Goal: Contribute content: Add original content to the website for others to see

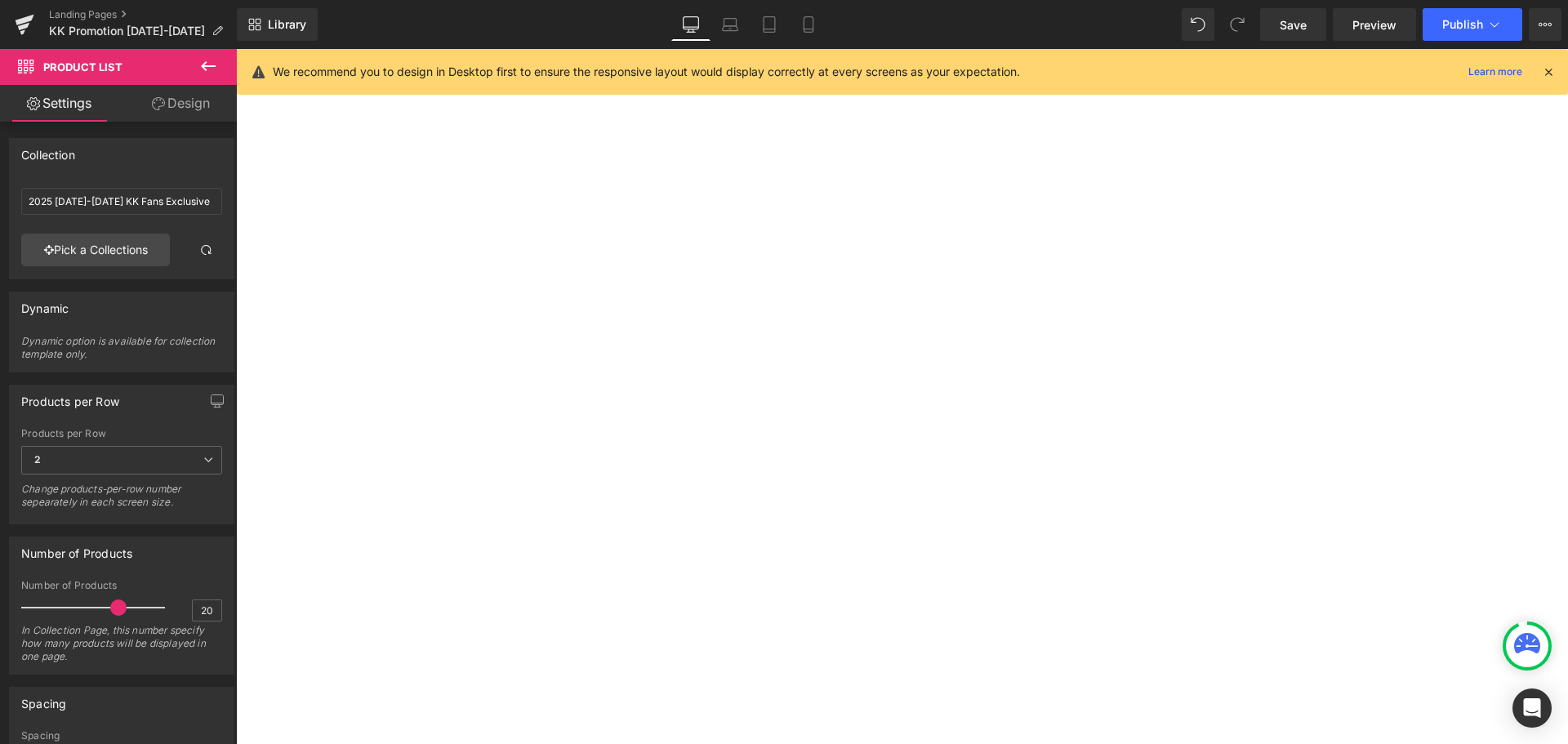
scroll to position [163, 0]
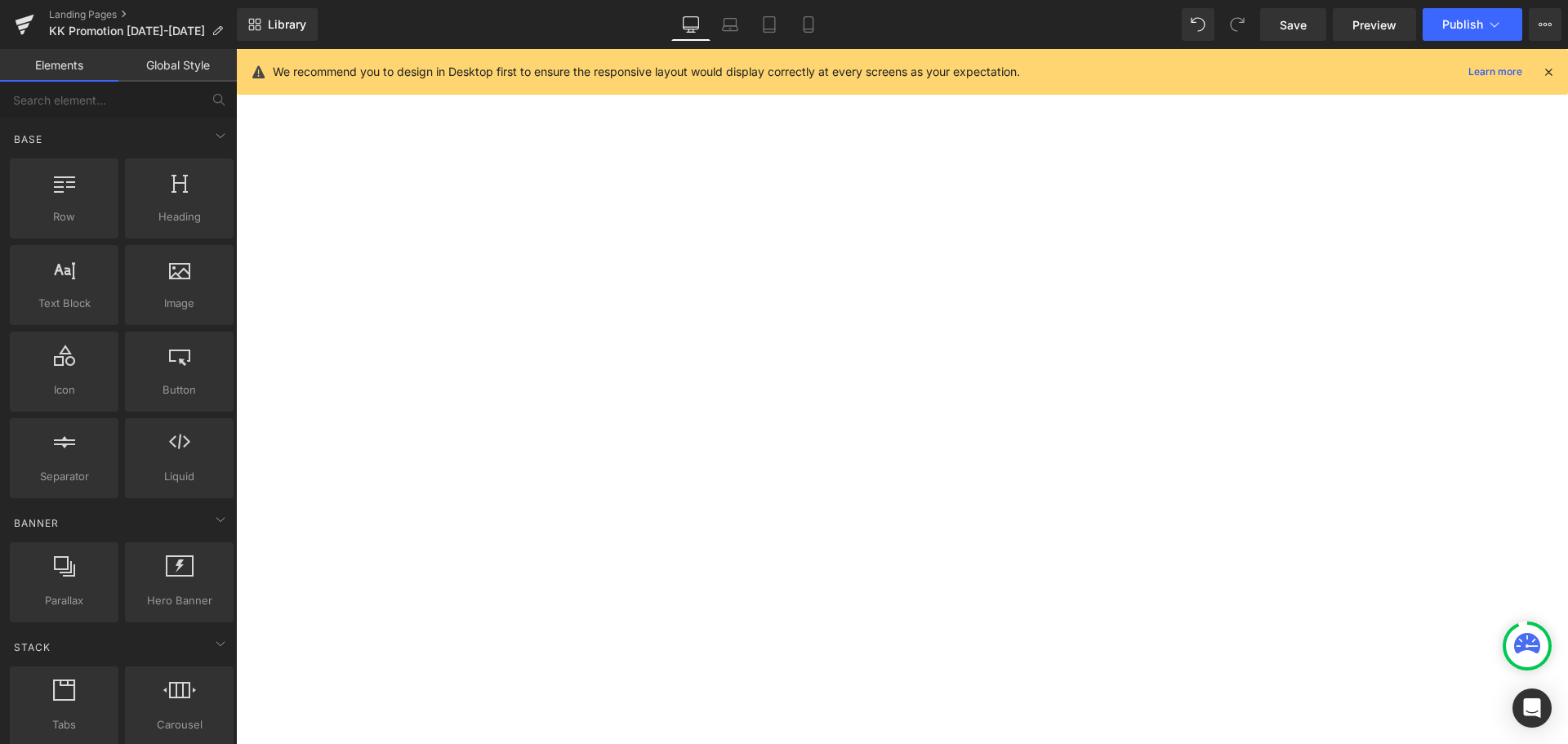
scroll to position [735, 0]
click at [23, 23] on icon at bounding box center [24, 24] width 20 height 41
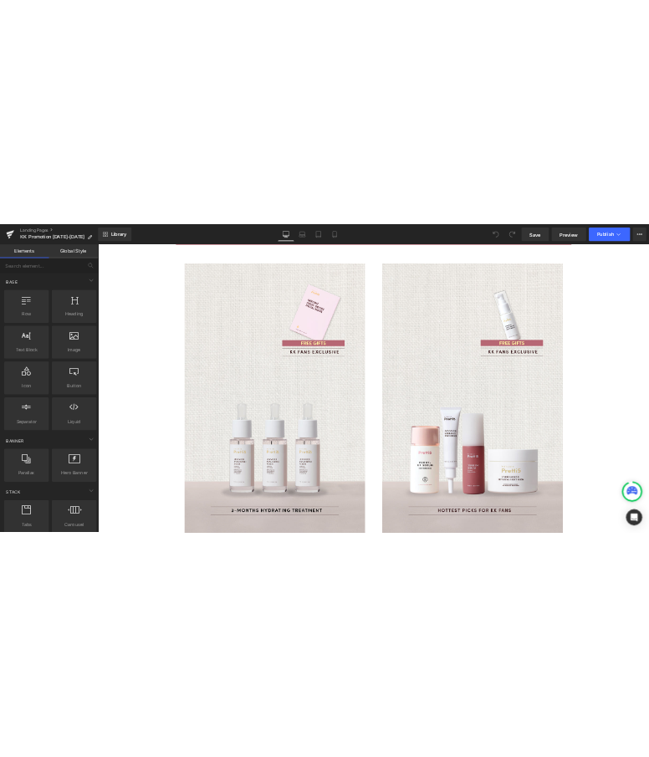
scroll to position [1088, 0]
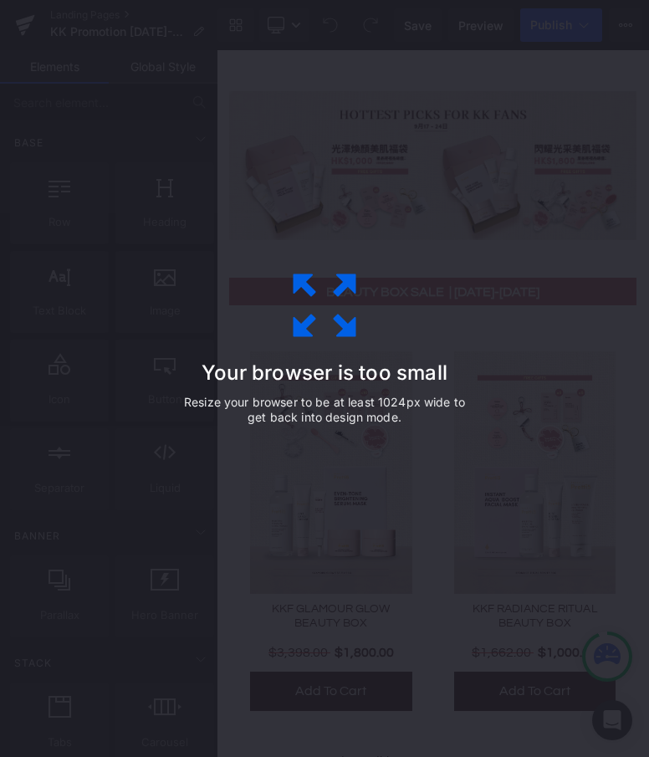
click at [418, 348] on div "Your browser is too small Resize your browser to be at least 1024px wide to get…" at bounding box center [324, 379] width 376 height 335
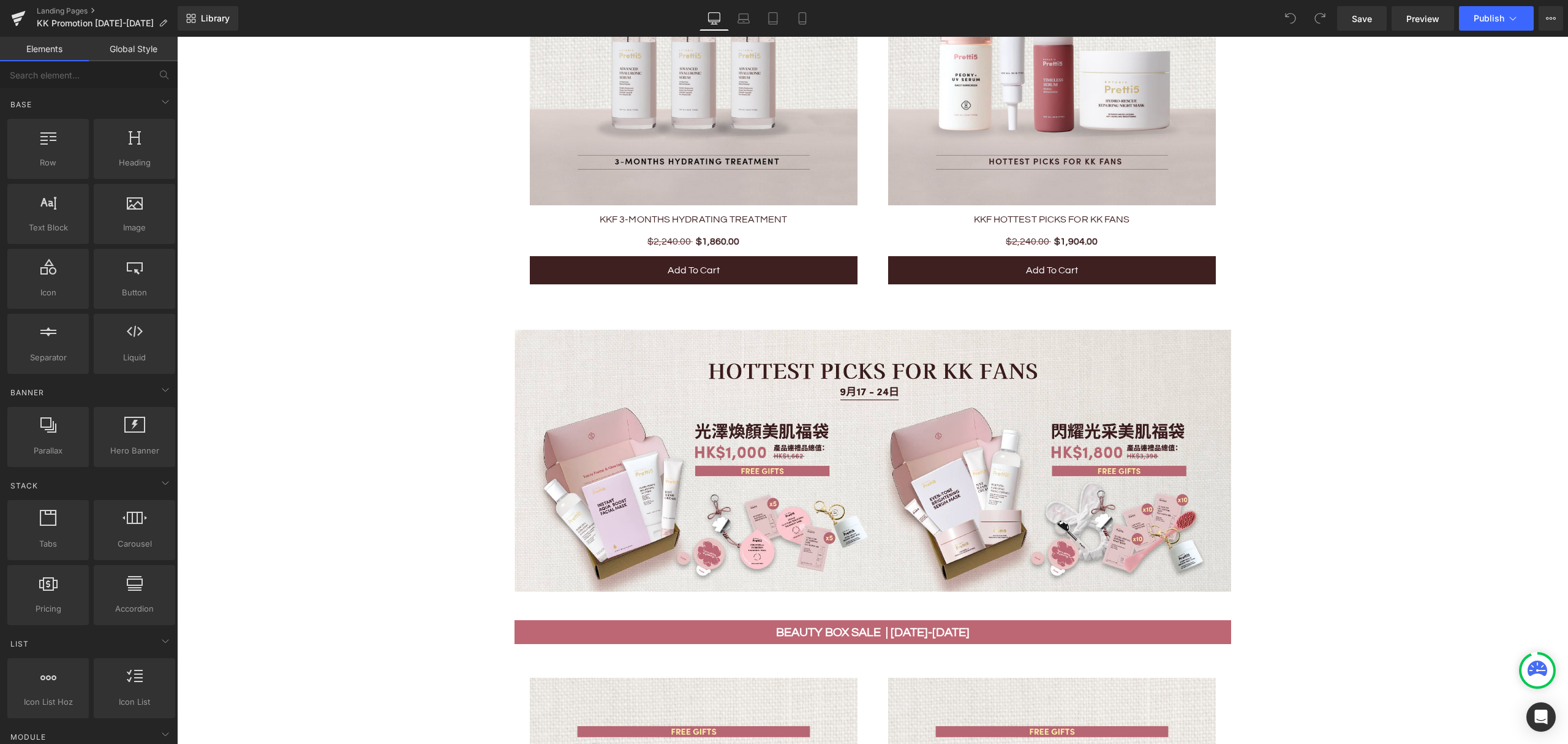
scroll to position [1115, 0]
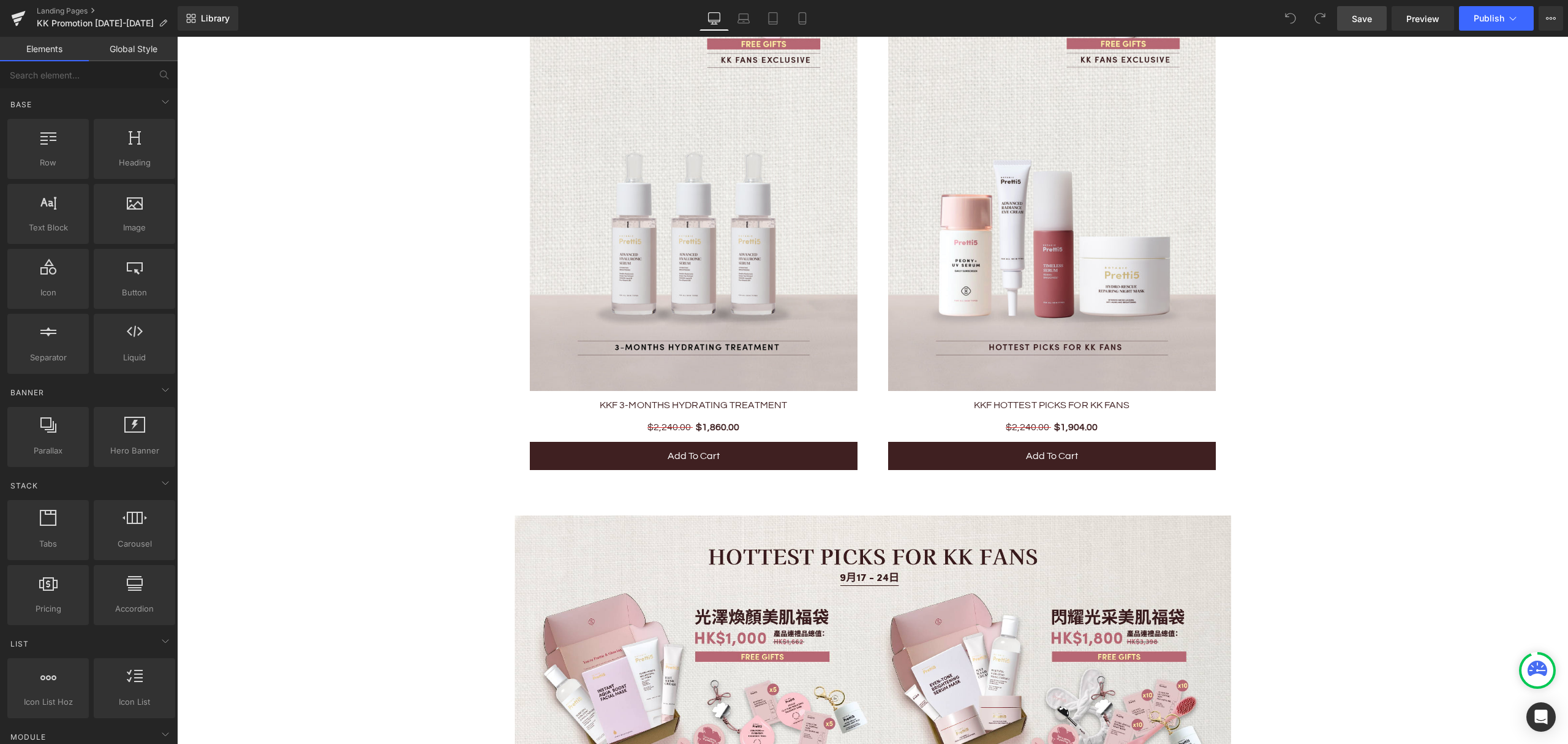
click at [1175, 22] on span "Save" at bounding box center [1362, 19] width 20 height 13
click at [1175, 18] on span "Preview" at bounding box center [1422, 19] width 33 height 13
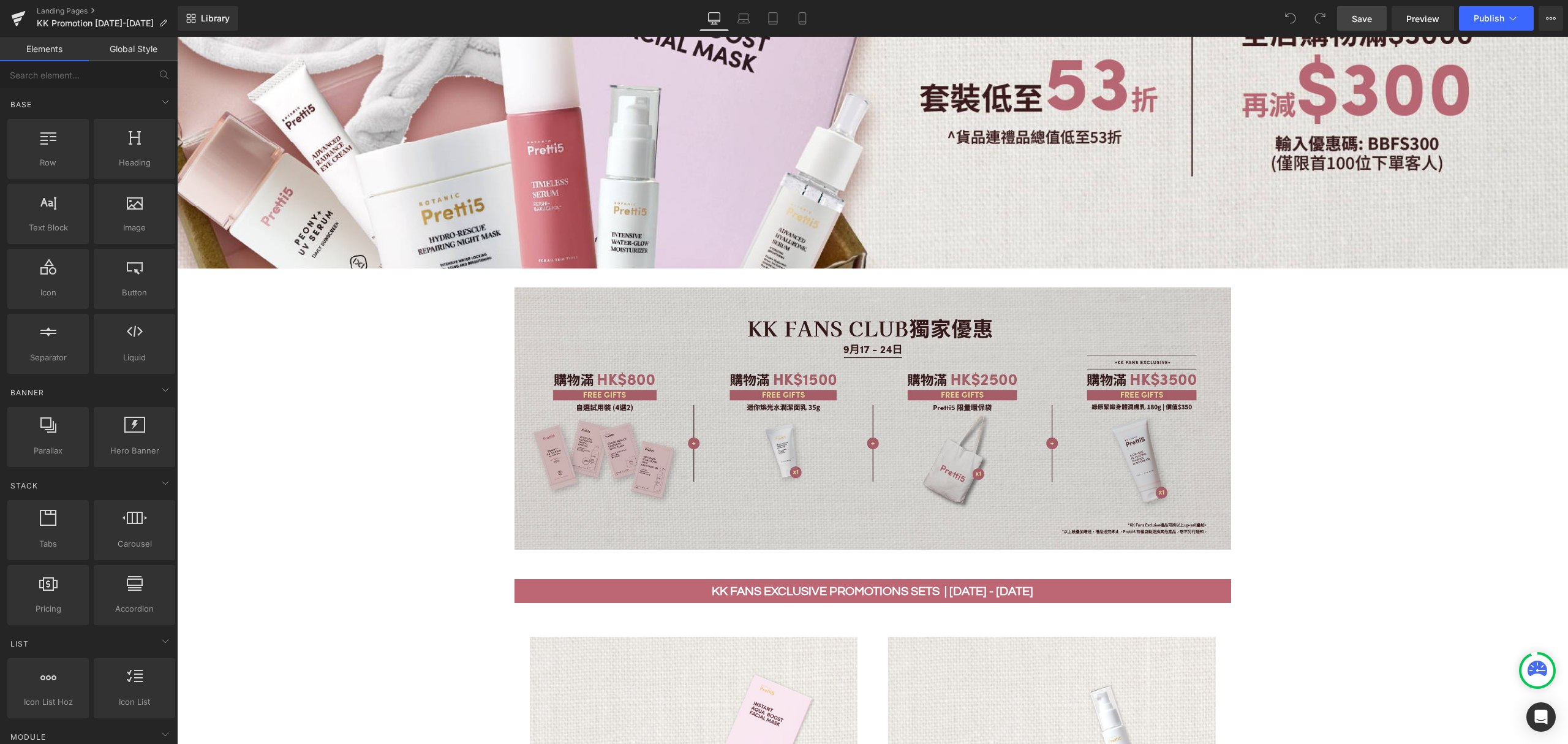
scroll to position [381, 0]
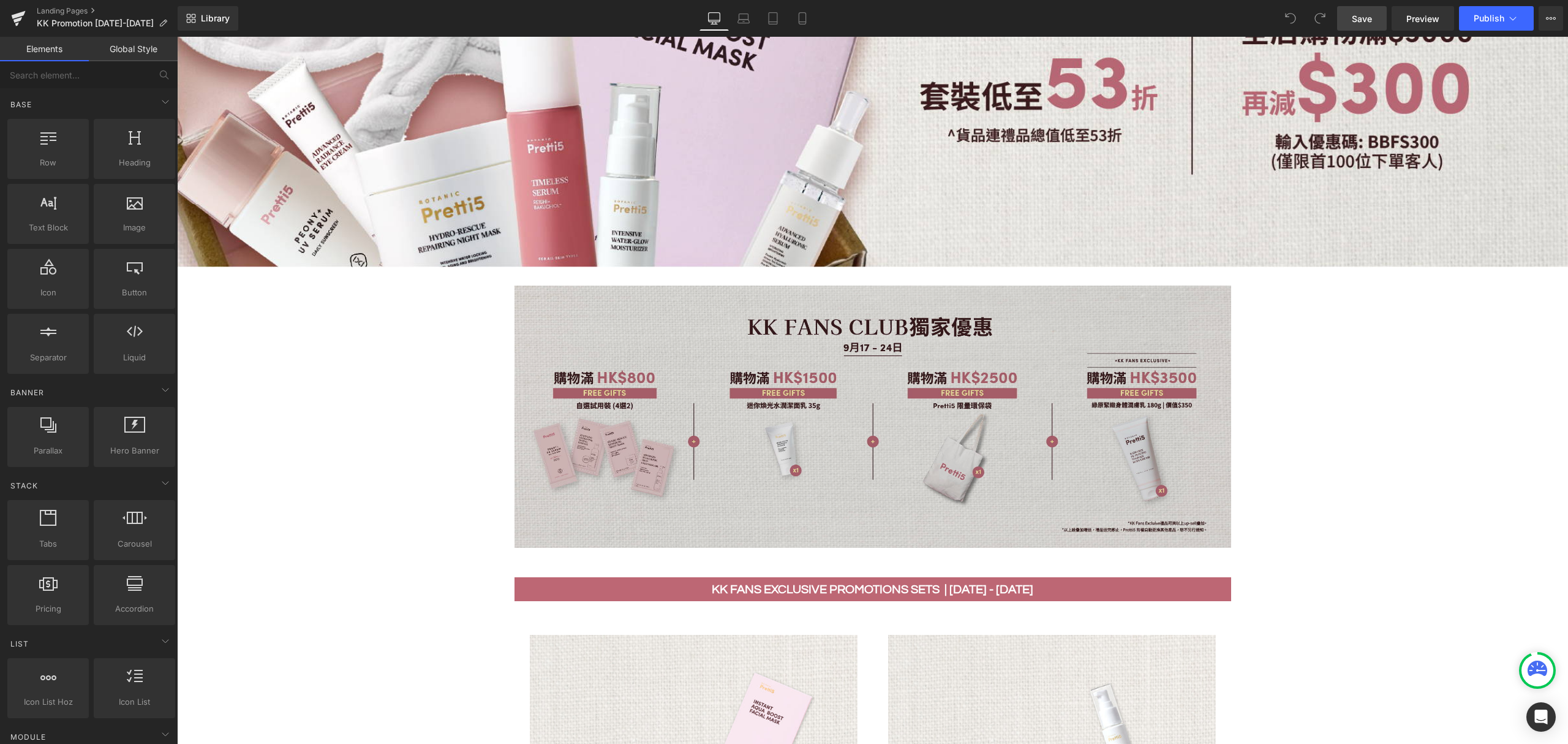
click at [886, 461] on img at bounding box center [873, 431] width 717 height 291
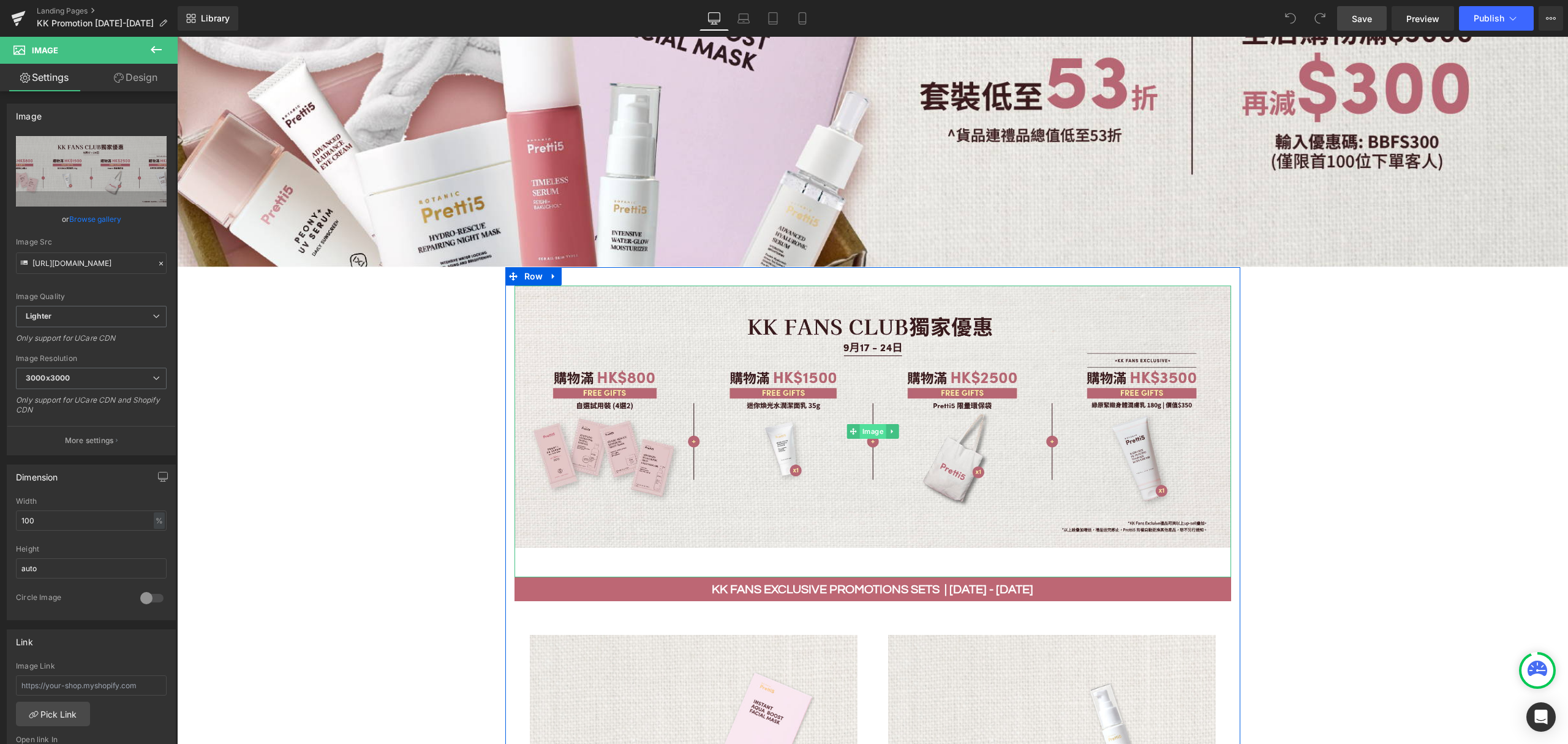
click at [867, 426] on span "Image" at bounding box center [873, 431] width 26 height 15
click at [82, 223] on link "Browse gallery" at bounding box center [95, 218] width 52 height 21
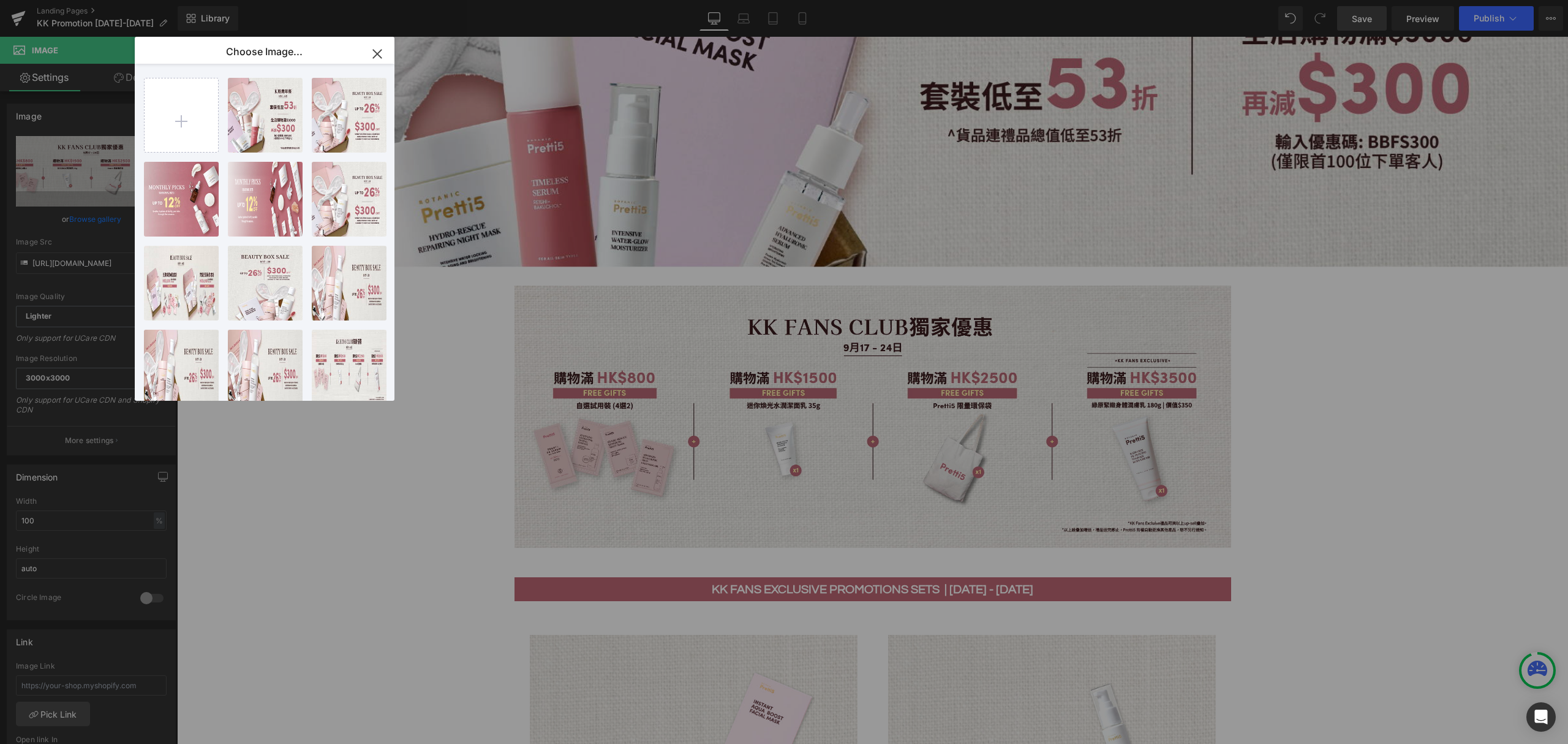
type input "C:\fakepath\KK Fans Upsell Banner-100.jpg"
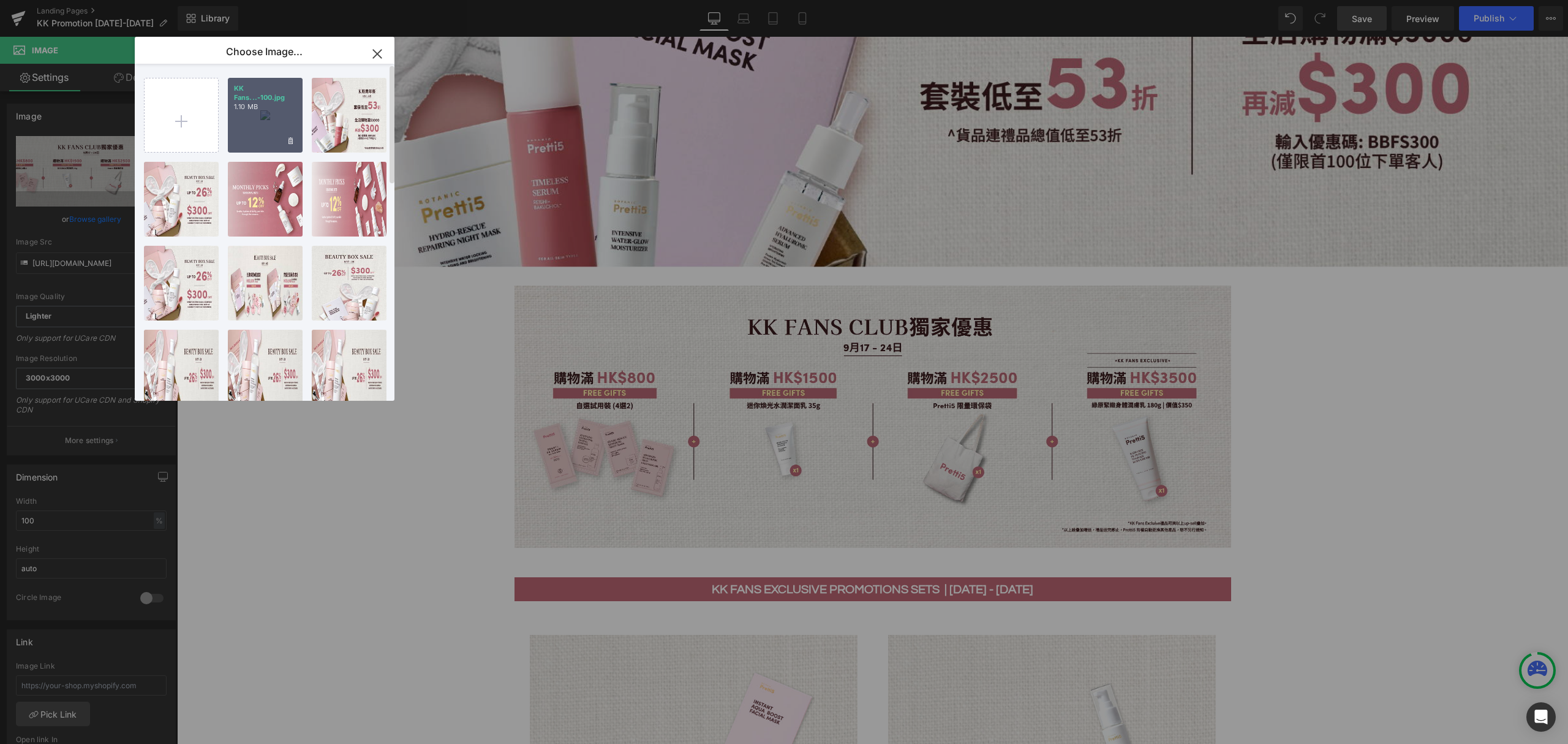
click at [268, 106] on p "1.10 MB" at bounding box center [265, 107] width 62 height 10
type input "https://ucarecdn.com/9f6e25c4-7ef6-46d0-b7d1-722766317ad3/-/format/auto/-/previ…"
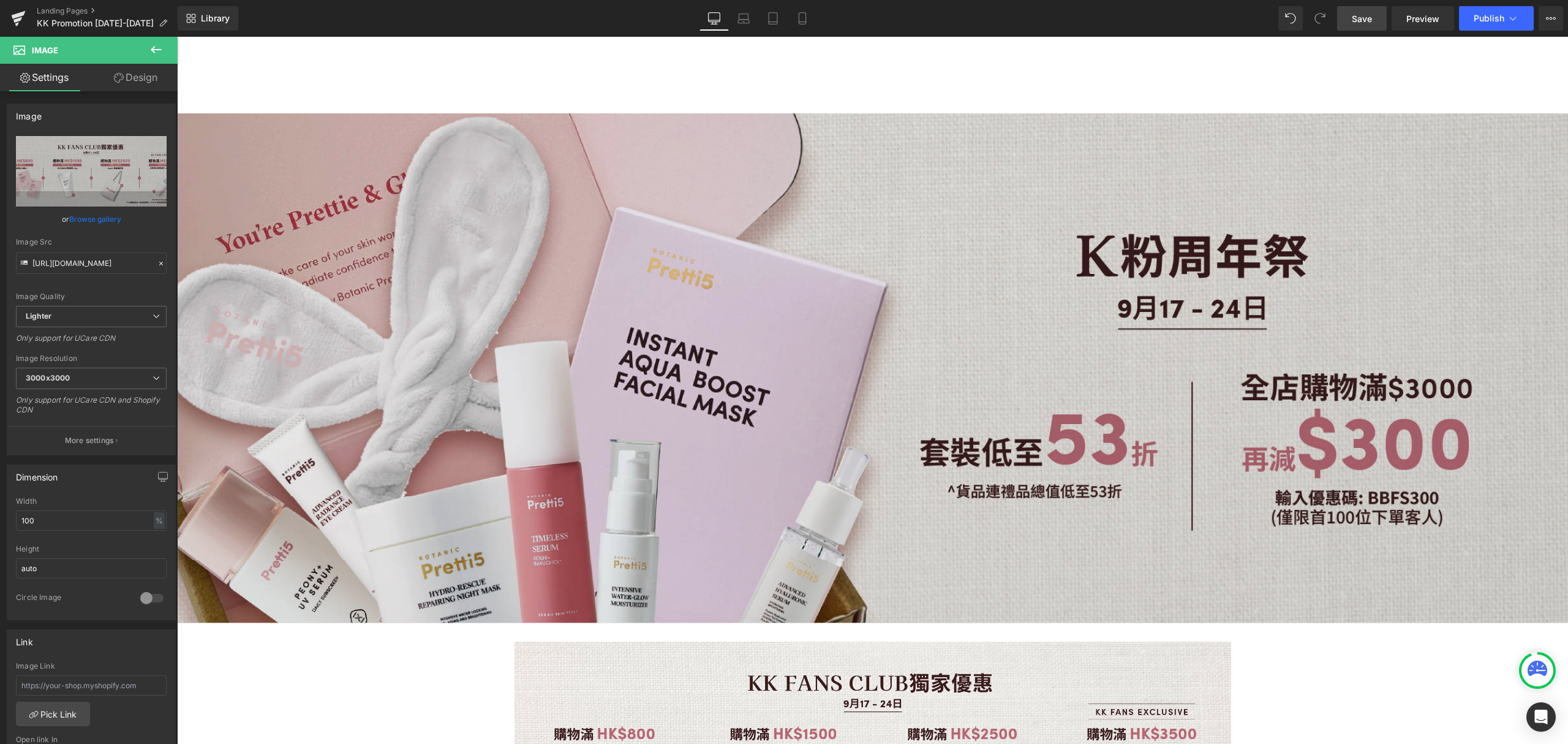
scroll to position [0, 0]
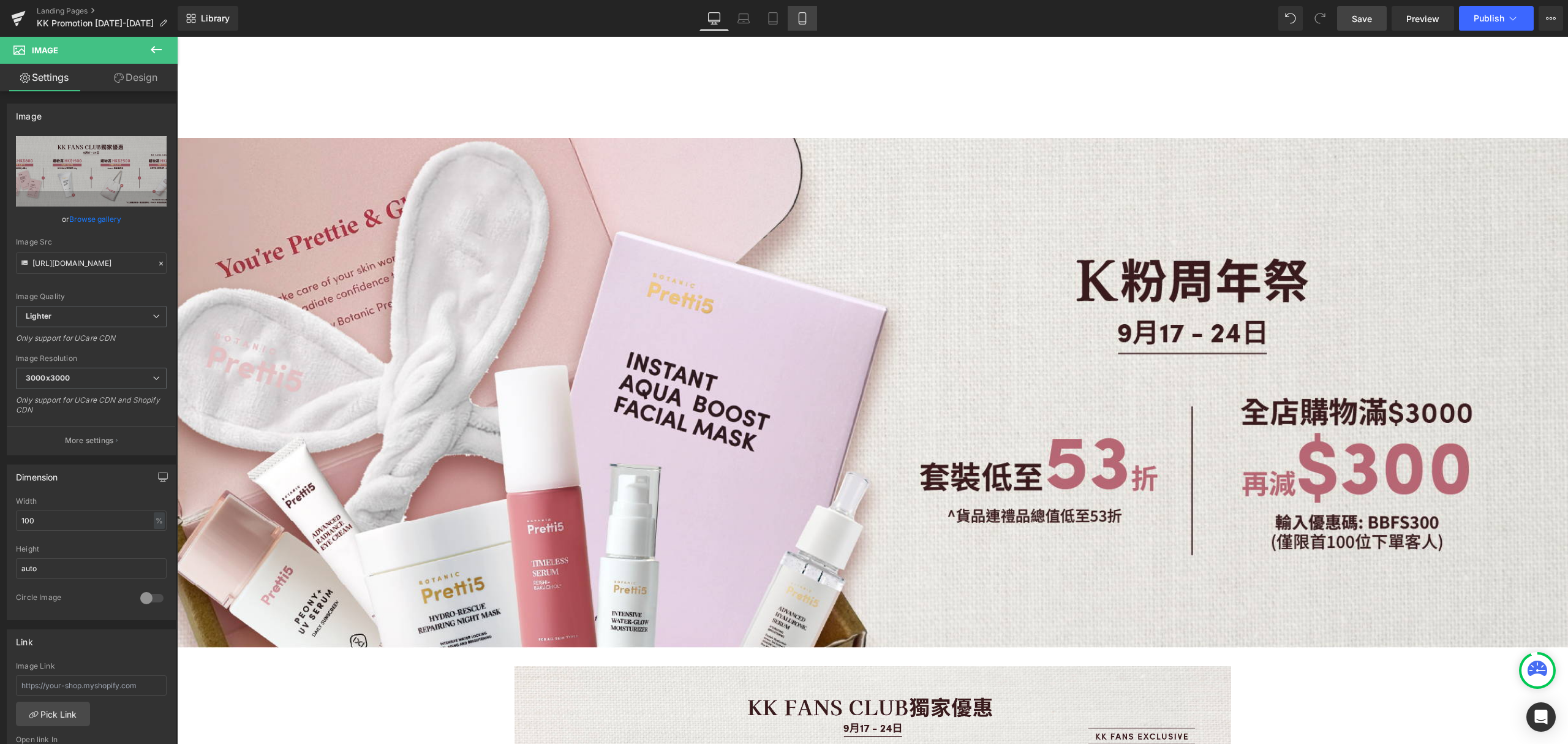
click at [802, 21] on icon at bounding box center [802, 18] width 12 height 12
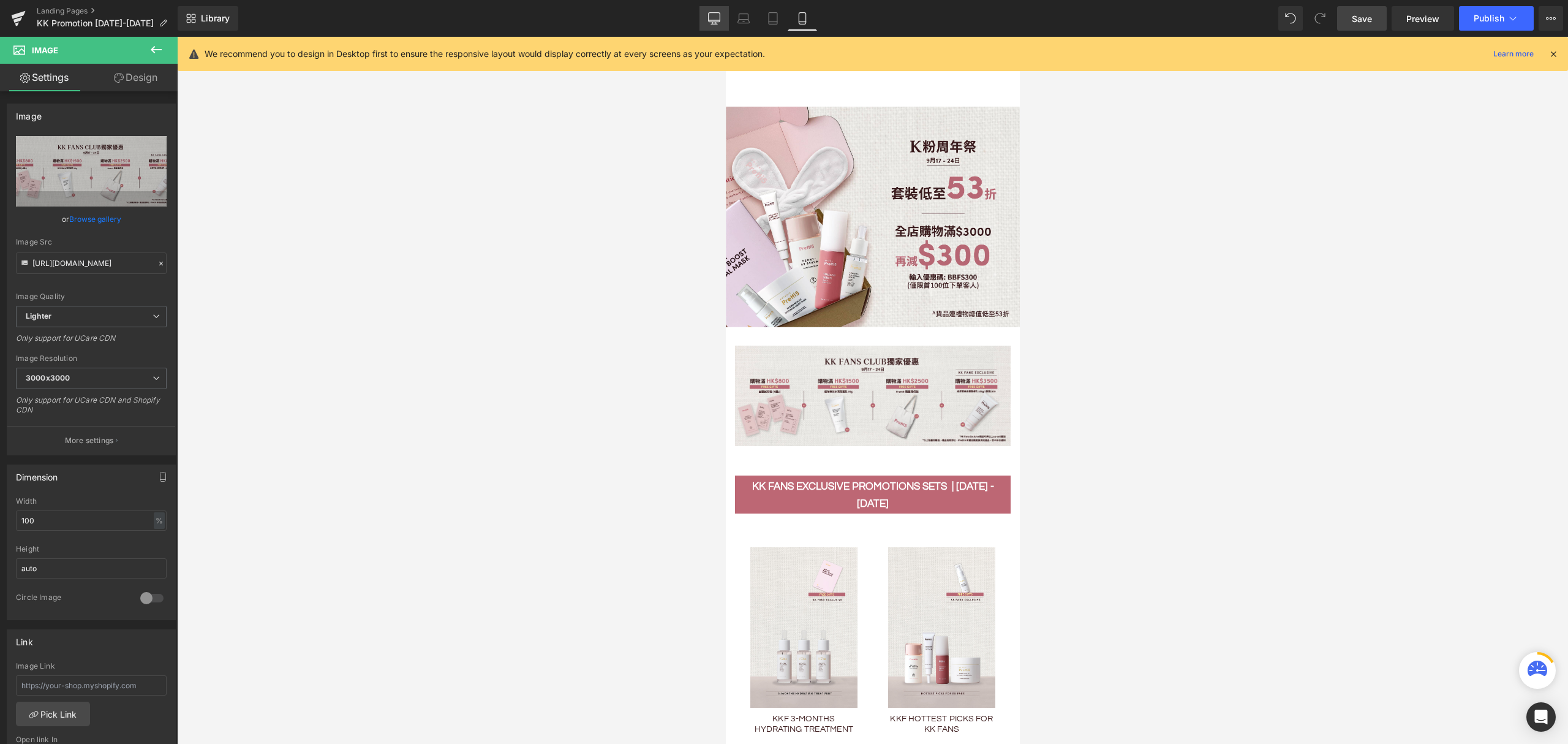
click at [713, 23] on icon at bounding box center [714, 18] width 12 height 12
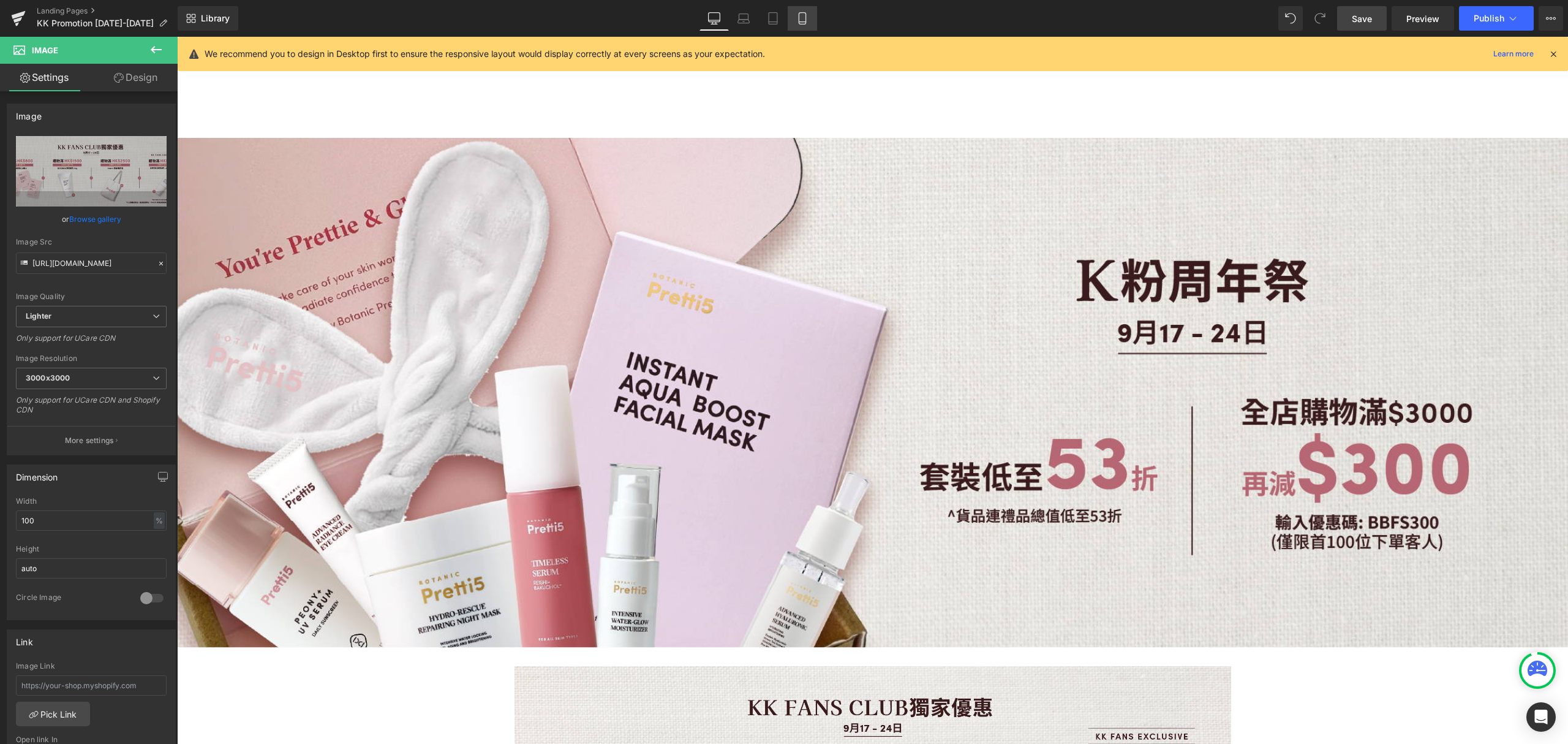
click at [796, 20] on icon at bounding box center [802, 18] width 12 height 12
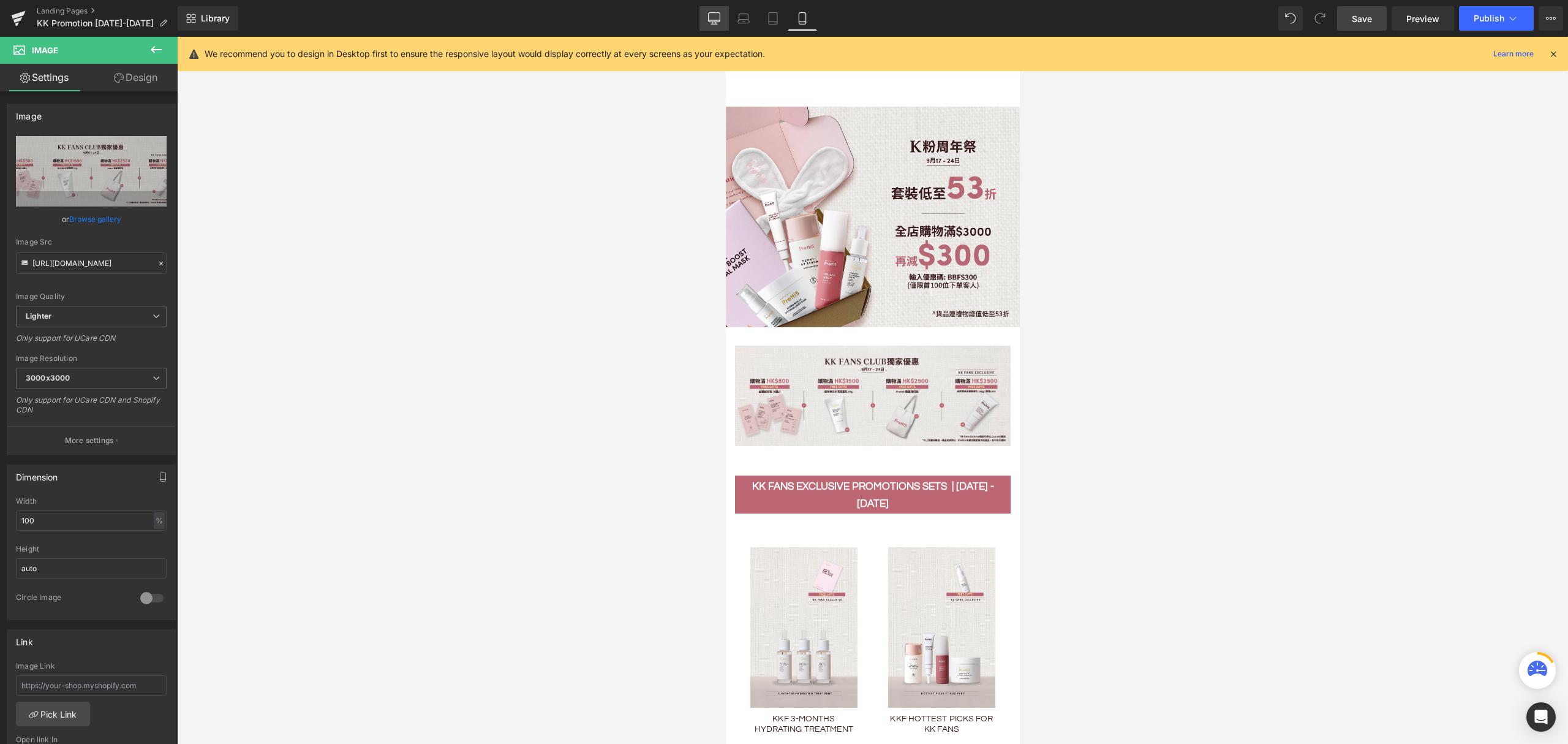
click at [717, 18] on icon at bounding box center [714, 18] width 12 height 12
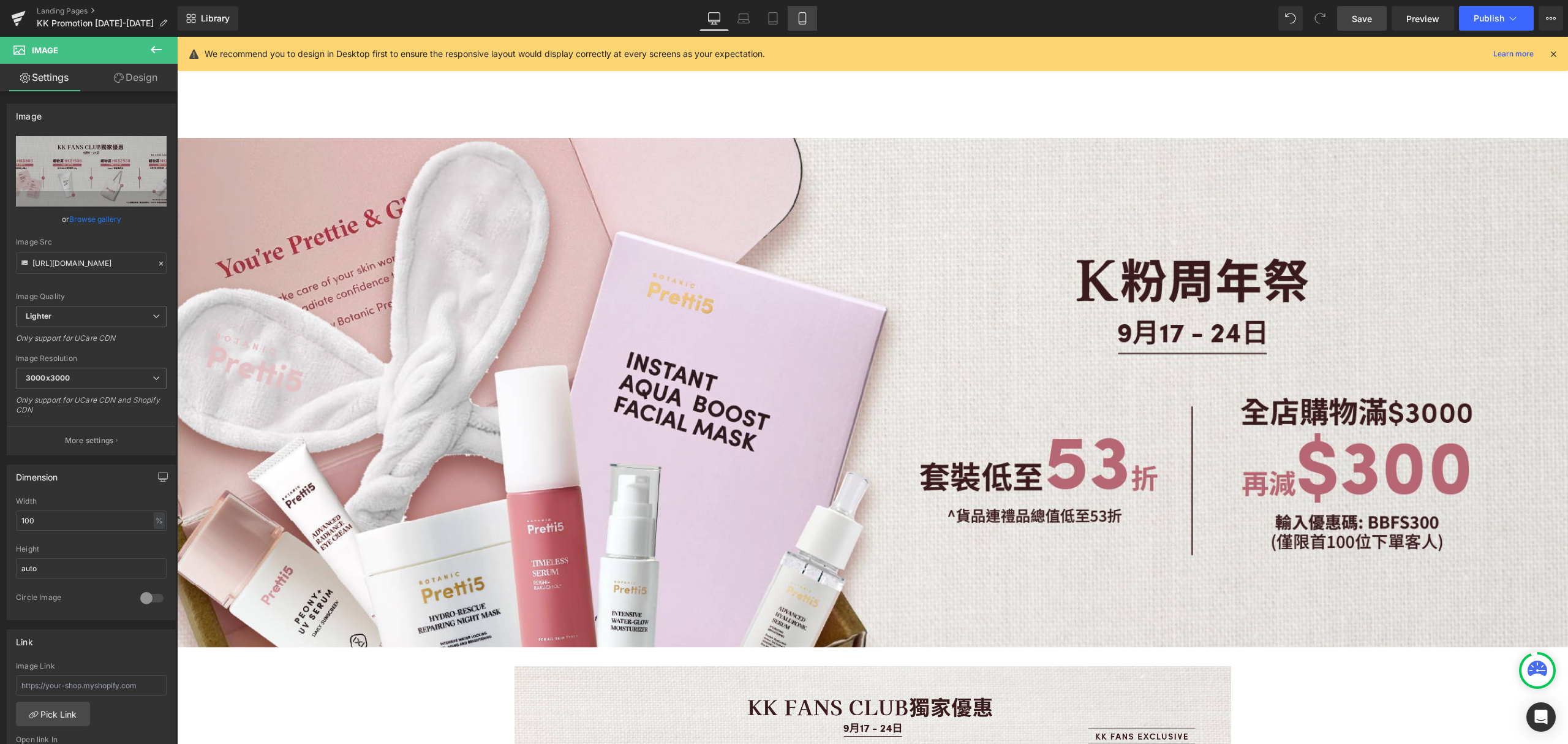
click at [791, 22] on link "Mobile" at bounding box center [802, 18] width 29 height 24
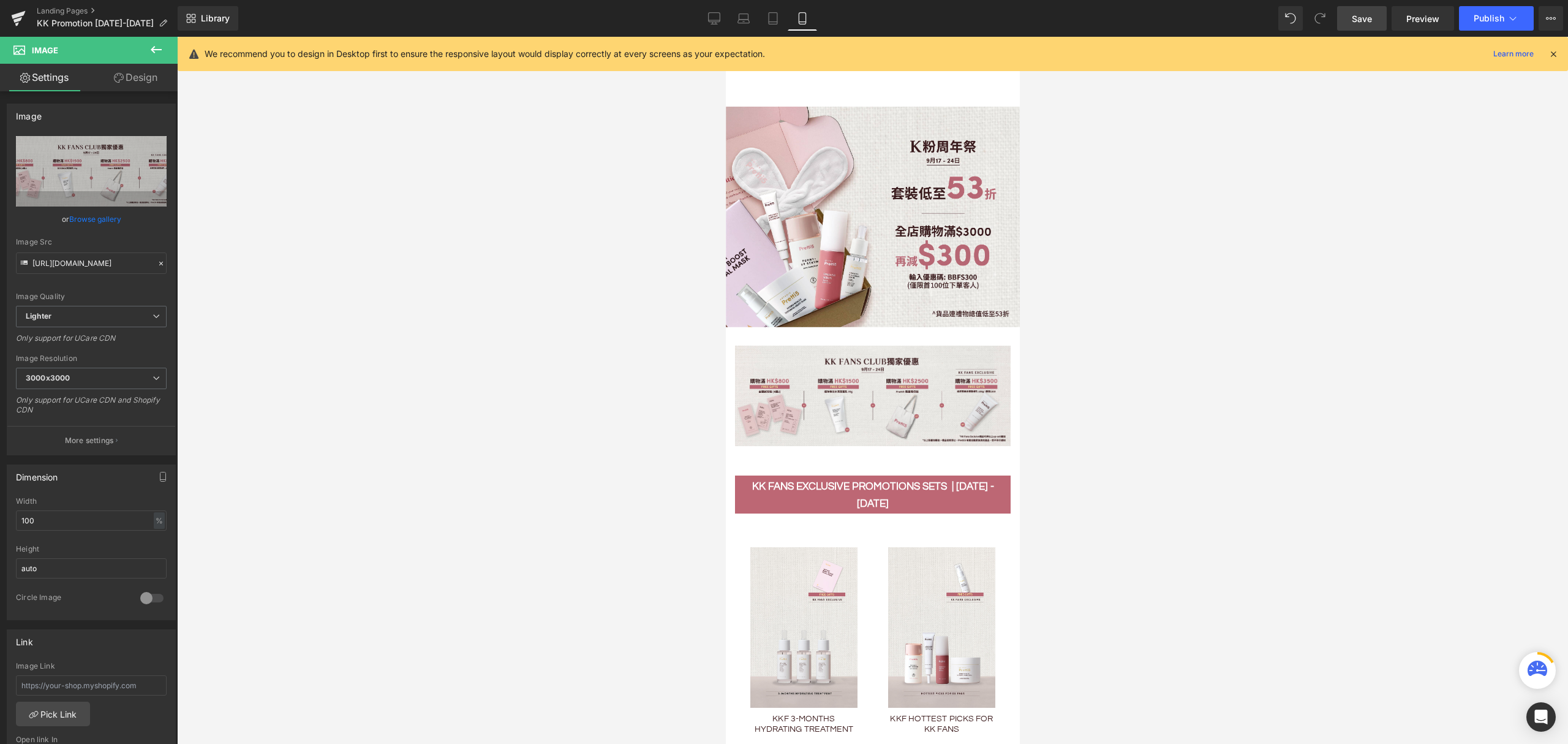
click at [1175, 17] on span "Save" at bounding box center [1362, 19] width 20 height 13
click at [717, 15] on icon at bounding box center [714, 18] width 12 height 12
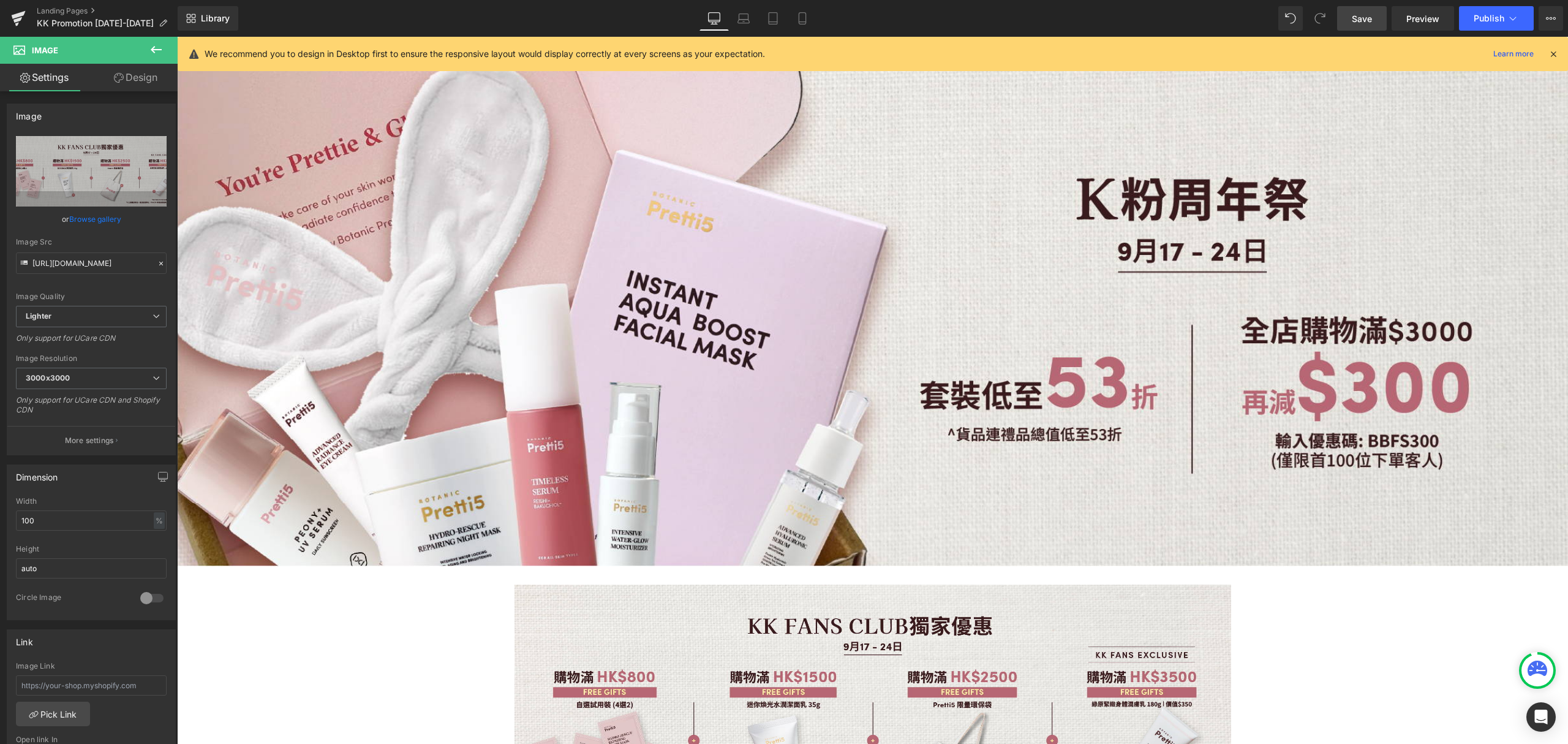
scroll to position [80, 0]
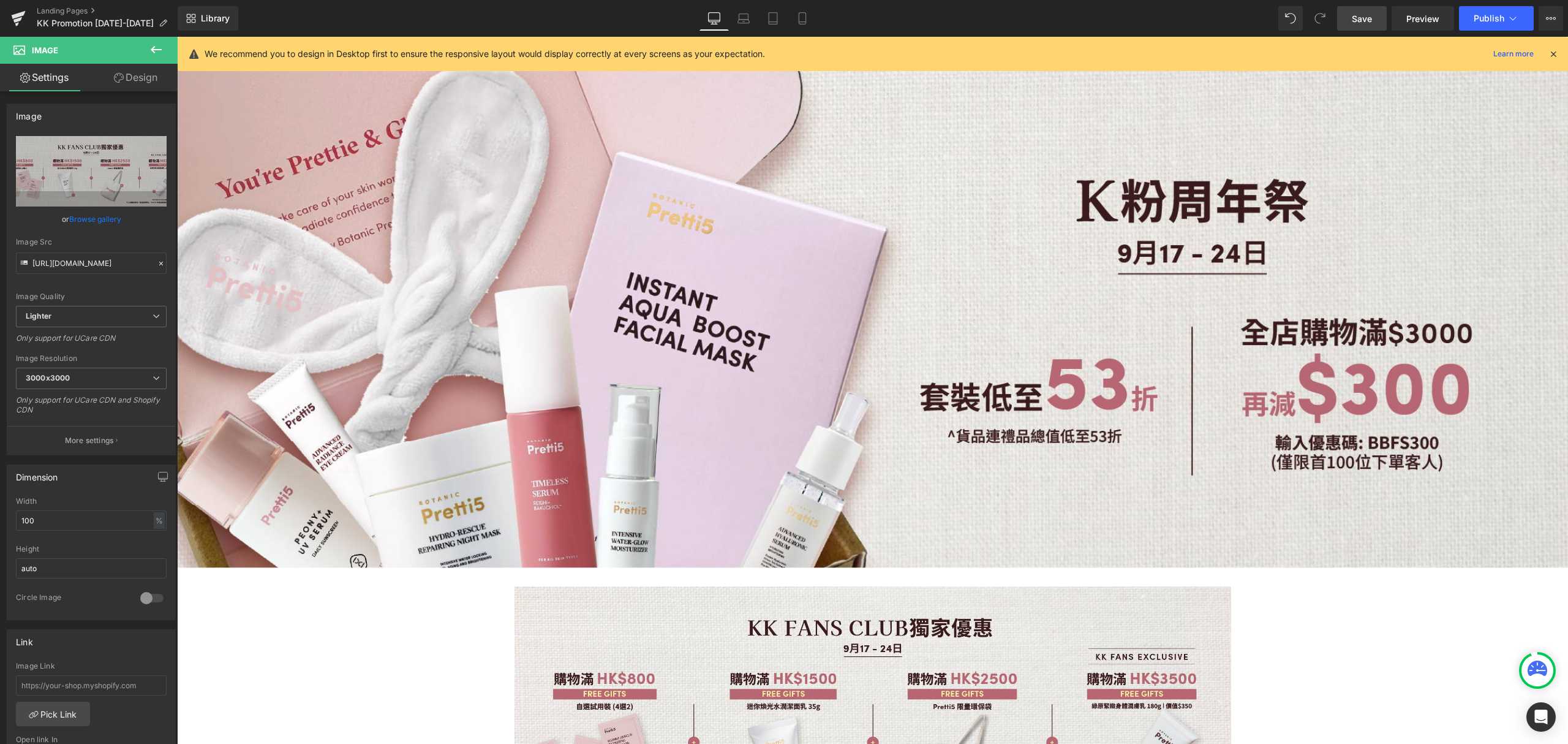
click at [1175, 10] on link "Save" at bounding box center [1362, 18] width 50 height 24
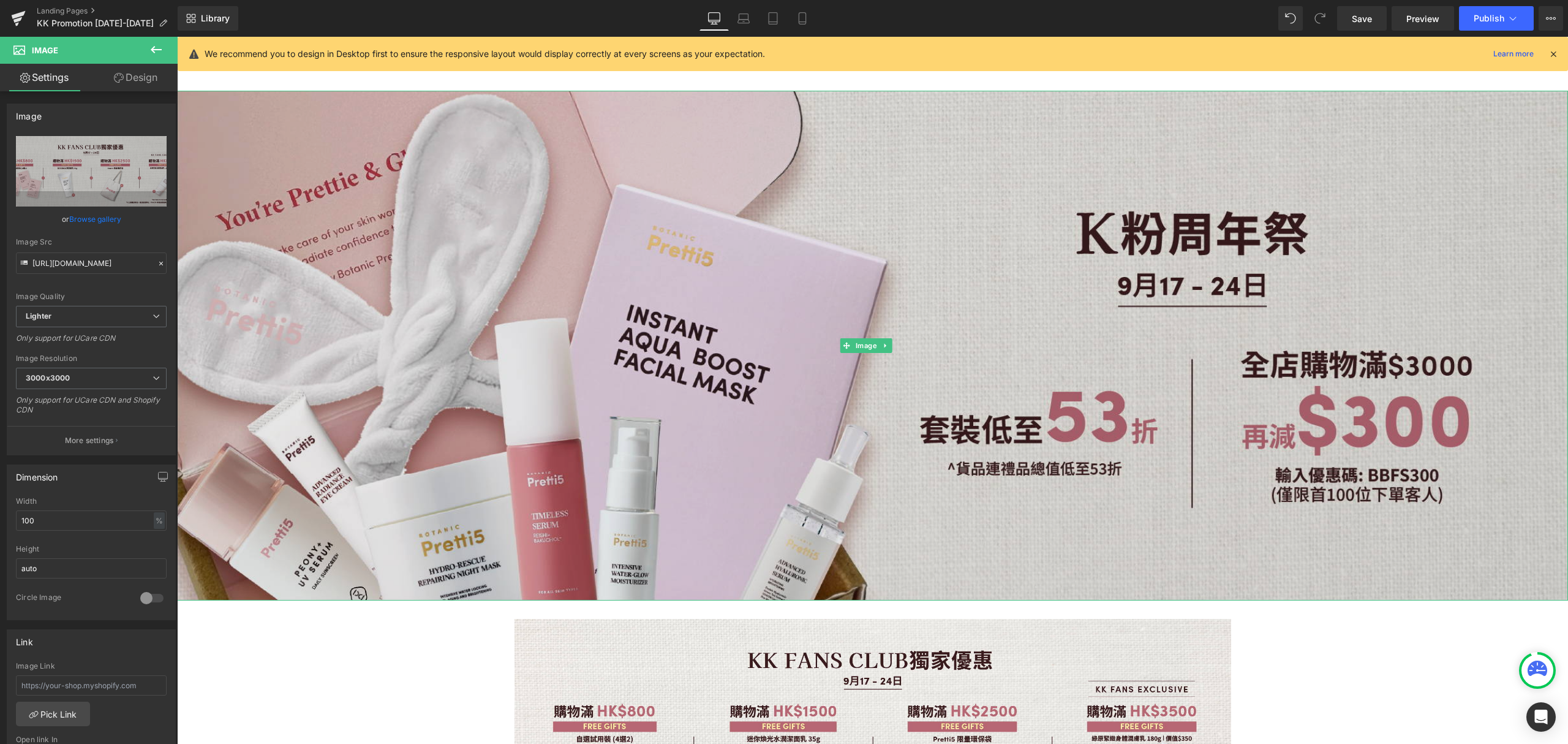
scroll to position [0, 0]
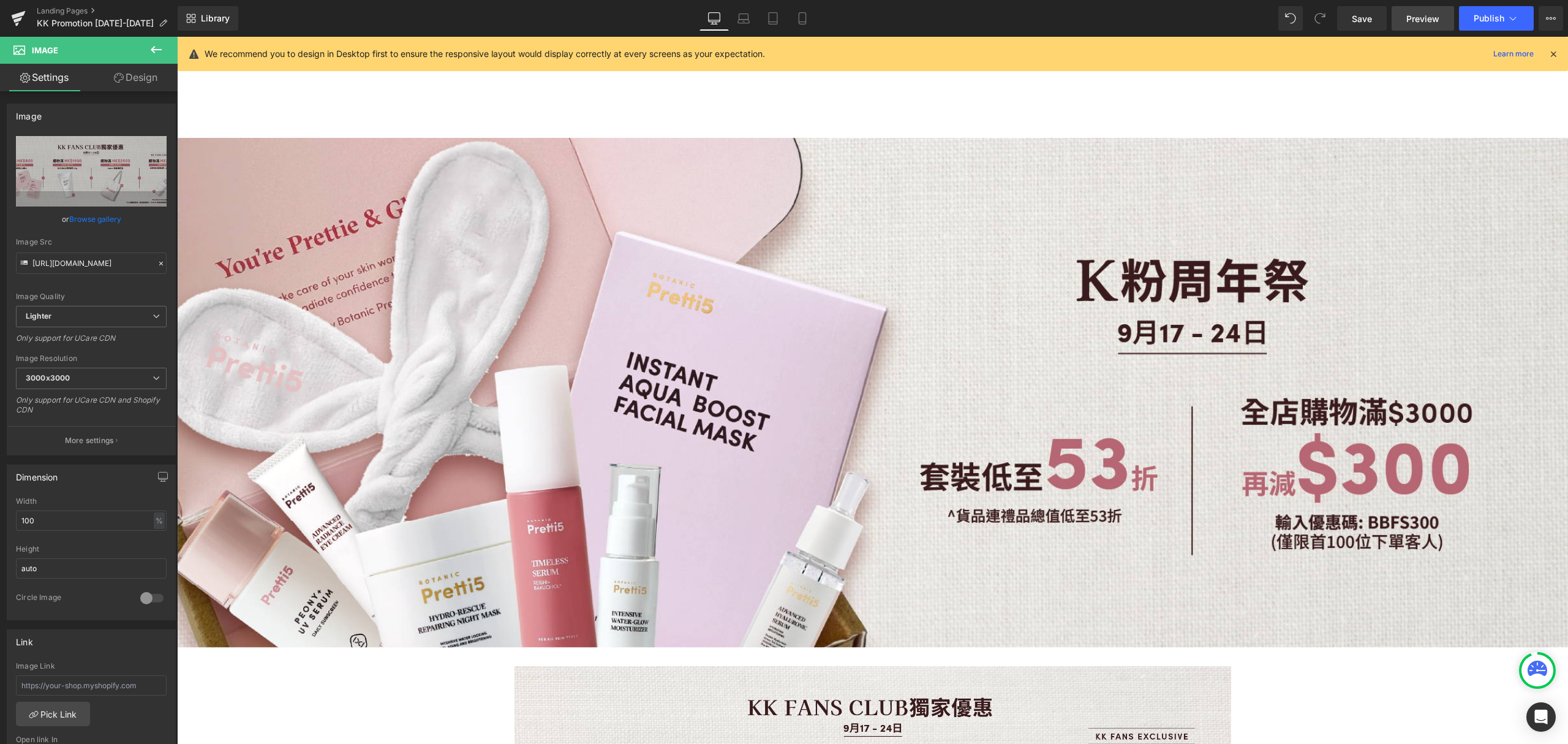
click at [1175, 20] on span "Preview" at bounding box center [1422, 19] width 33 height 13
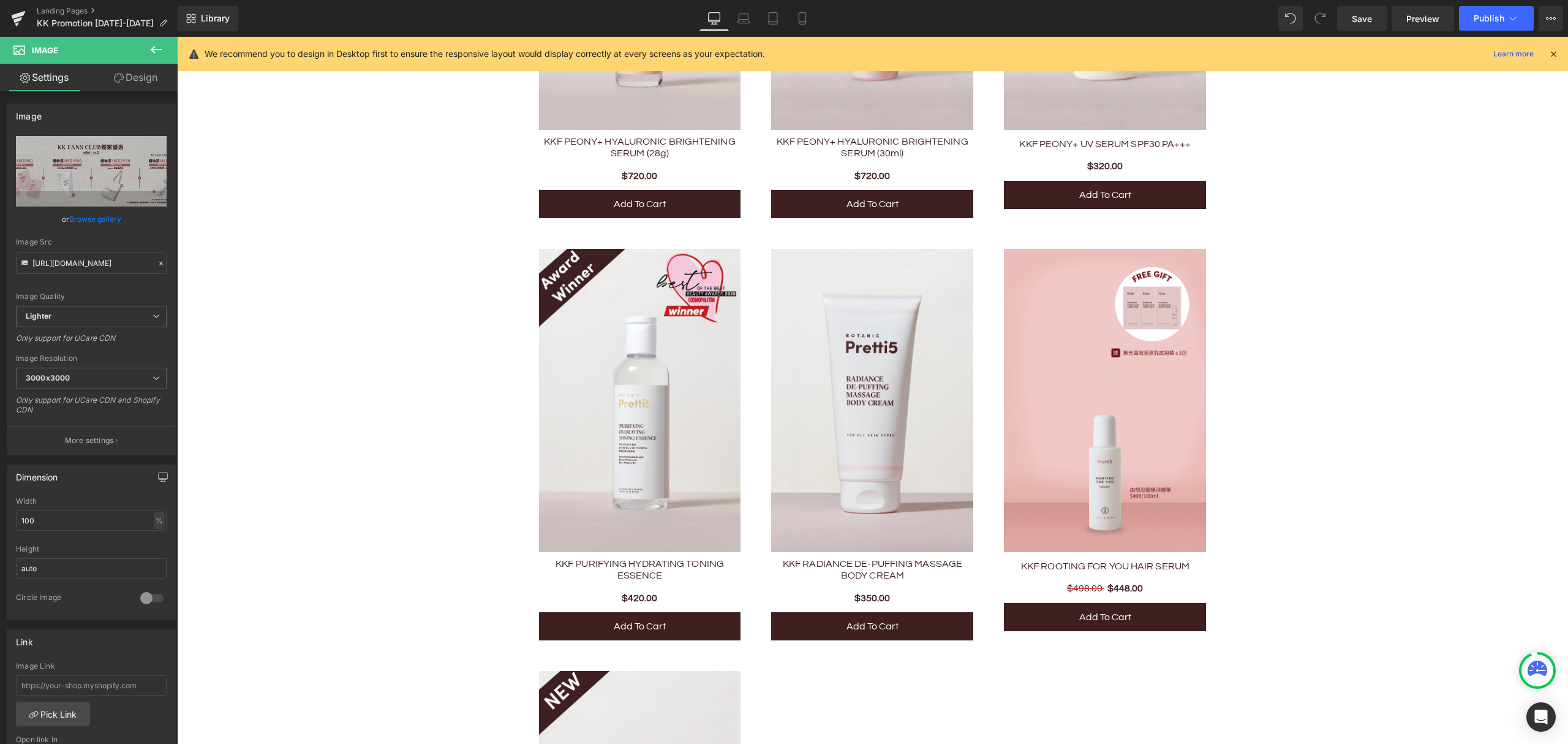
scroll to position [4737, 0]
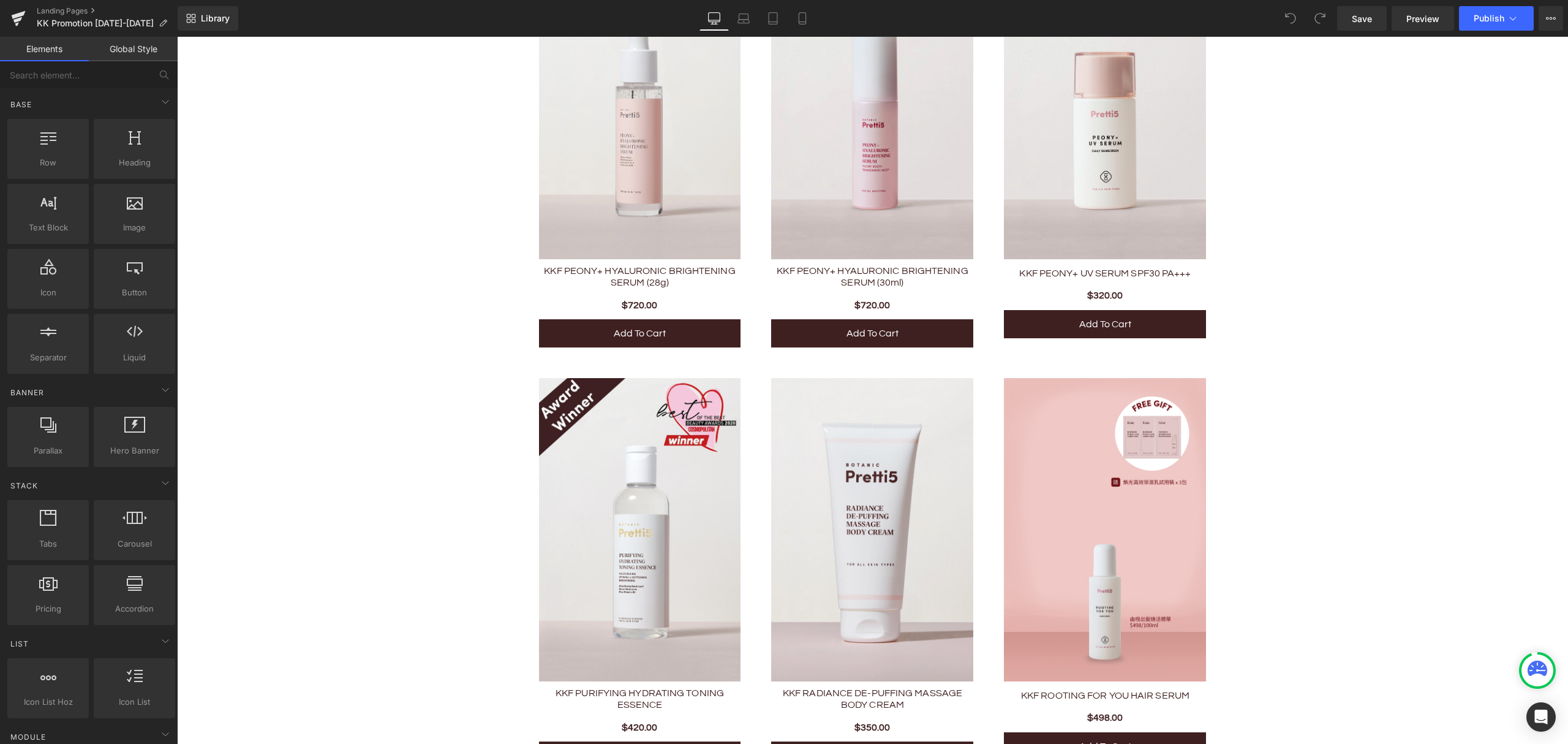
scroll to position [4613, 0]
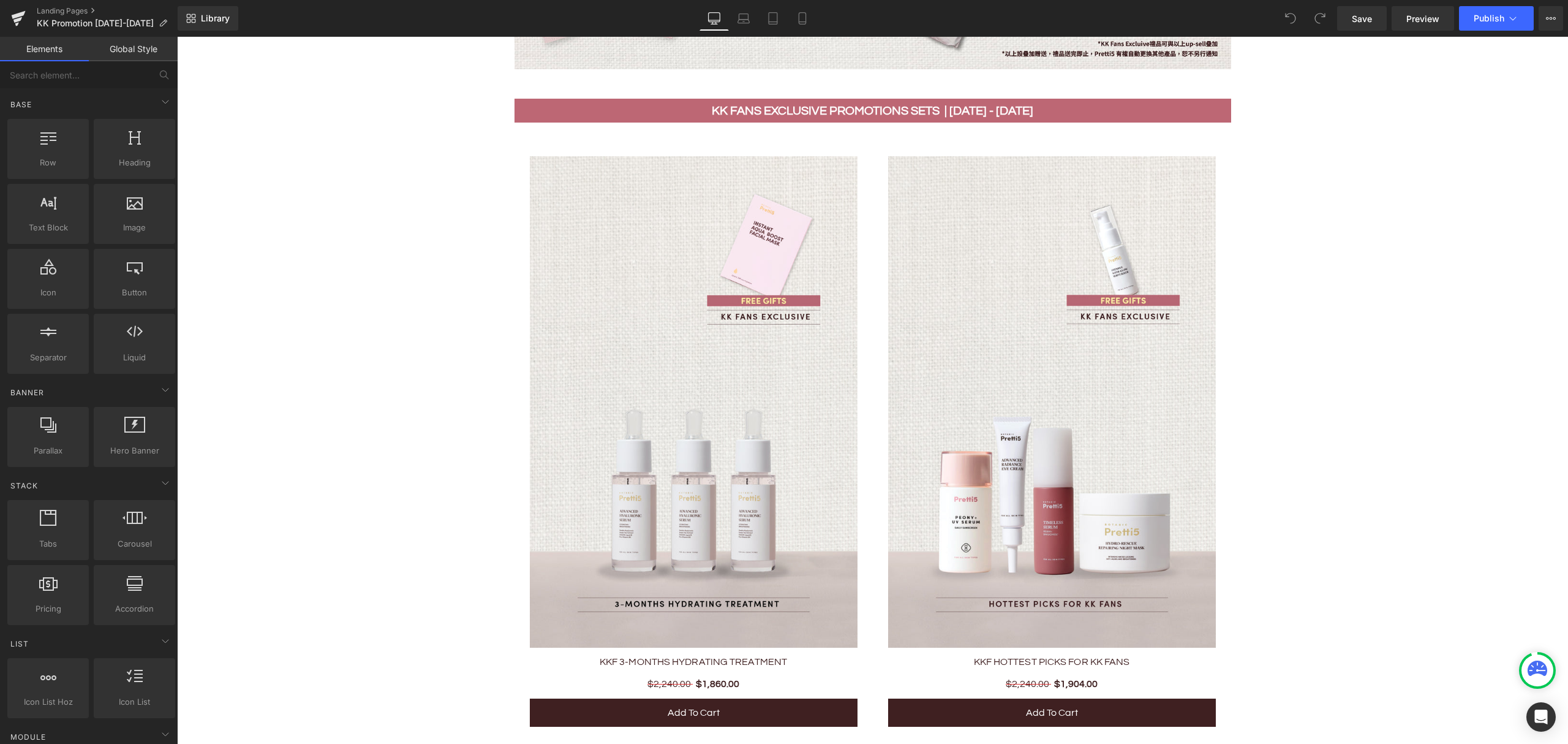
scroll to position [981, 0]
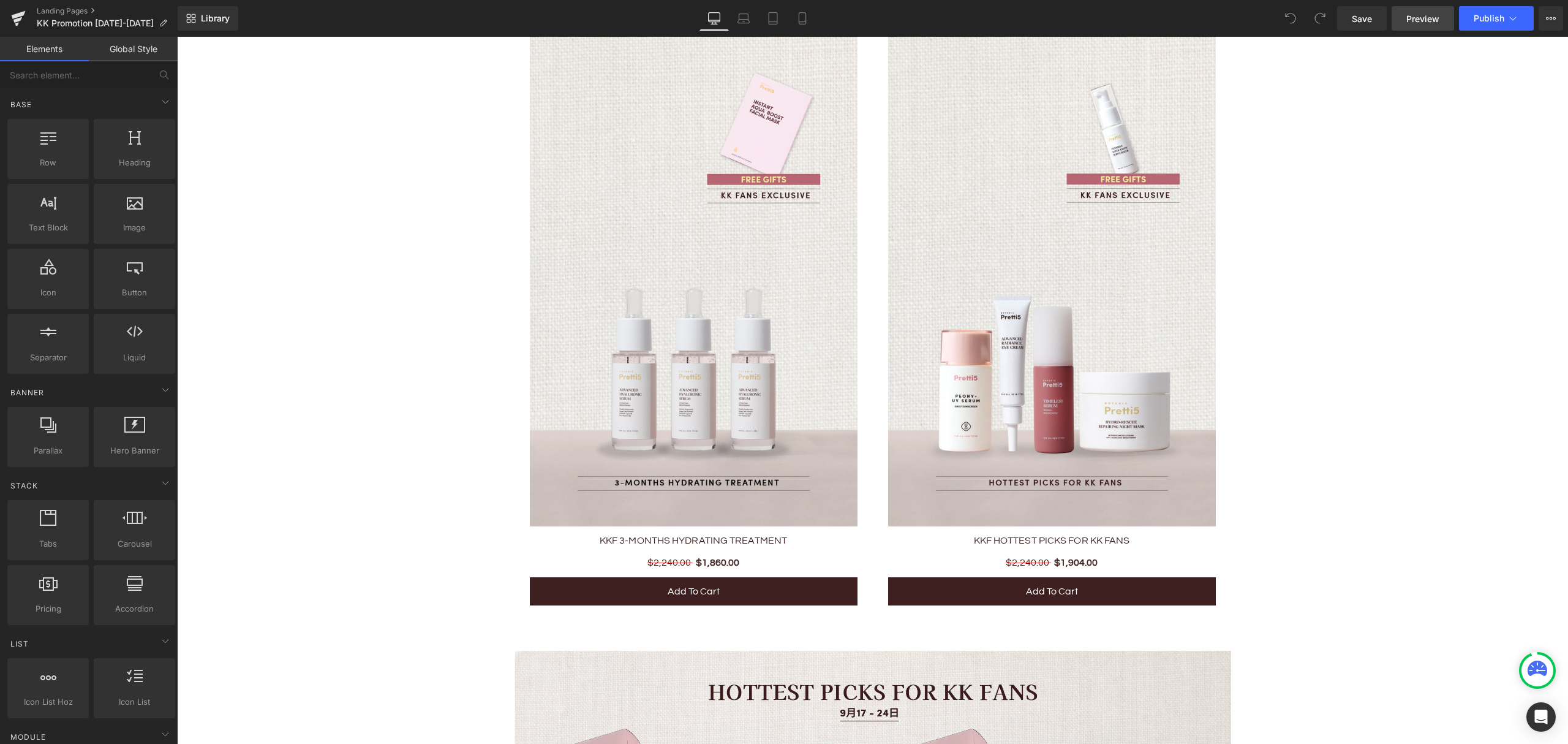
click at [1415, 21] on span "Preview" at bounding box center [1422, 19] width 33 height 13
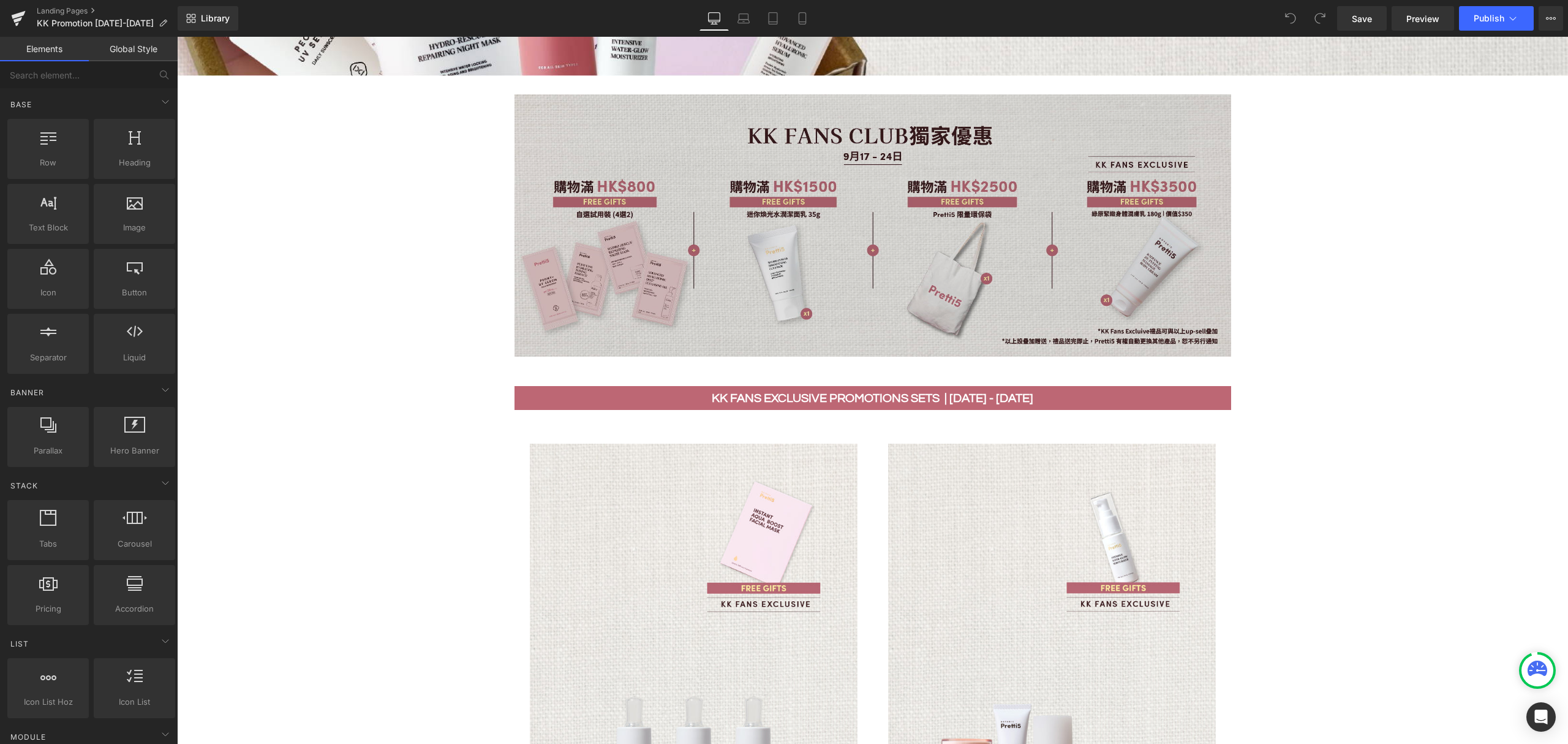
scroll to position [327, 0]
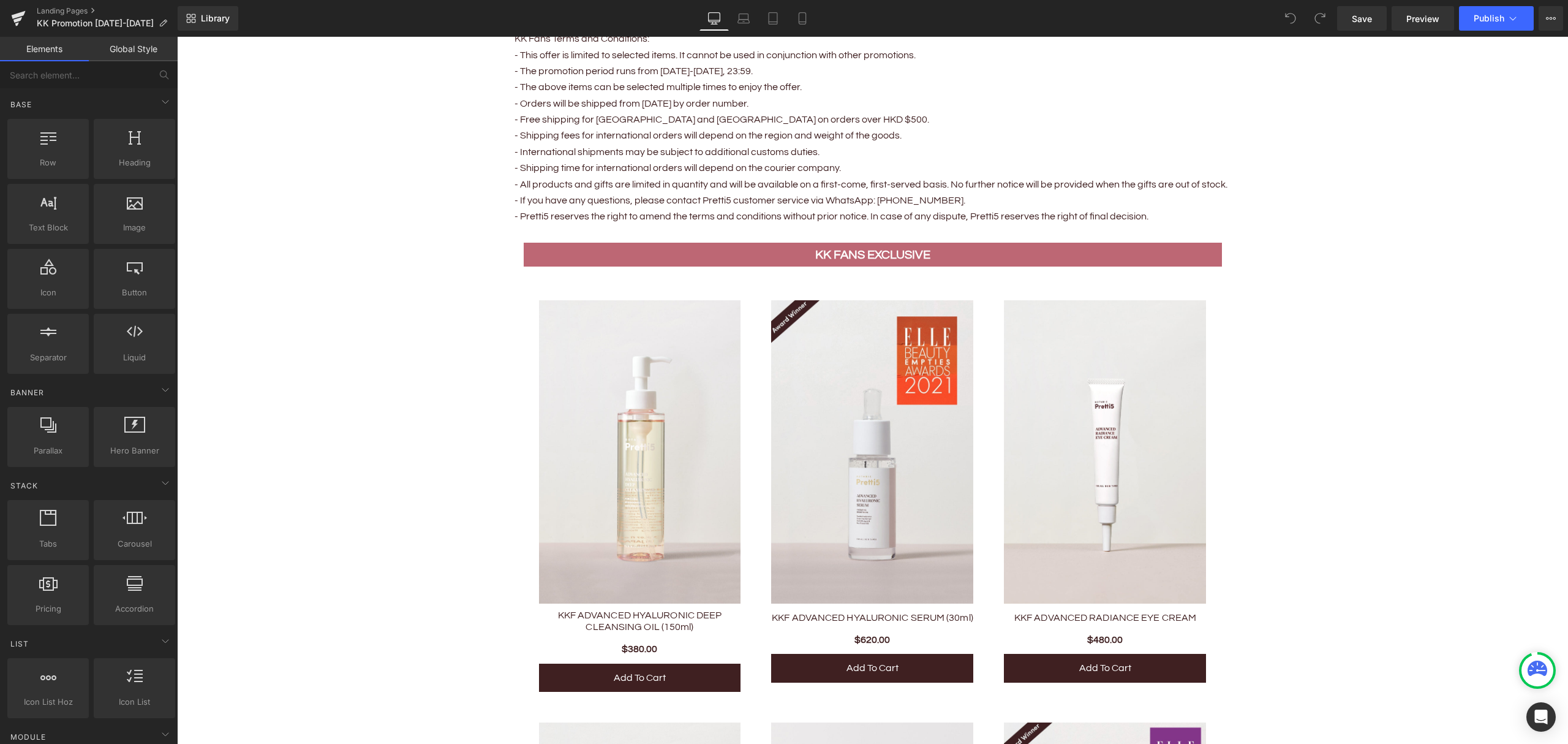
scroll to position [2696, 0]
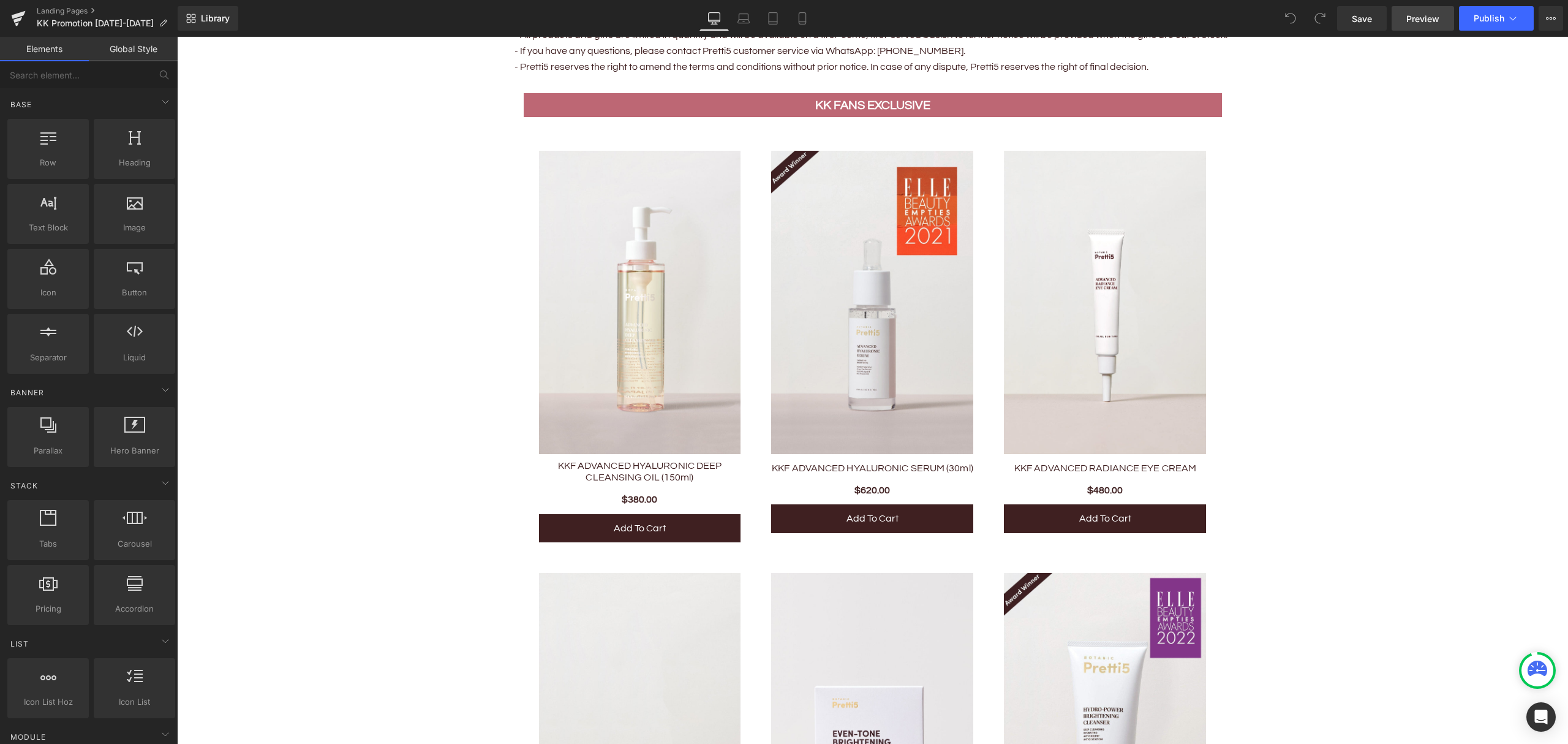
click at [1406, 18] on link "Preview" at bounding box center [1422, 18] width 62 height 24
click at [1355, 17] on span "Save" at bounding box center [1362, 19] width 20 height 13
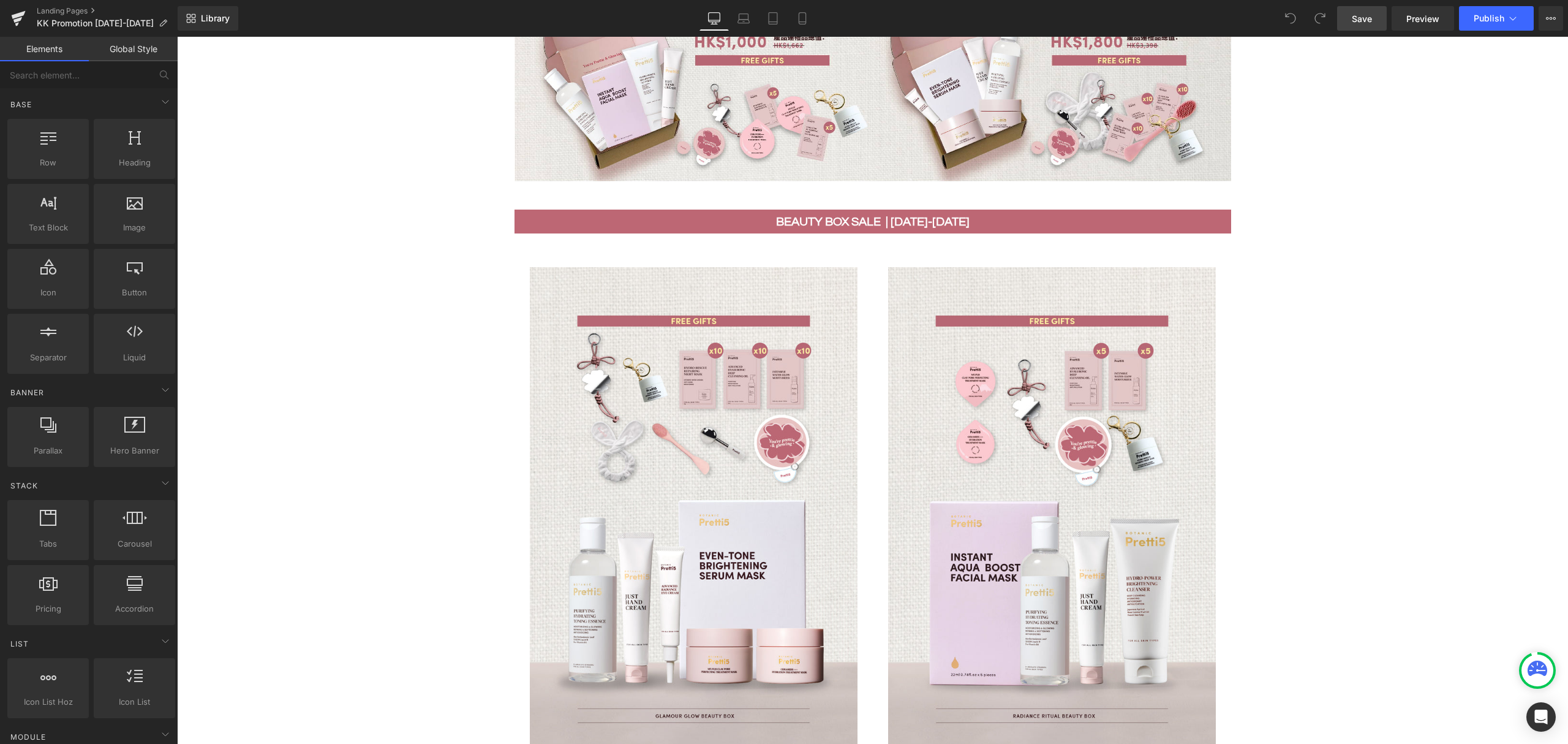
scroll to position [1552, 0]
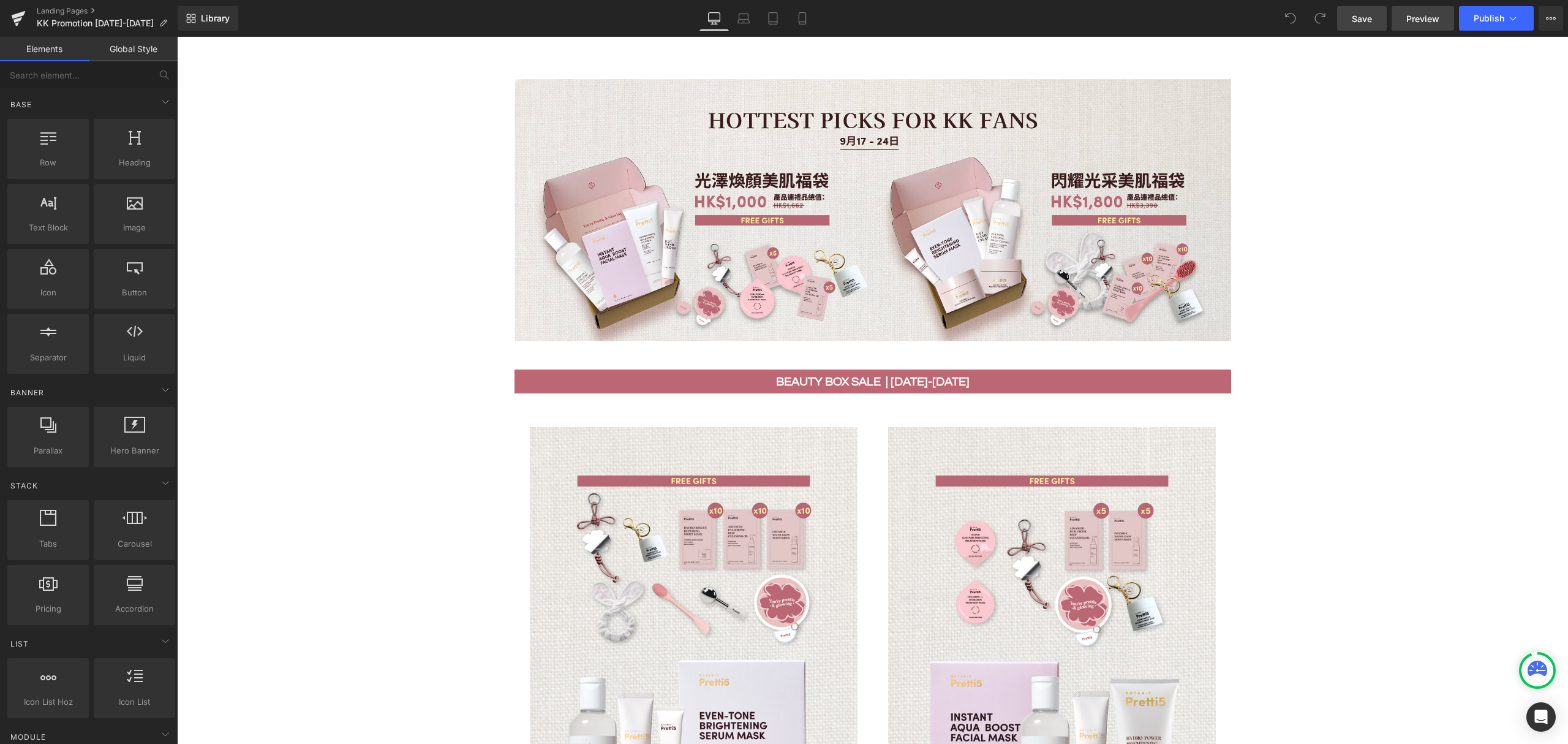
click at [1407, 16] on span "Preview" at bounding box center [1422, 19] width 33 height 13
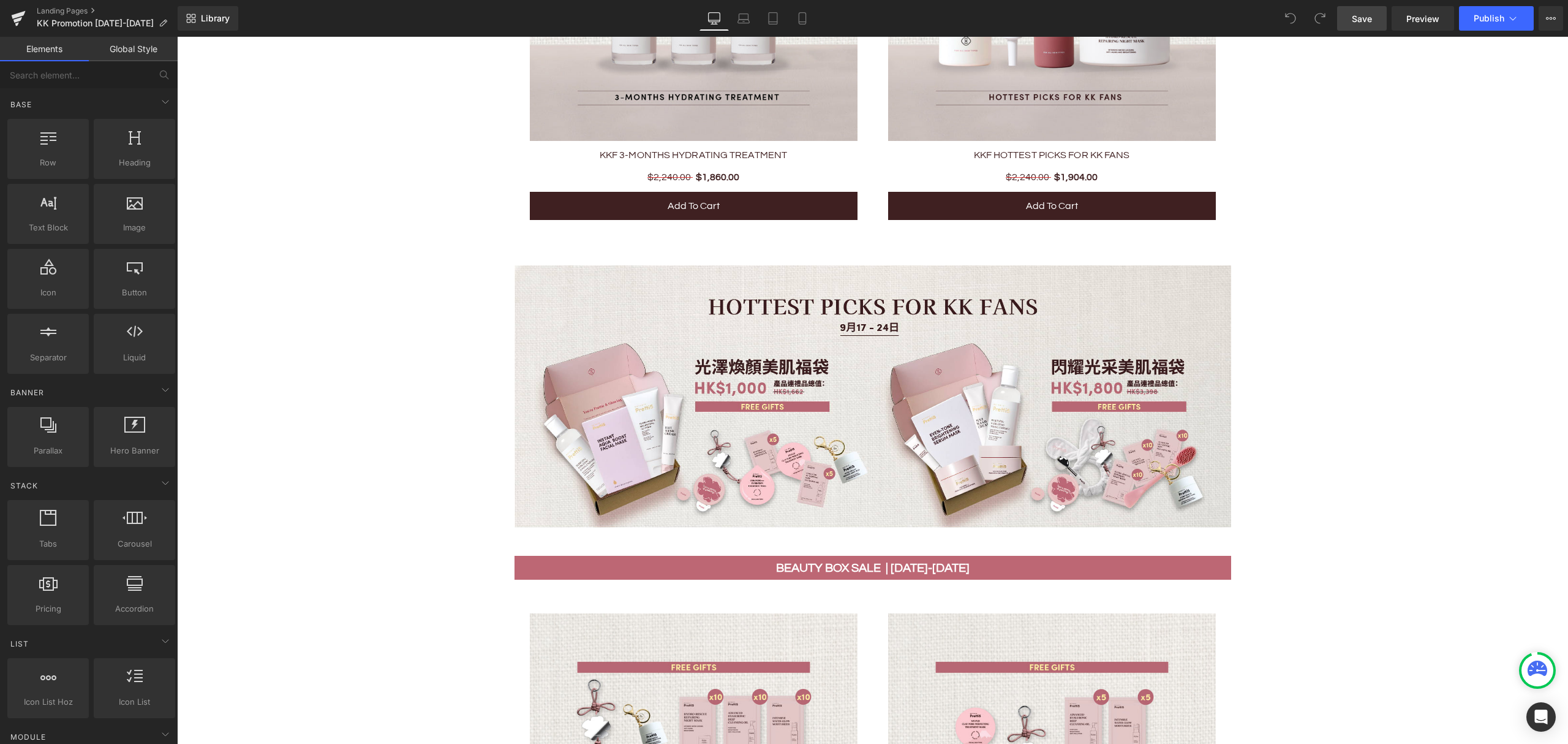
scroll to position [1143, 0]
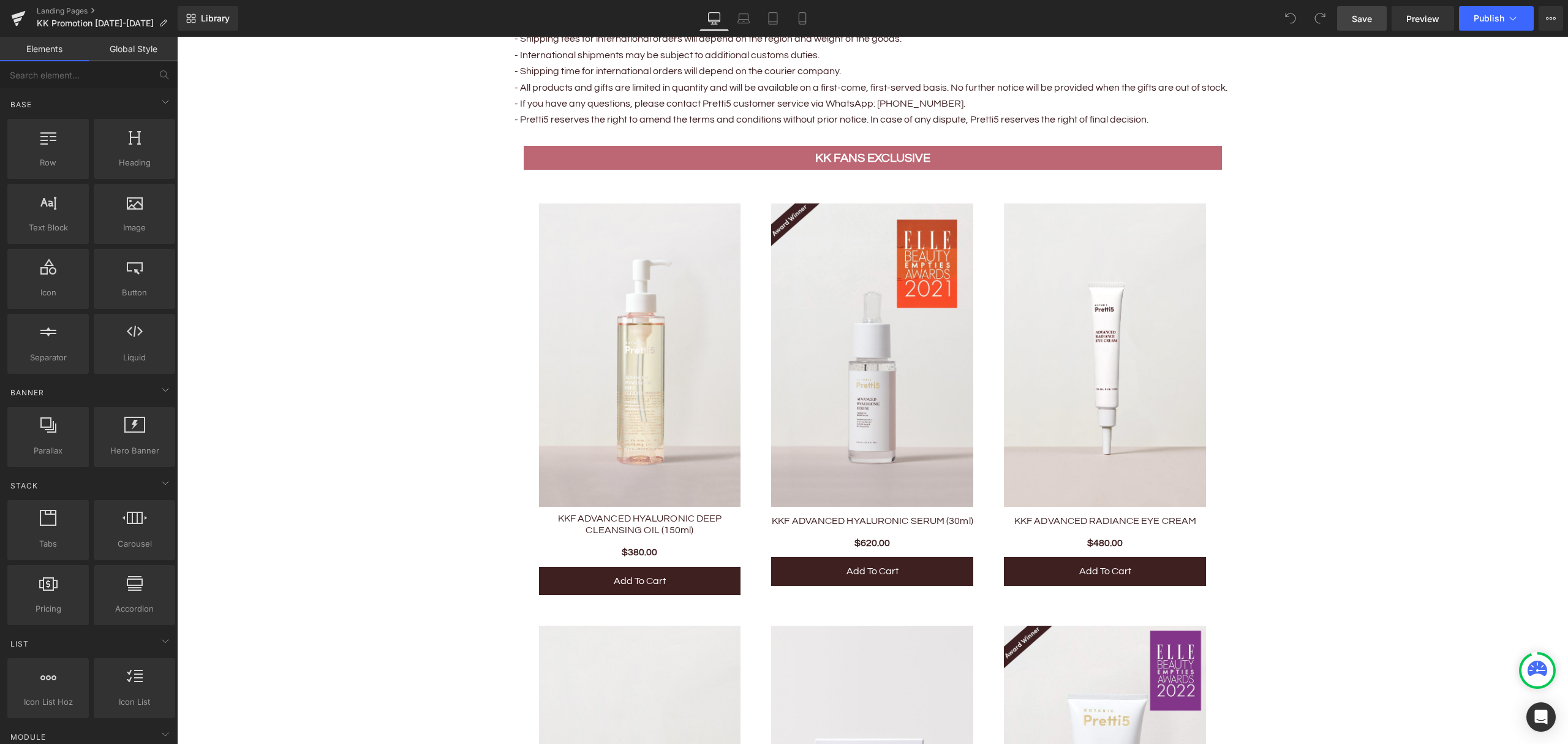
scroll to position [2614, 0]
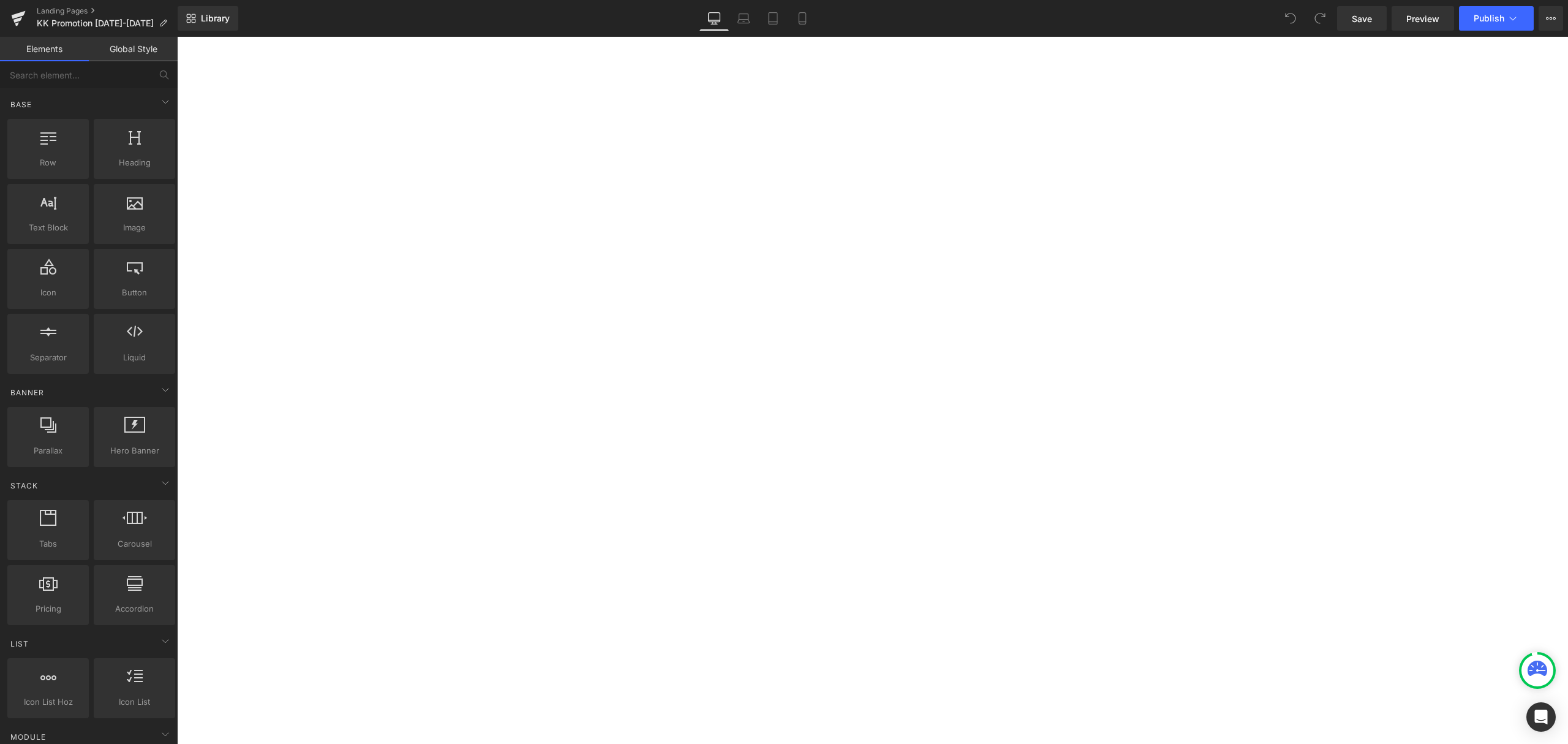
scroll to position [1366, 0]
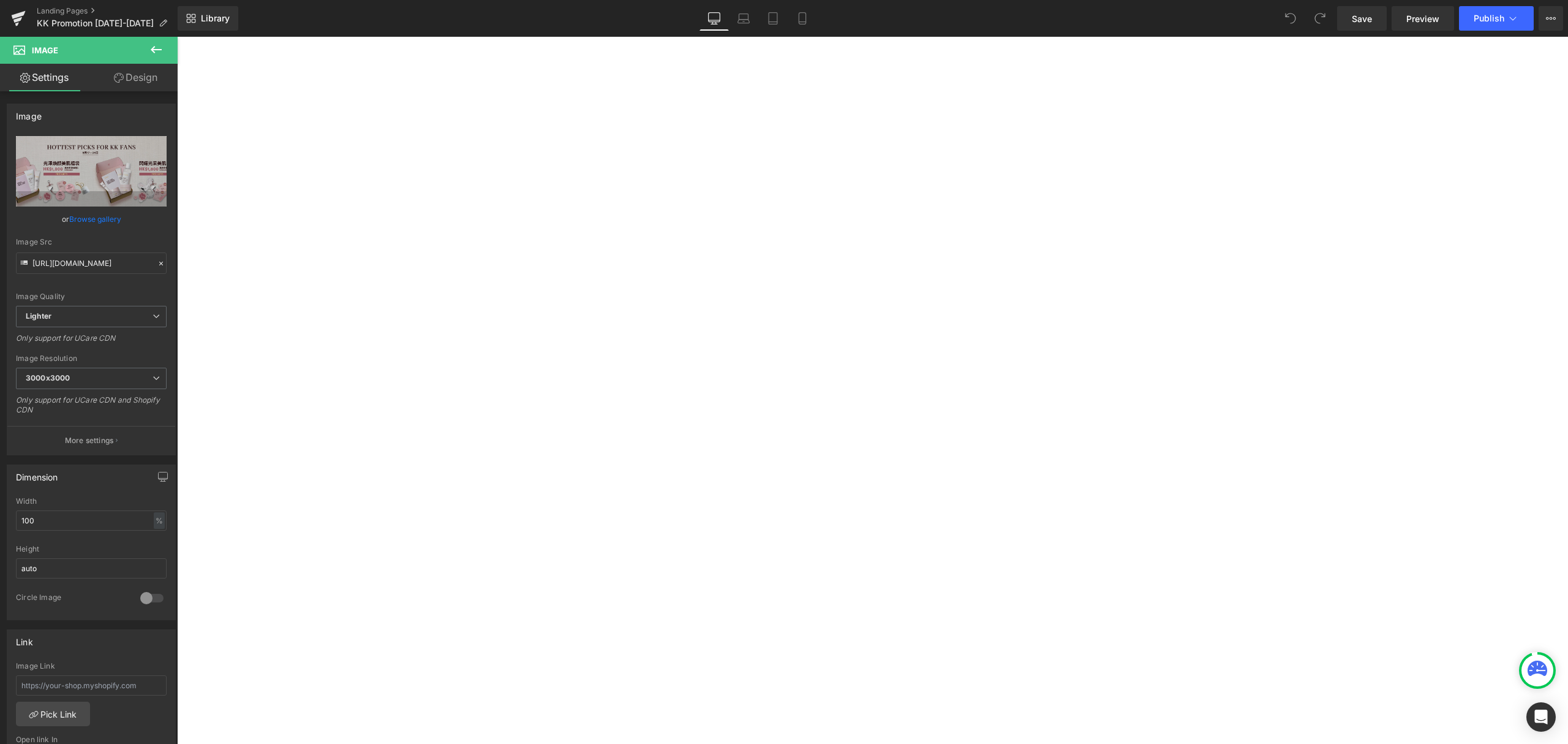
click at [177, 37] on span "Image" at bounding box center [177, 37] width 0 height 0
click at [86, 221] on link "Browse gallery" at bounding box center [95, 218] width 52 height 21
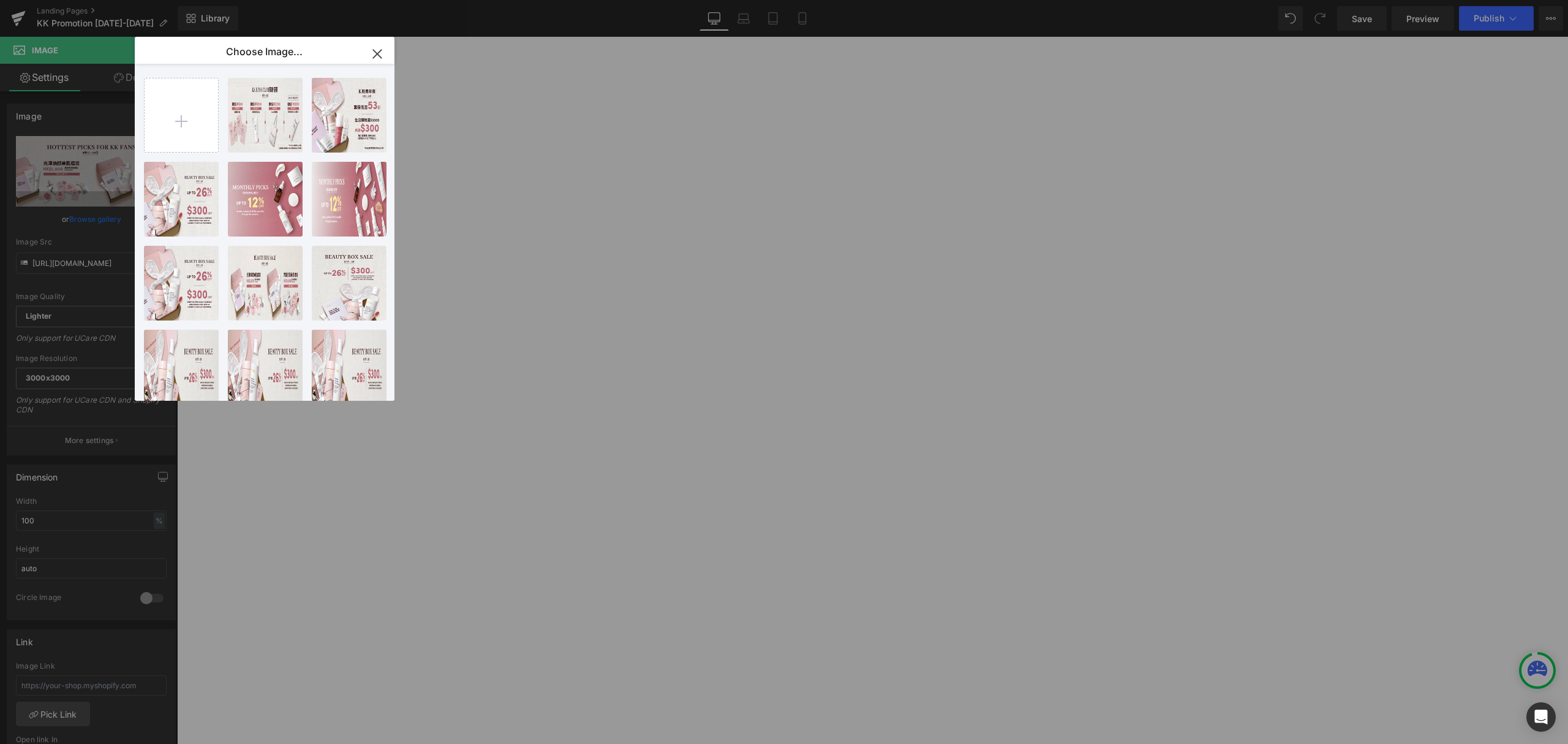
type input "C:\fakepath\KK Beautybox Upsell Banner-100.jpg"
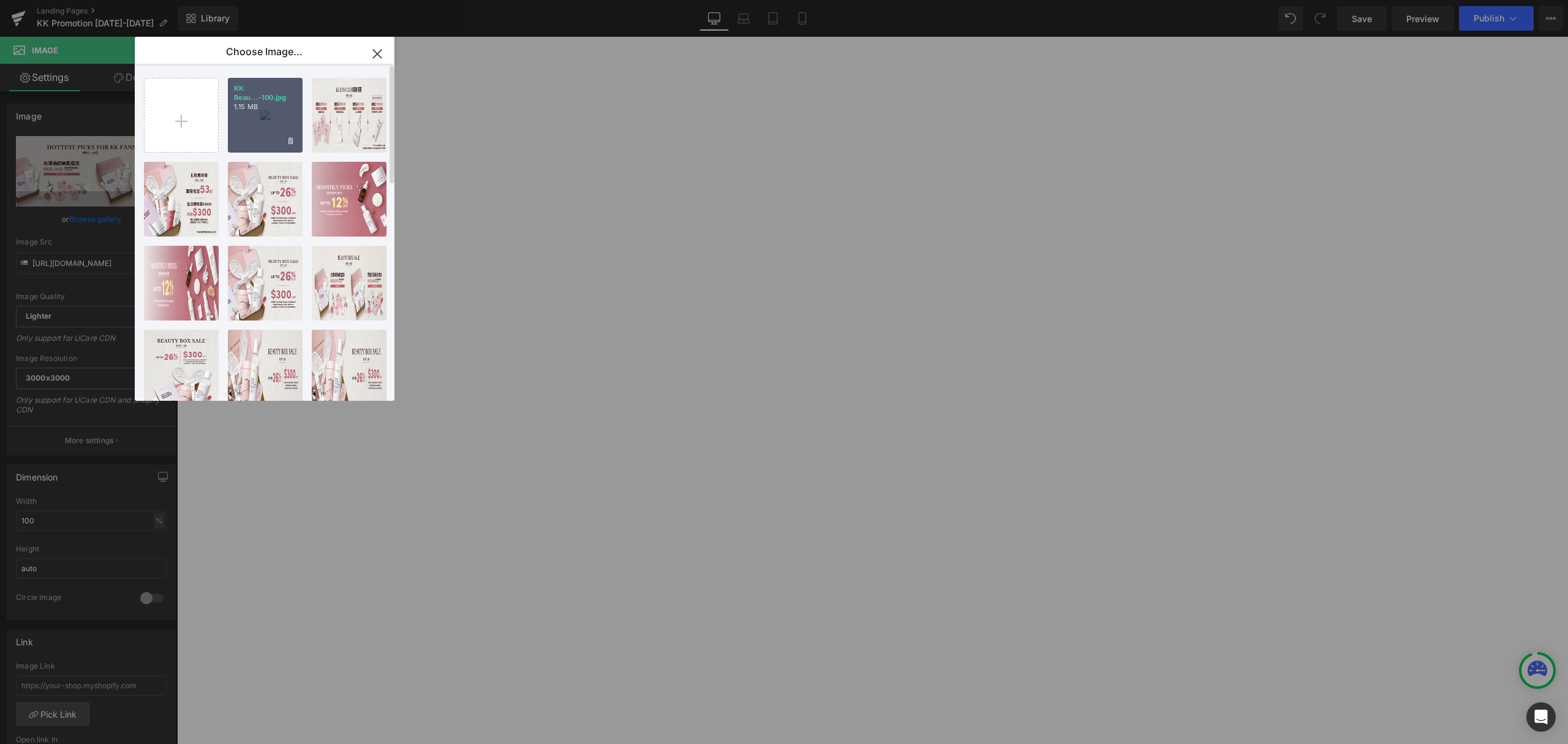
click at [266, 111] on p "1.15 MB" at bounding box center [265, 107] width 62 height 10
type input "[URL][DOMAIN_NAME]"
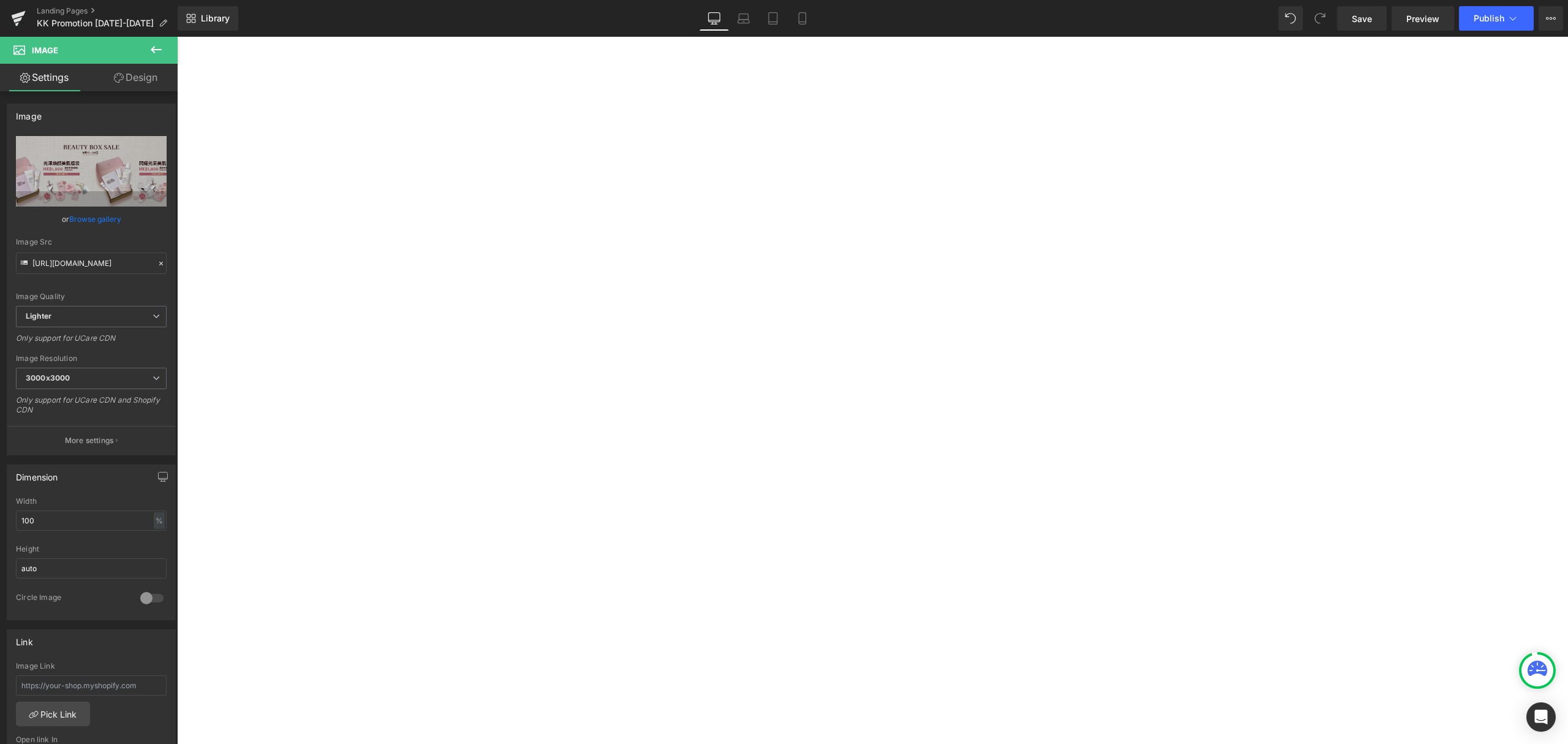
scroll to position [386, 0]
click at [1353, 12] on span "Save" at bounding box center [1362, 19] width 20 height 13
click at [799, 23] on icon at bounding box center [802, 18] width 12 height 12
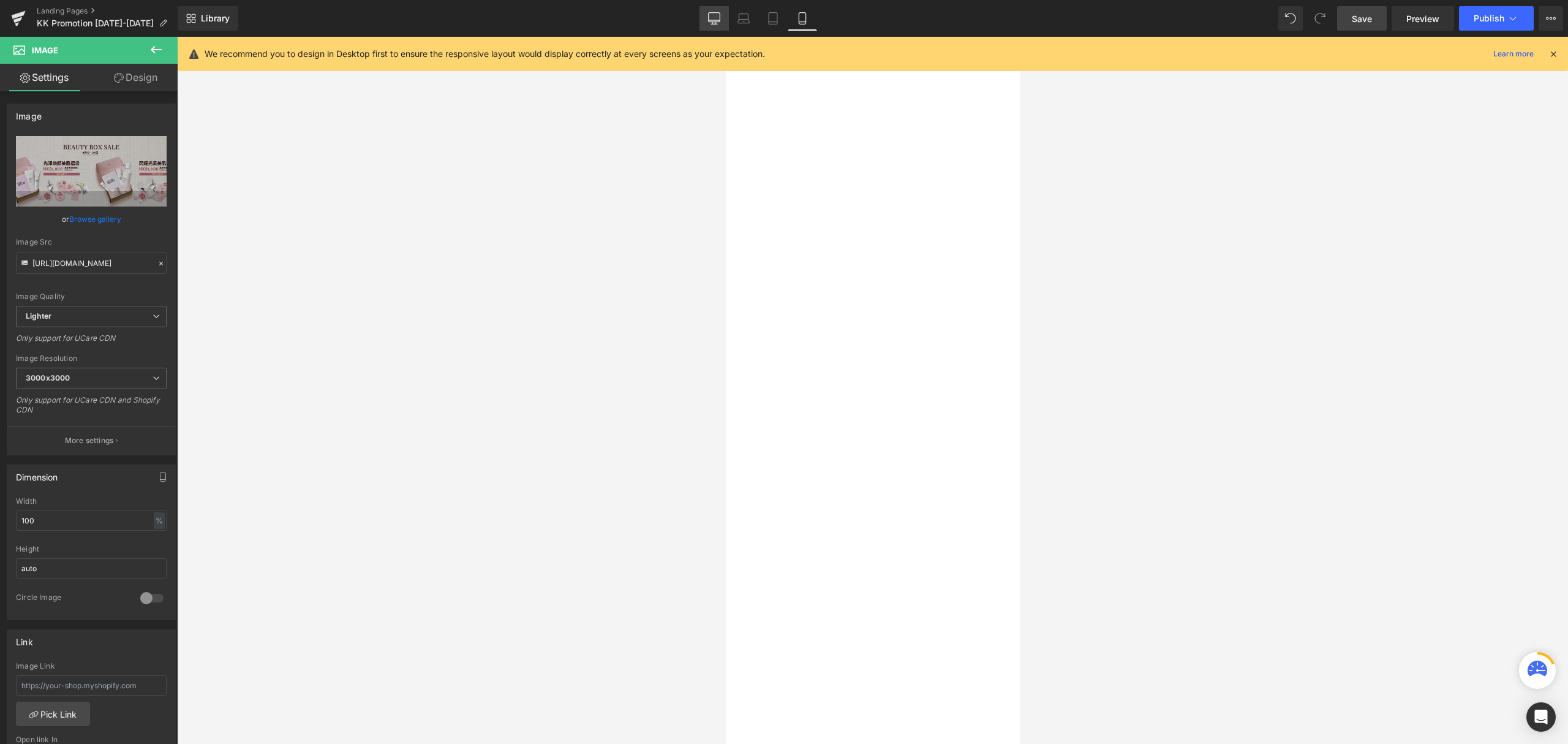
click at [720, 13] on icon at bounding box center [714, 18] width 12 height 12
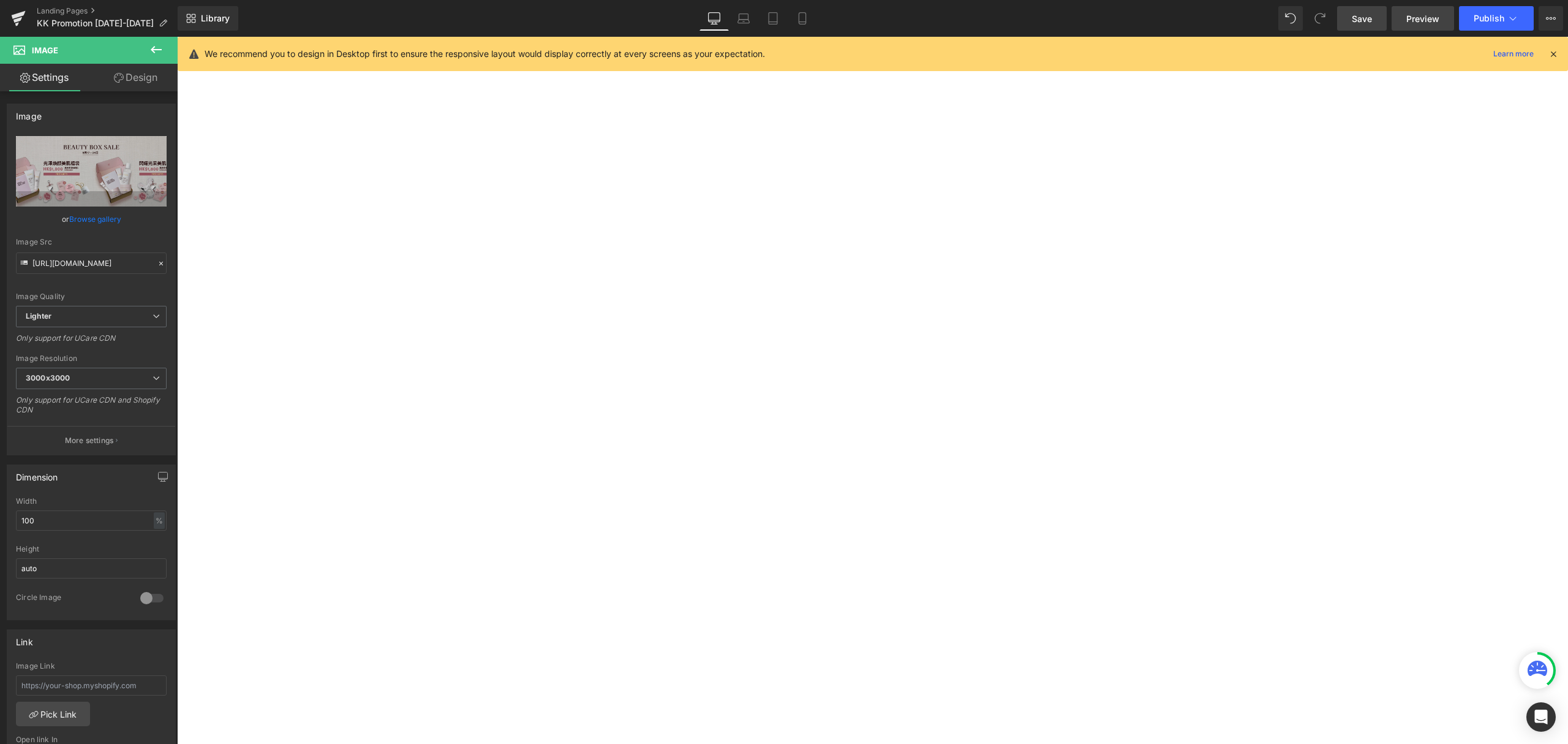
scroll to position [816, 0]
click at [1436, 15] on span "Preview" at bounding box center [1422, 19] width 33 height 13
click at [1415, 20] on span "Preview" at bounding box center [1422, 19] width 33 height 13
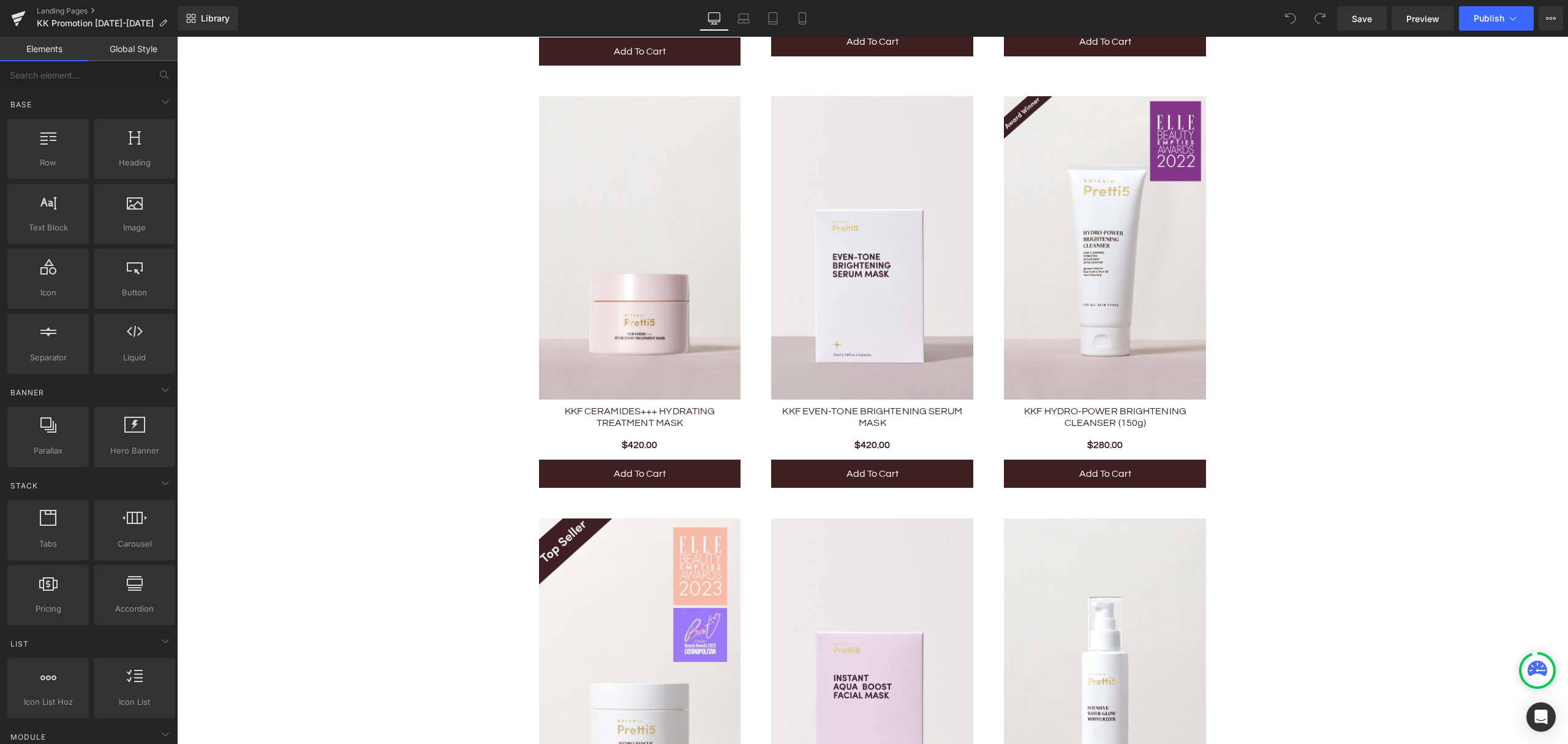
scroll to position [2682, 0]
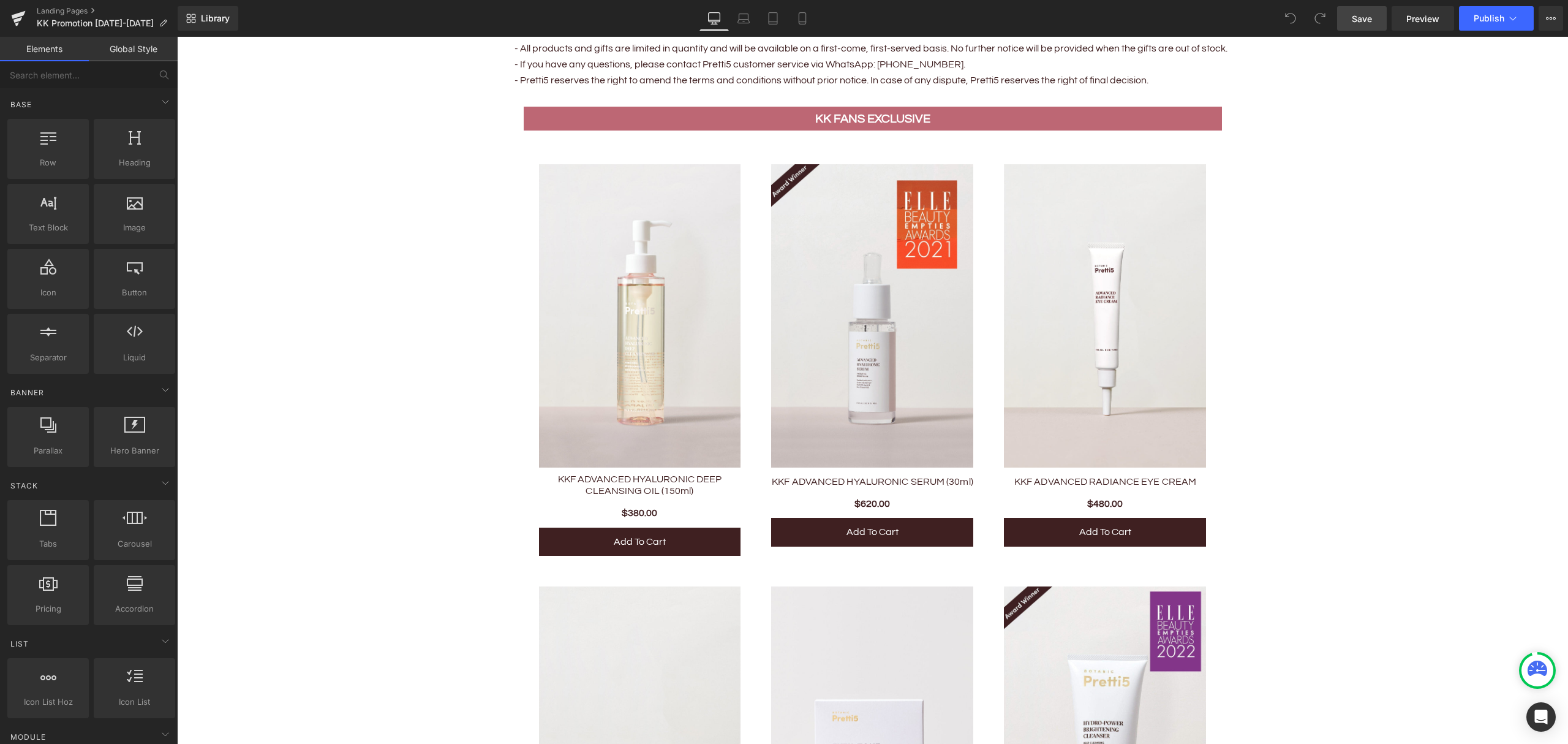
click at [1361, 18] on span "Save" at bounding box center [1362, 19] width 20 height 13
click at [1412, 13] on span "Preview" at bounding box center [1422, 19] width 33 height 13
click at [1364, 18] on span "Save" at bounding box center [1362, 19] width 20 height 13
click at [1414, 15] on span "Preview" at bounding box center [1422, 19] width 33 height 13
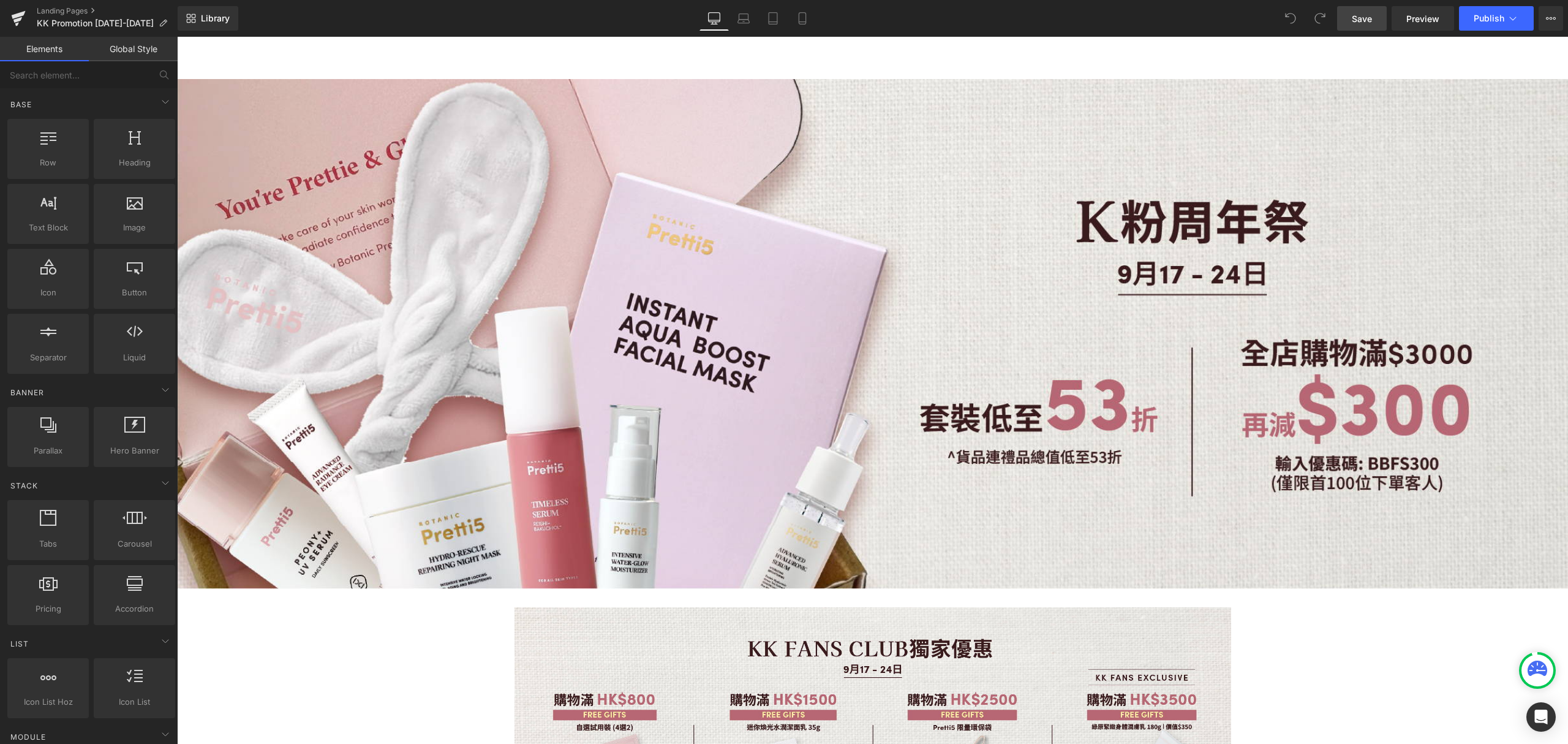
scroll to position [0, 0]
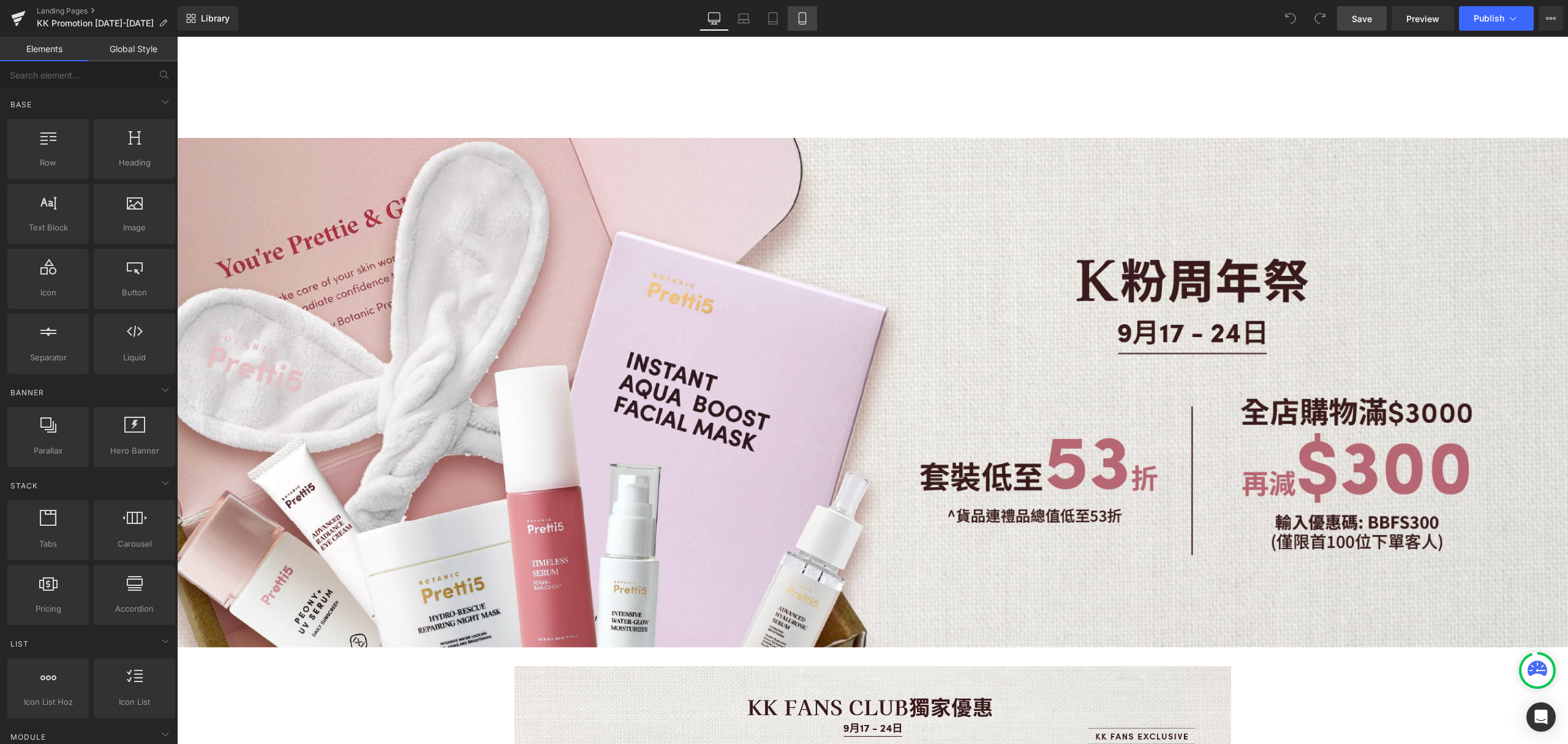
click at [804, 18] on icon at bounding box center [802, 18] width 12 height 12
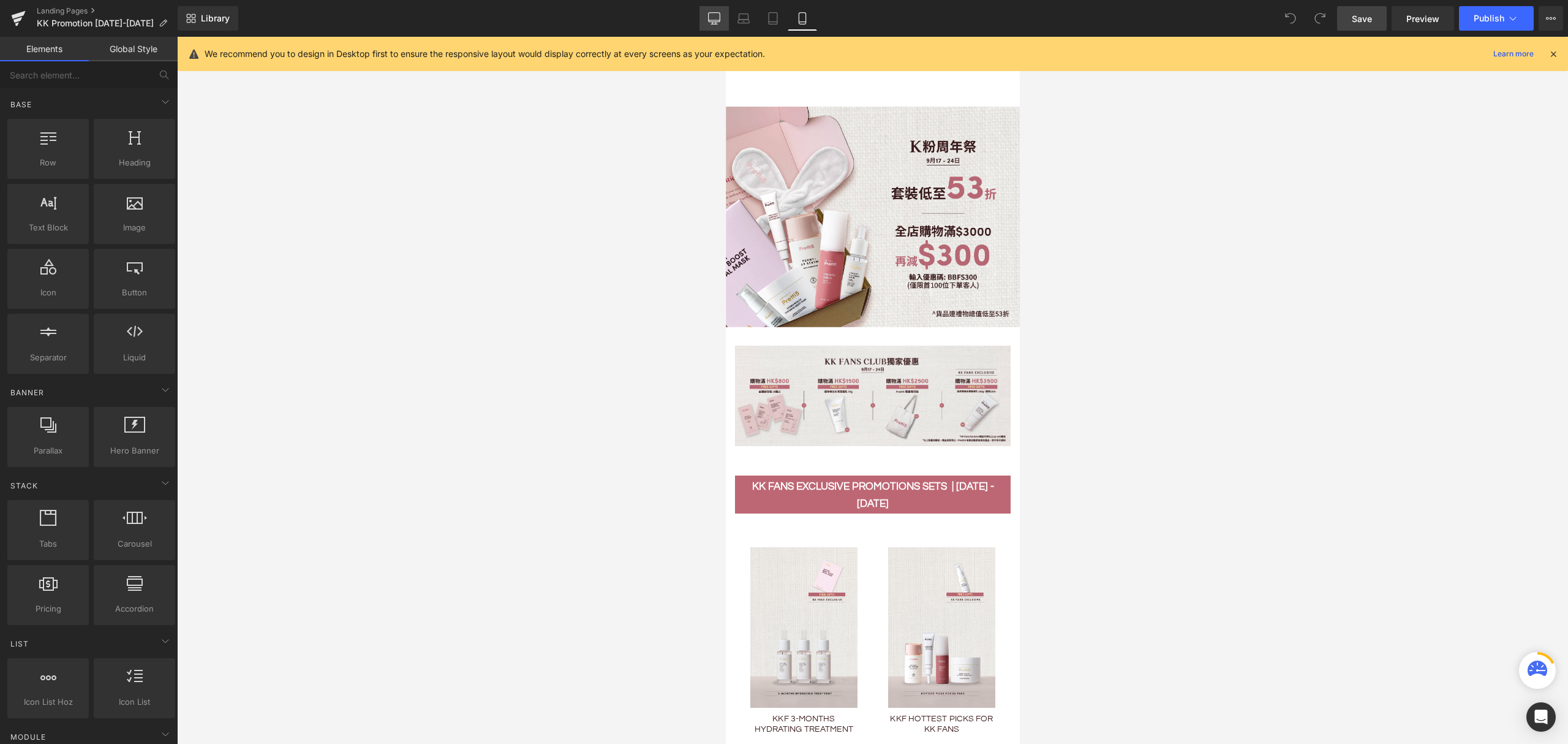
click at [706, 25] on link "Desktop" at bounding box center [714, 18] width 29 height 24
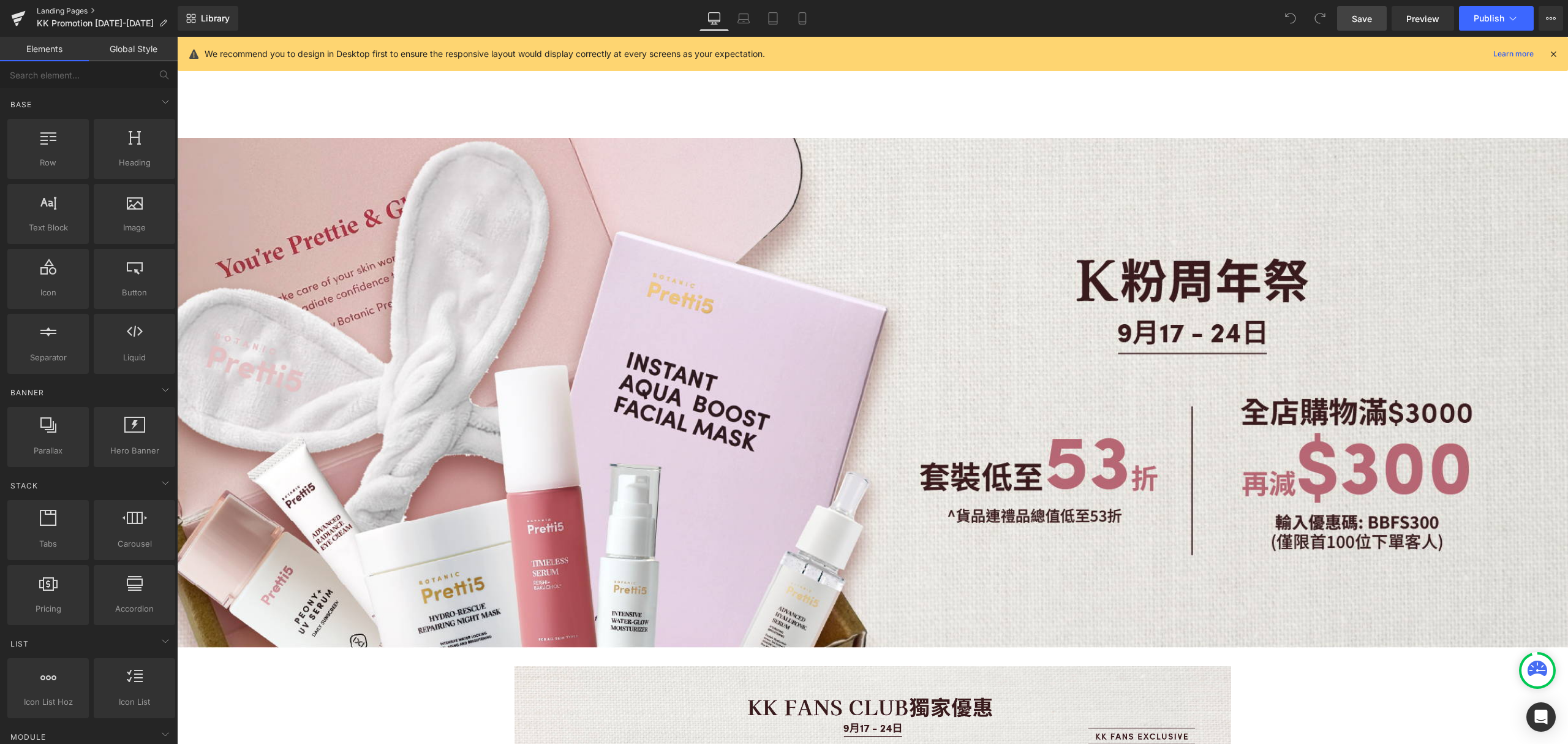
click at [45, 6] on link "Landing Pages" at bounding box center [107, 10] width 141 height 10
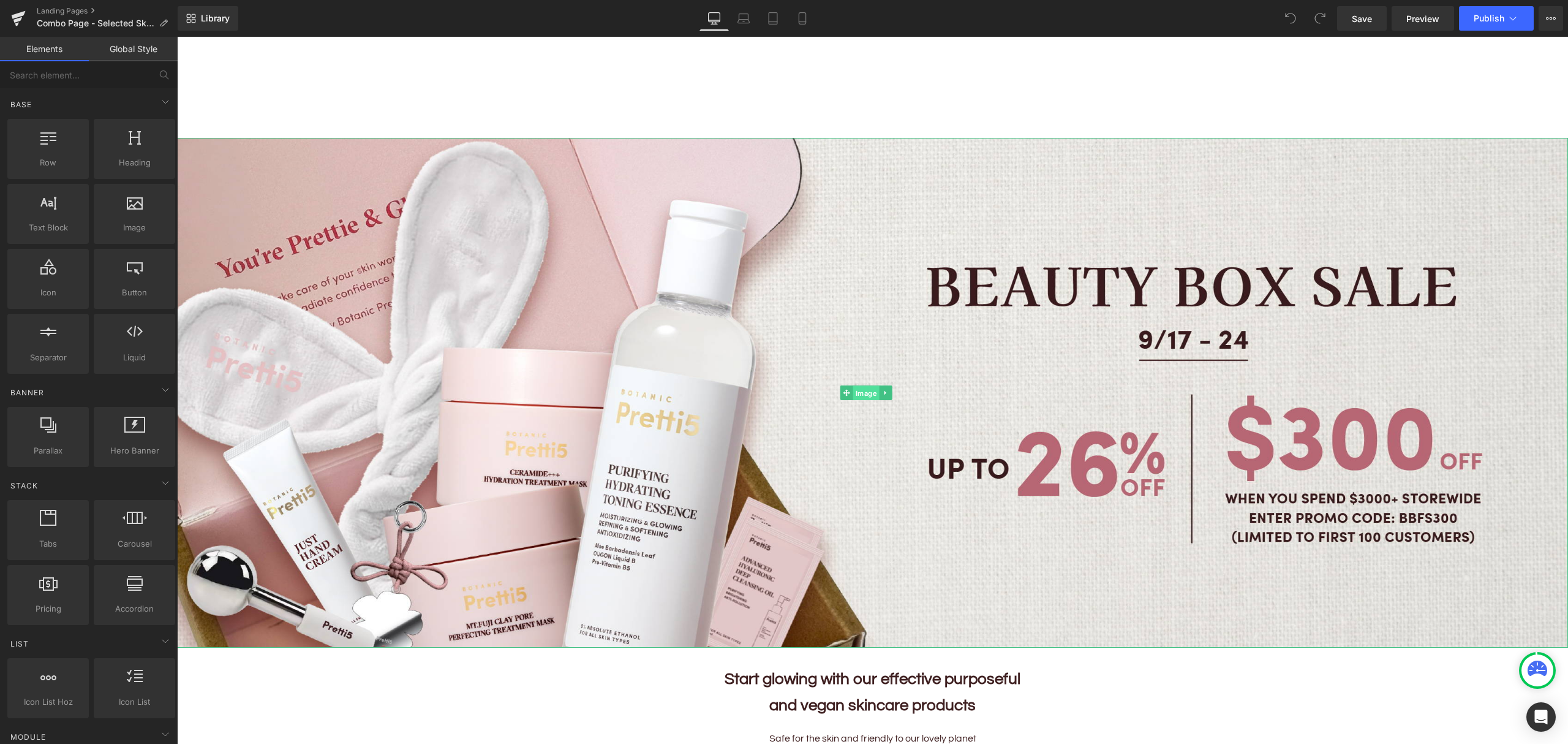
click at [867, 392] on span "Image" at bounding box center [866, 393] width 26 height 15
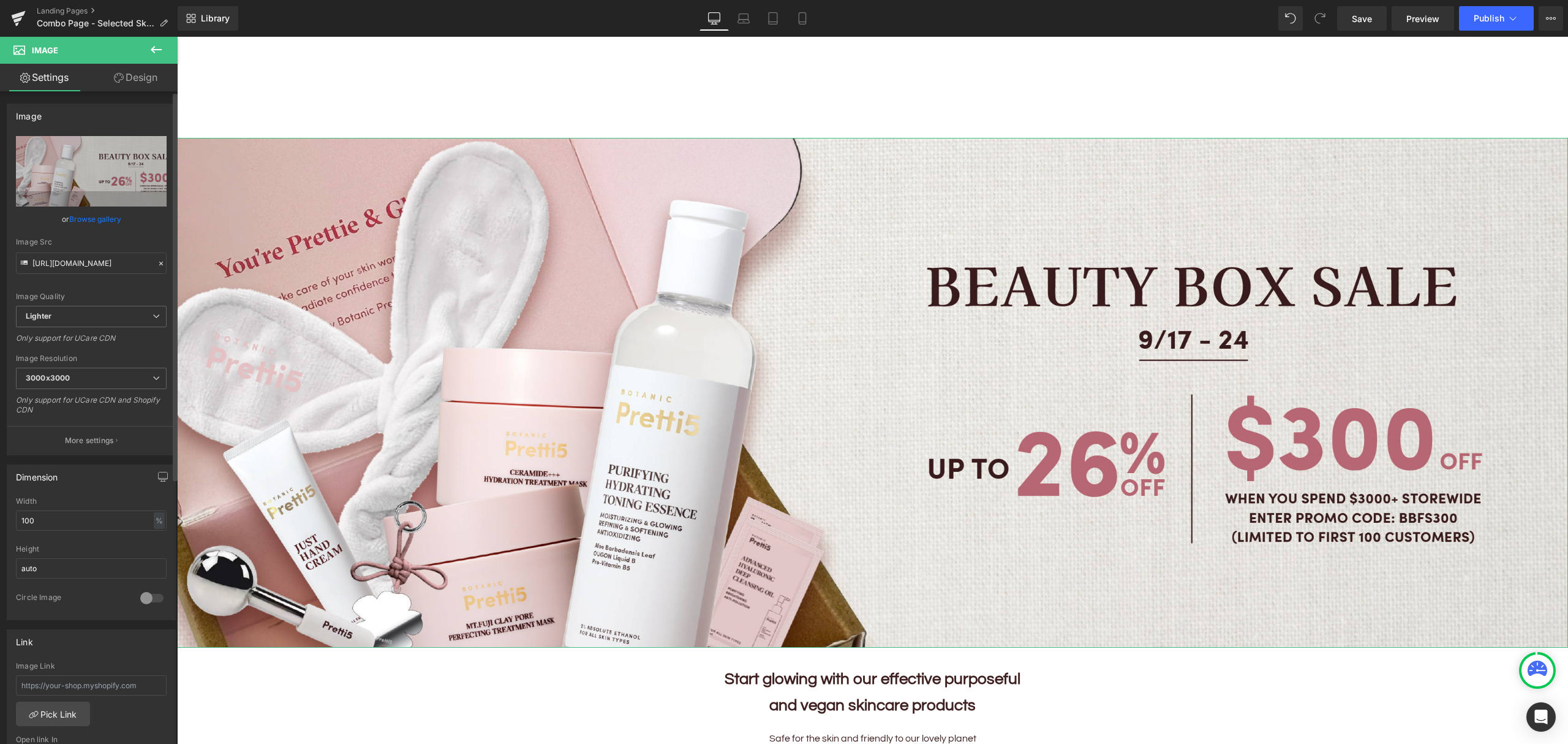
click at [102, 221] on link "Browse gallery" at bounding box center [95, 218] width 52 height 21
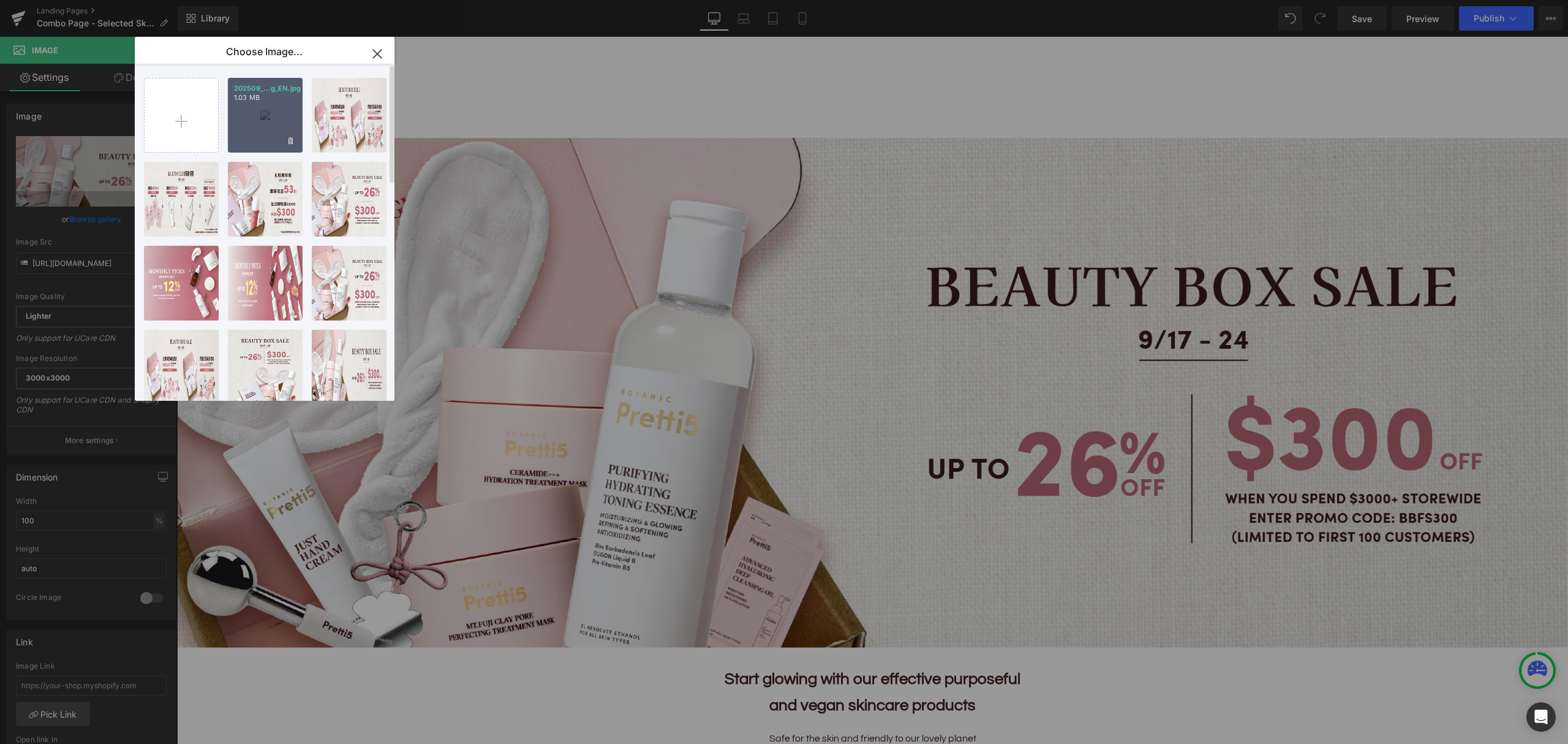
click at [268, 109] on div "202509_...g_EN.jpg 1.03 MB" at bounding box center [265, 115] width 75 height 75
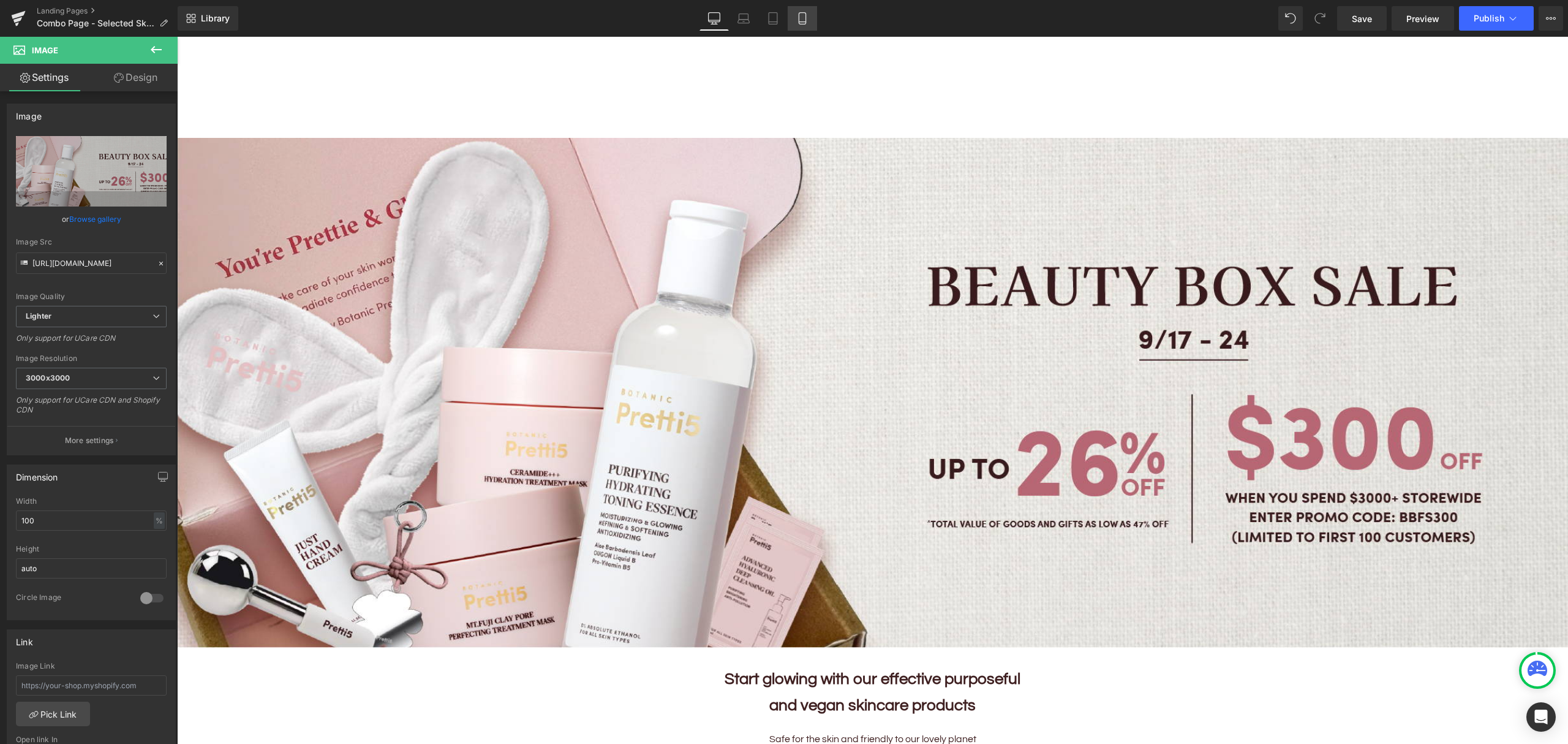
click at [802, 25] on link "Mobile" at bounding box center [802, 18] width 29 height 24
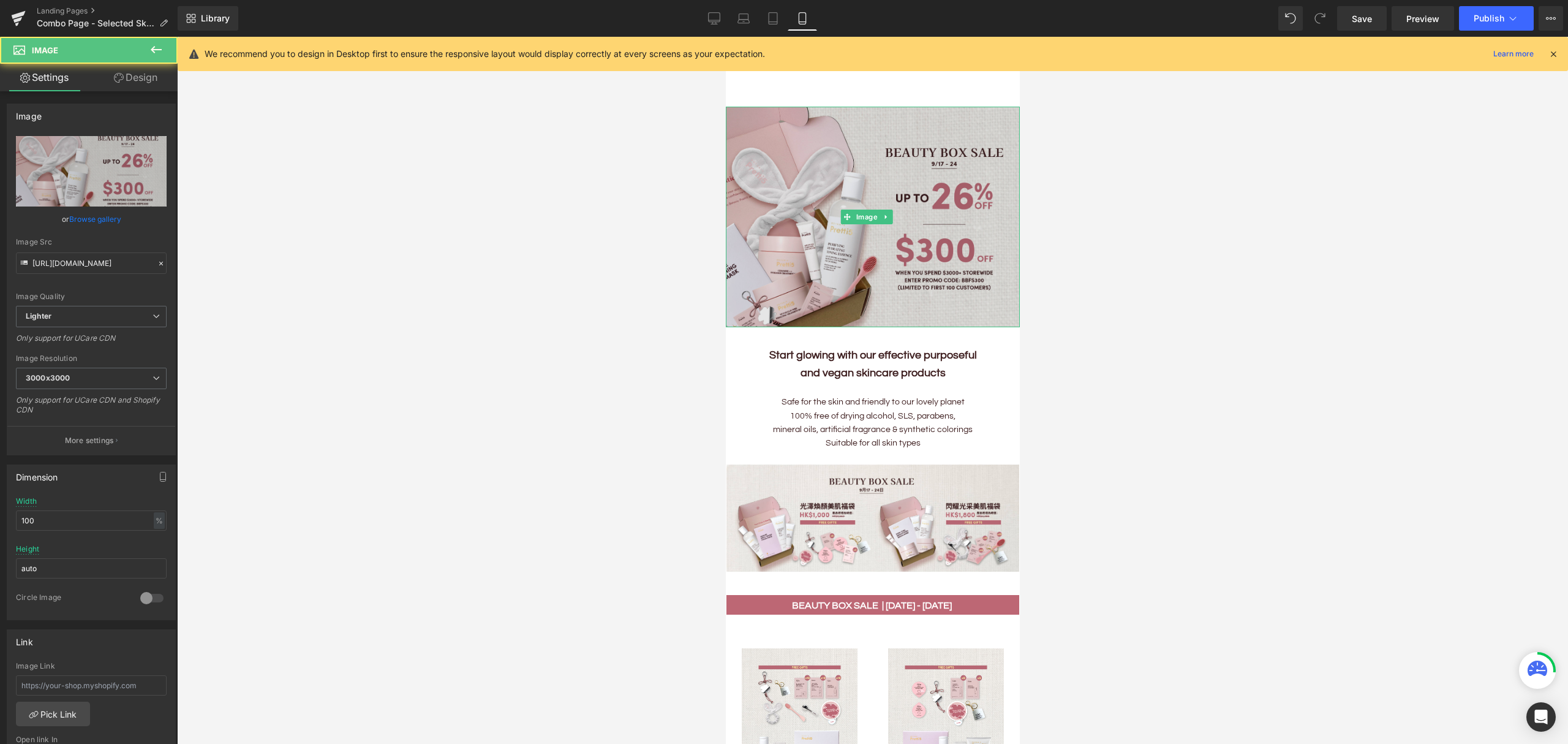
click at [797, 197] on img at bounding box center [873, 217] width 294 height 220
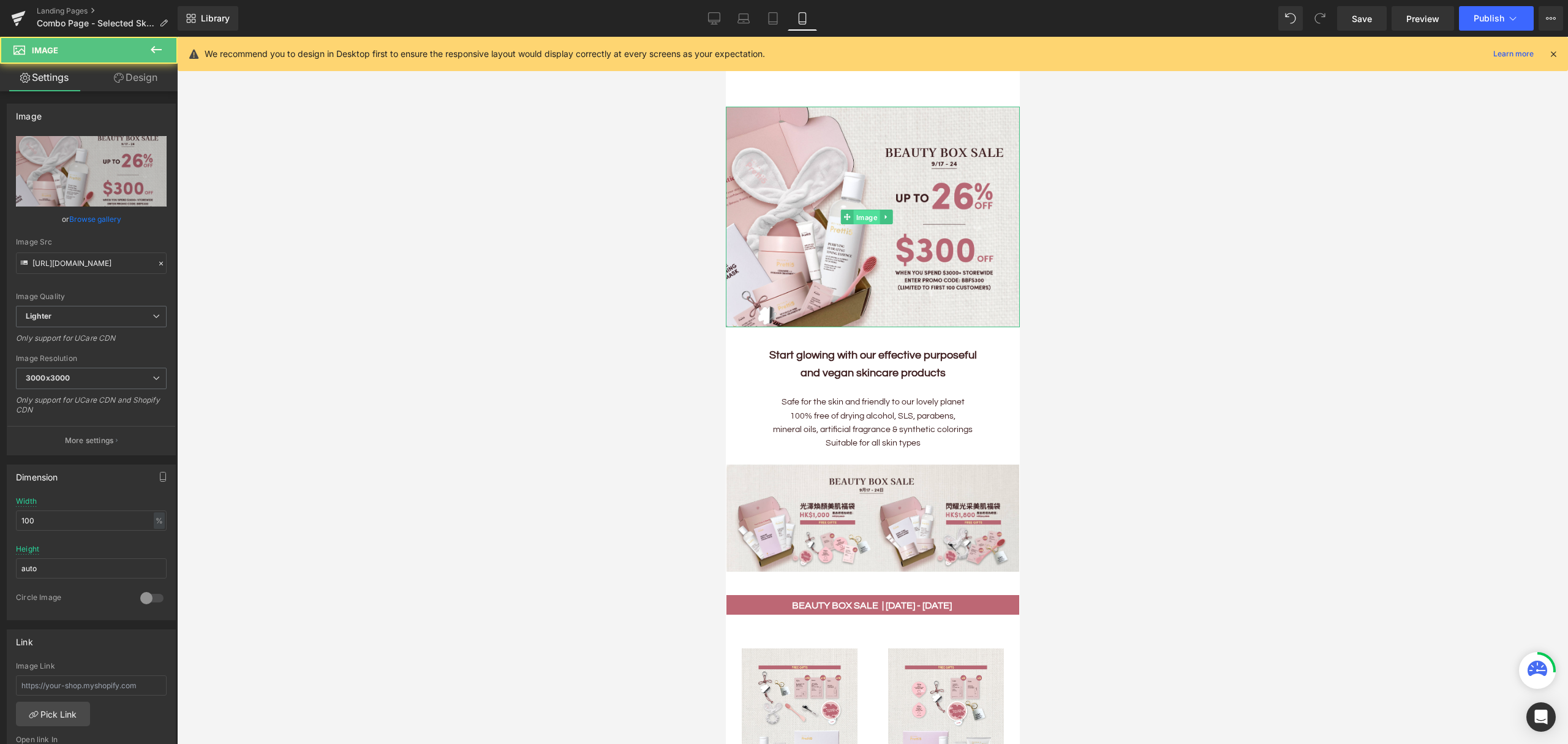
click at [860, 209] on span "Image" at bounding box center [866, 217] width 26 height 15
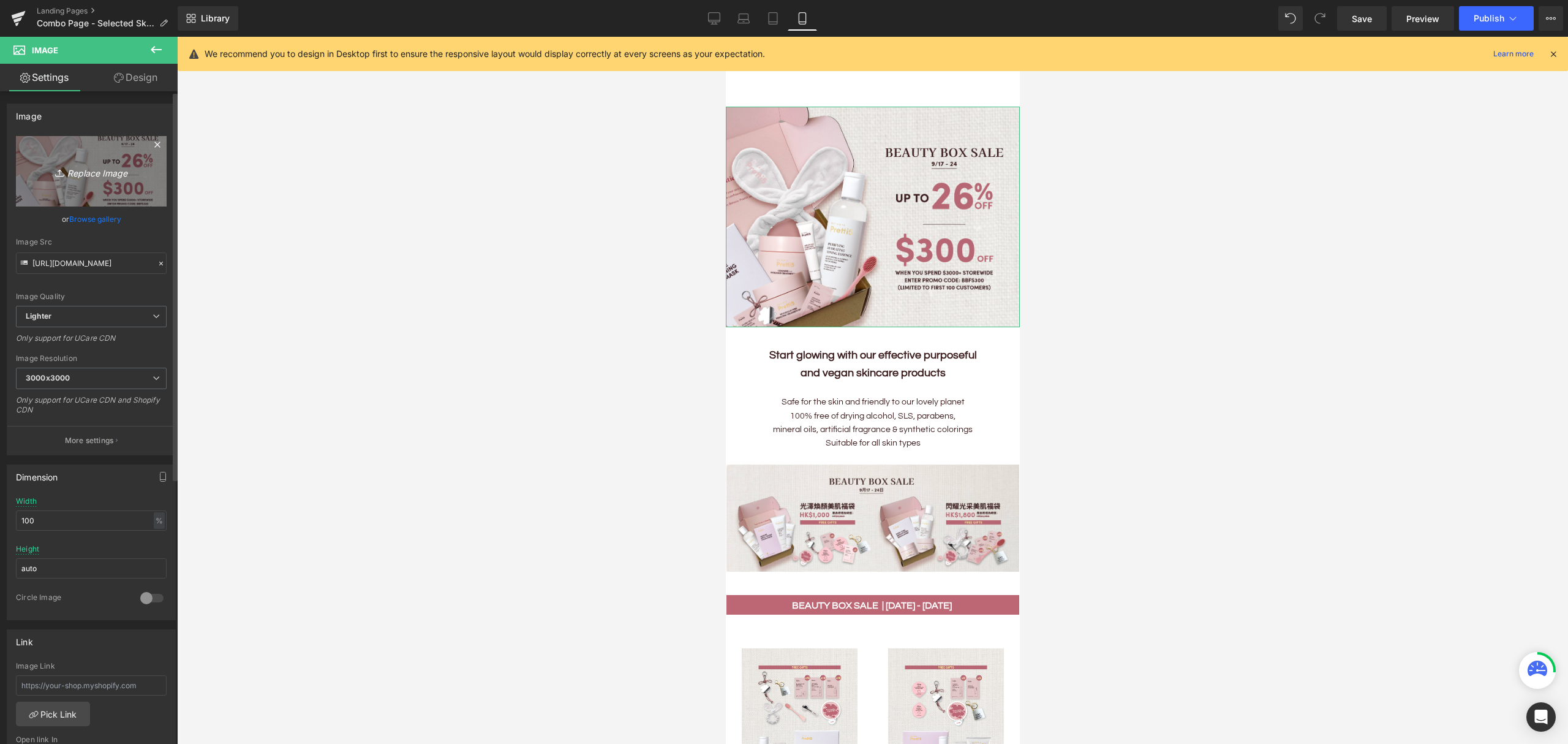
click at [89, 175] on icon "Replace Image" at bounding box center [92, 171] width 98 height 15
click at [100, 219] on link "Browse gallery" at bounding box center [95, 218] width 52 height 21
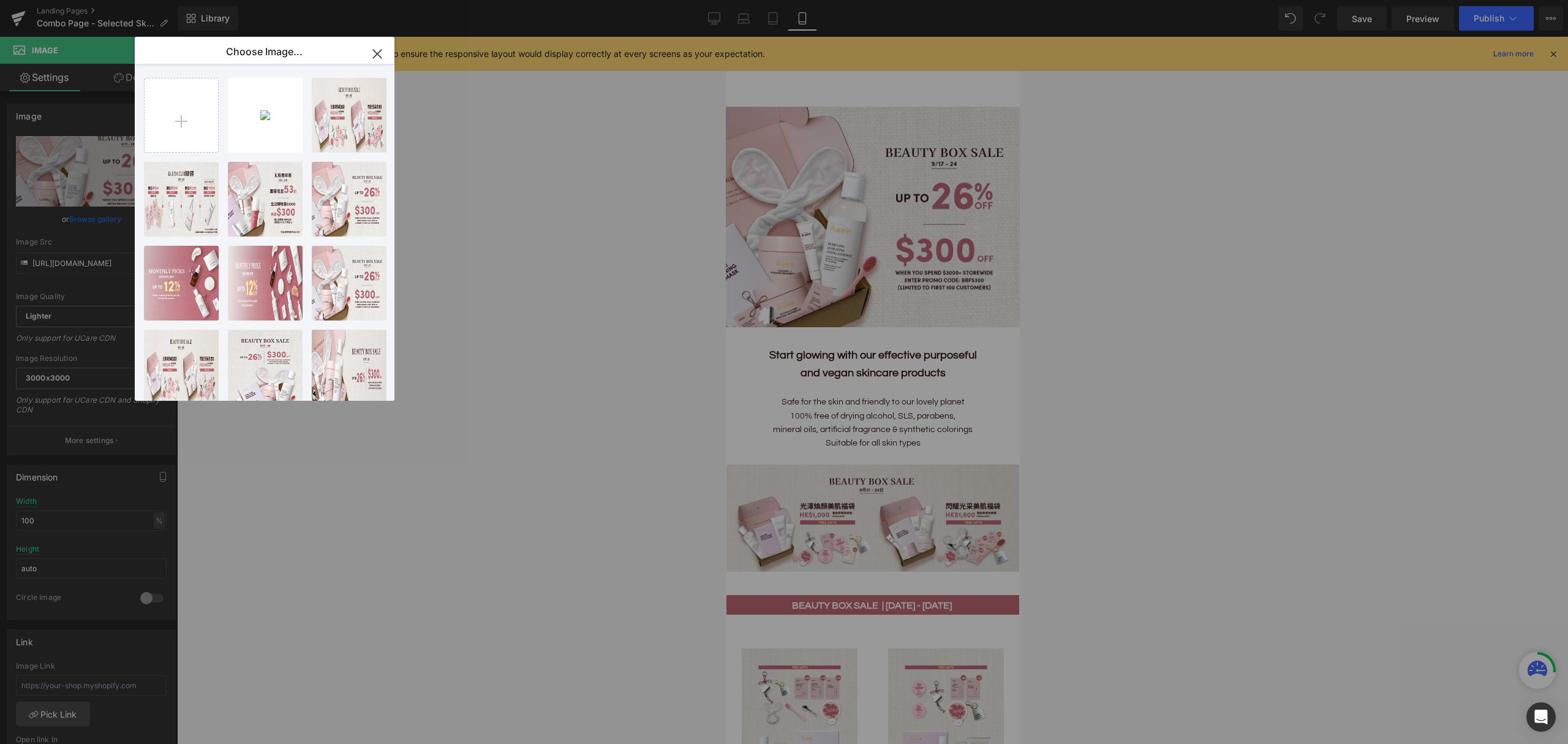
type input "C:\fakepath\202509_Monthly-Set-Mobile_EN.jpg"
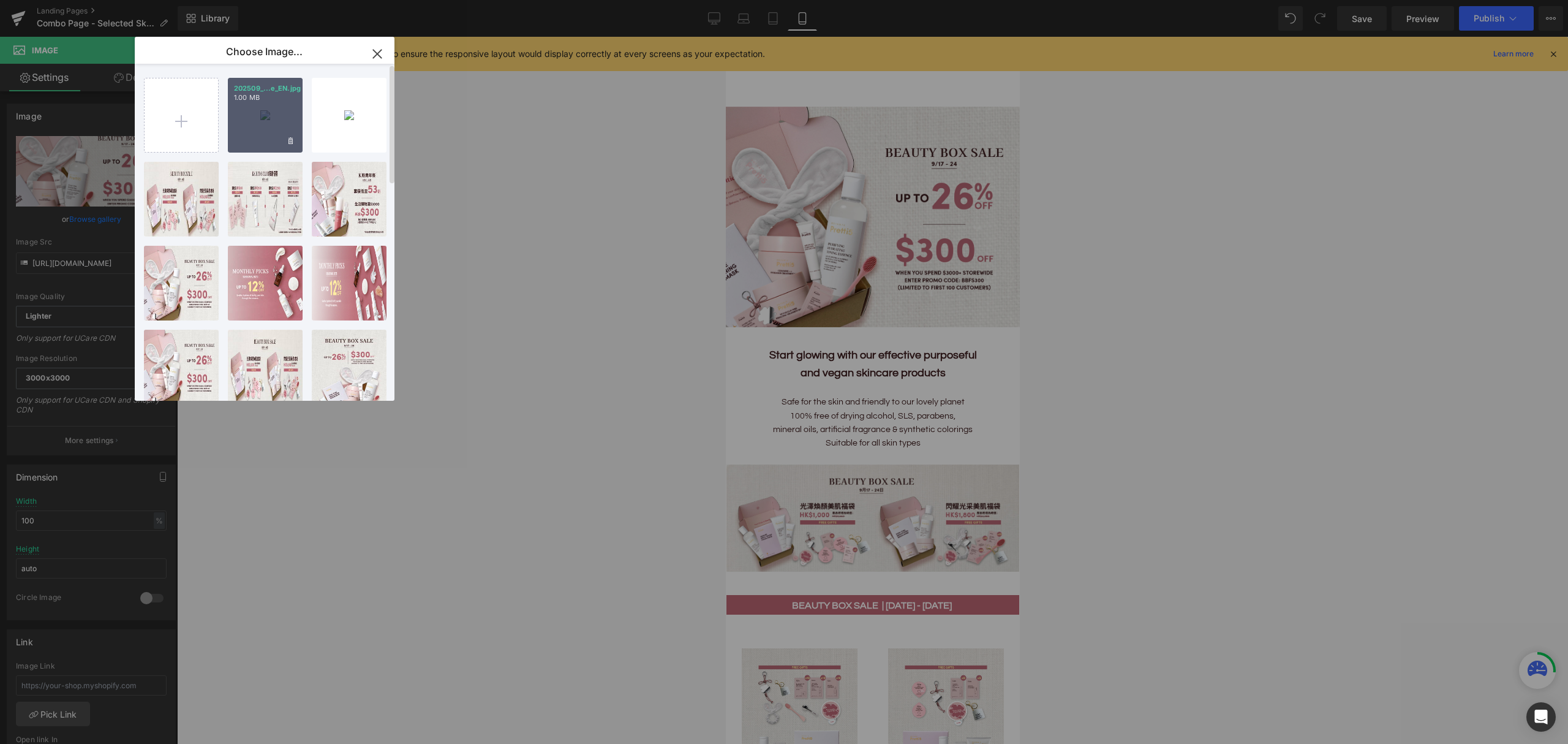
click at [271, 114] on div "202509_...e_EN.jpg 1.00 MB" at bounding box center [265, 115] width 75 height 75
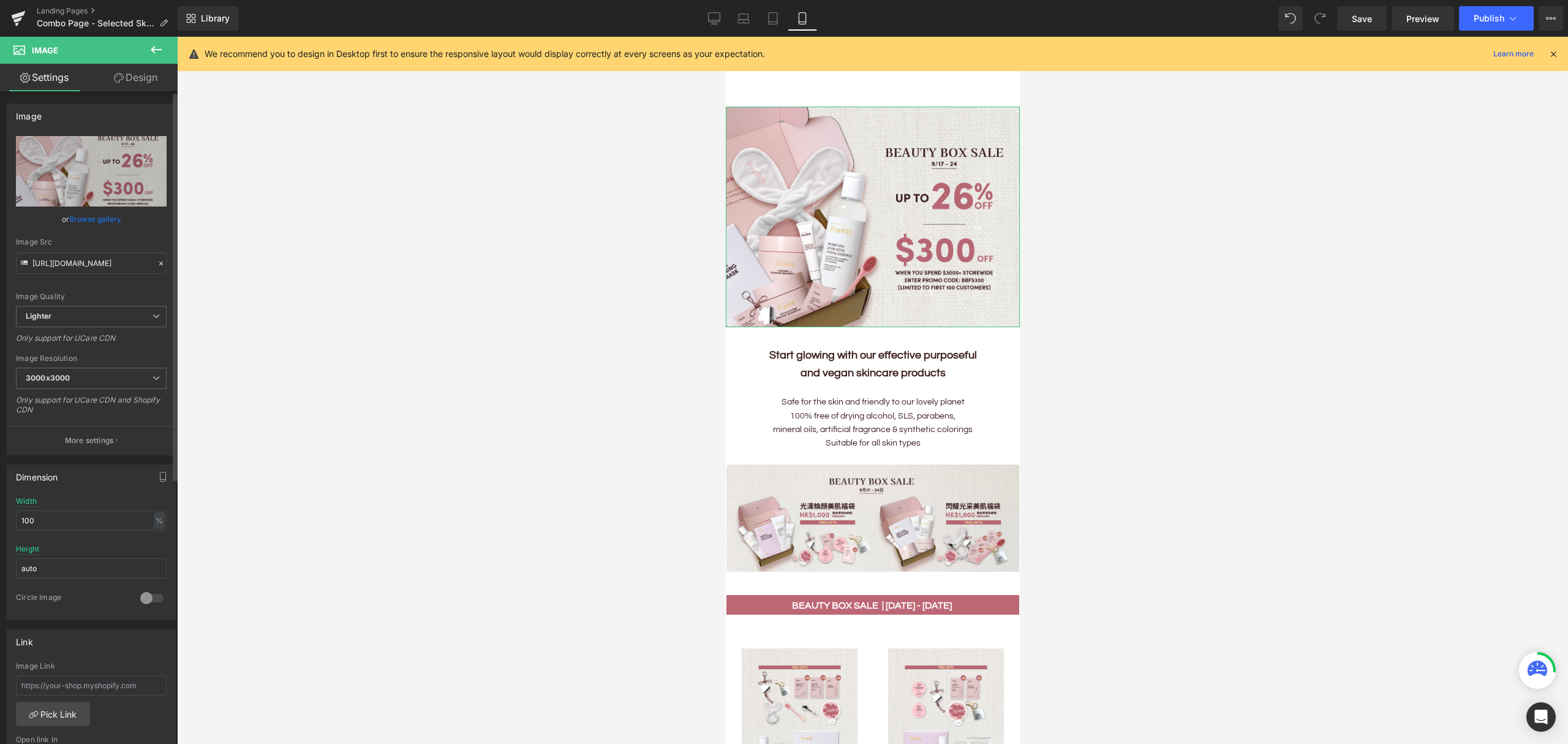
click at [89, 215] on link "Browse gallery" at bounding box center [95, 218] width 52 height 21
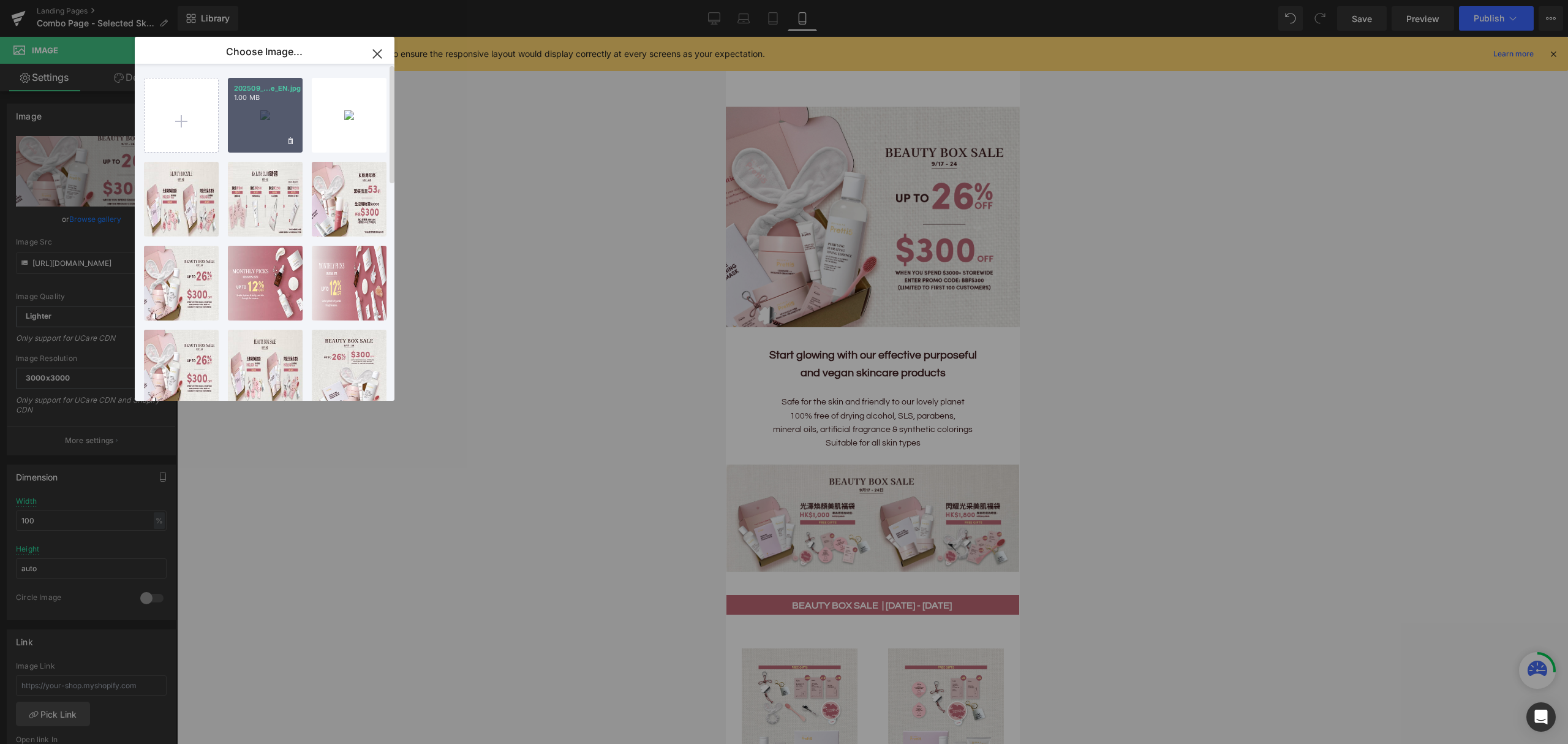
click at [268, 107] on div "202509_...e_EN.jpg 1.00 MB" at bounding box center [265, 115] width 75 height 75
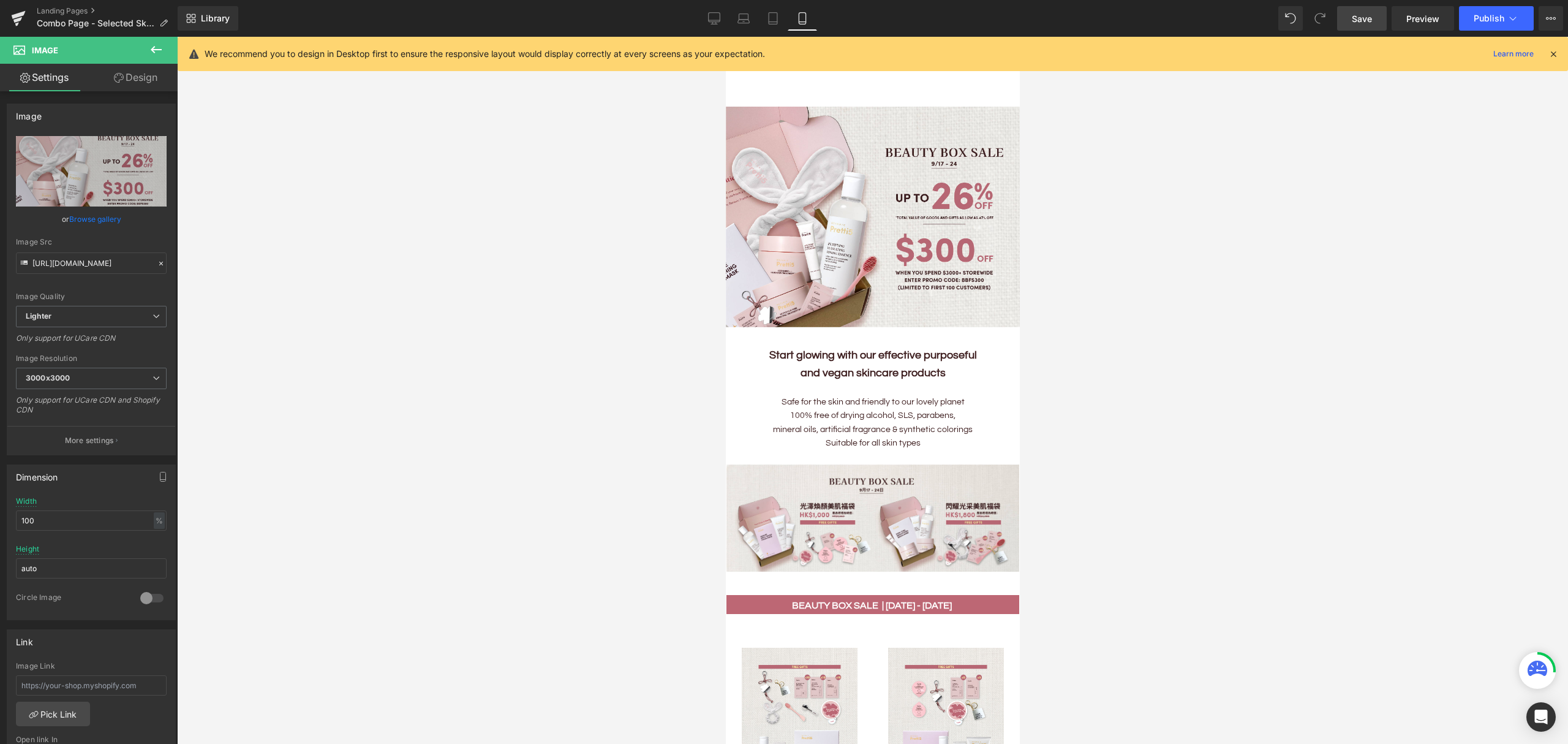
click at [1355, 23] on span "Save" at bounding box center [1362, 19] width 20 height 13
drag, startPoint x: 718, startPoint y: 24, endPoint x: 721, endPoint y: 34, distance: 10.4
click at [718, 24] on link "Desktop" at bounding box center [714, 18] width 29 height 24
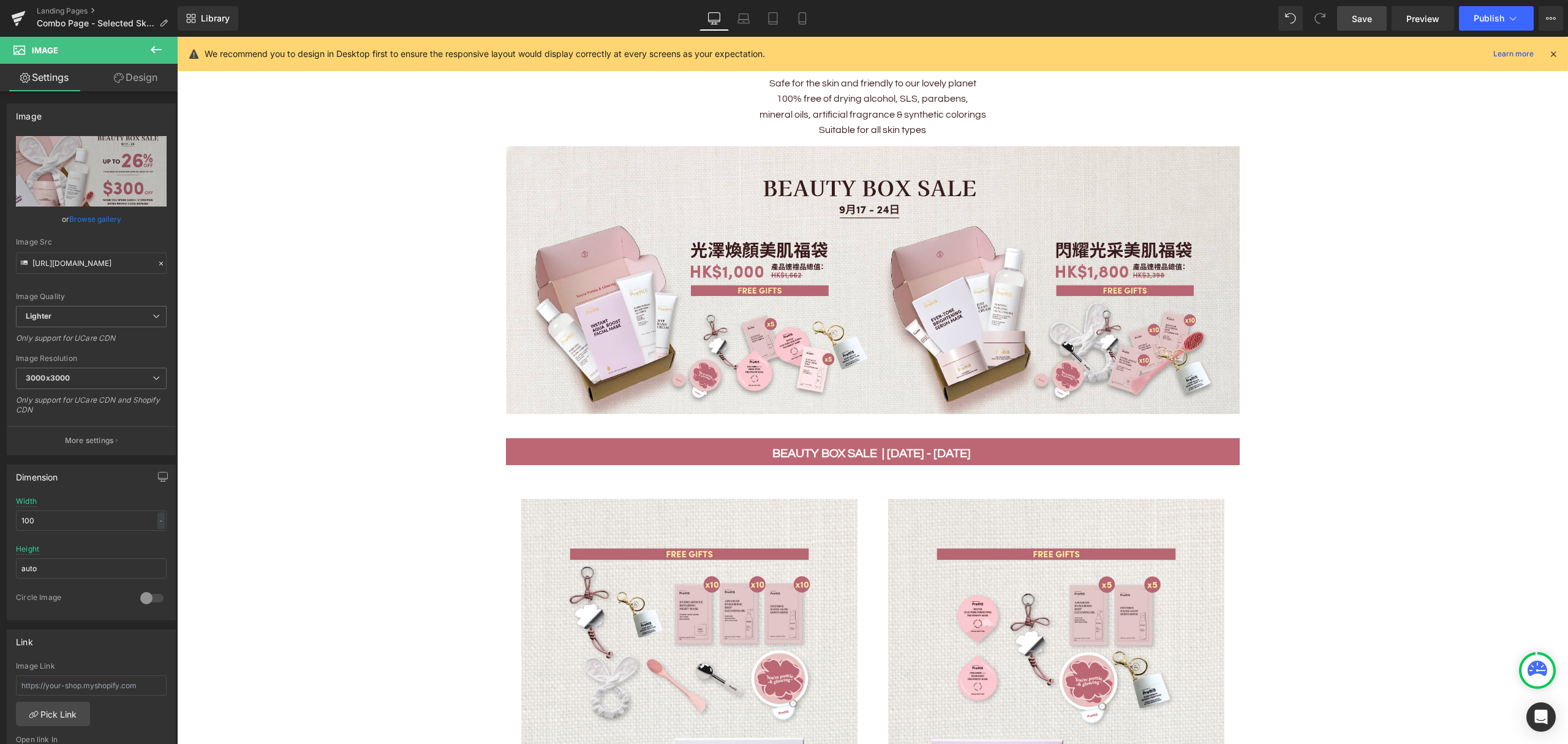
scroll to position [490, 0]
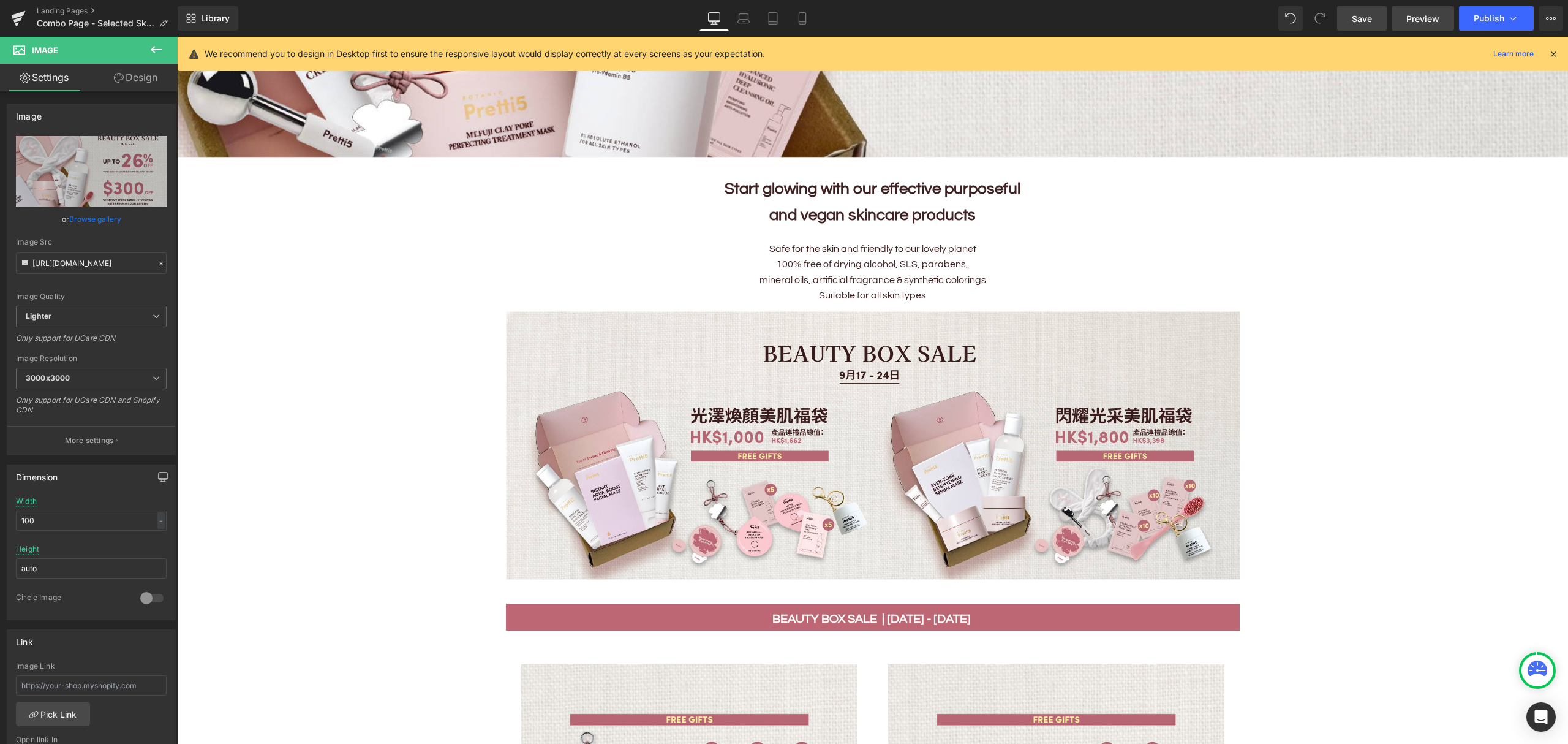
click at [1408, 16] on span "Preview" at bounding box center [1422, 19] width 33 height 13
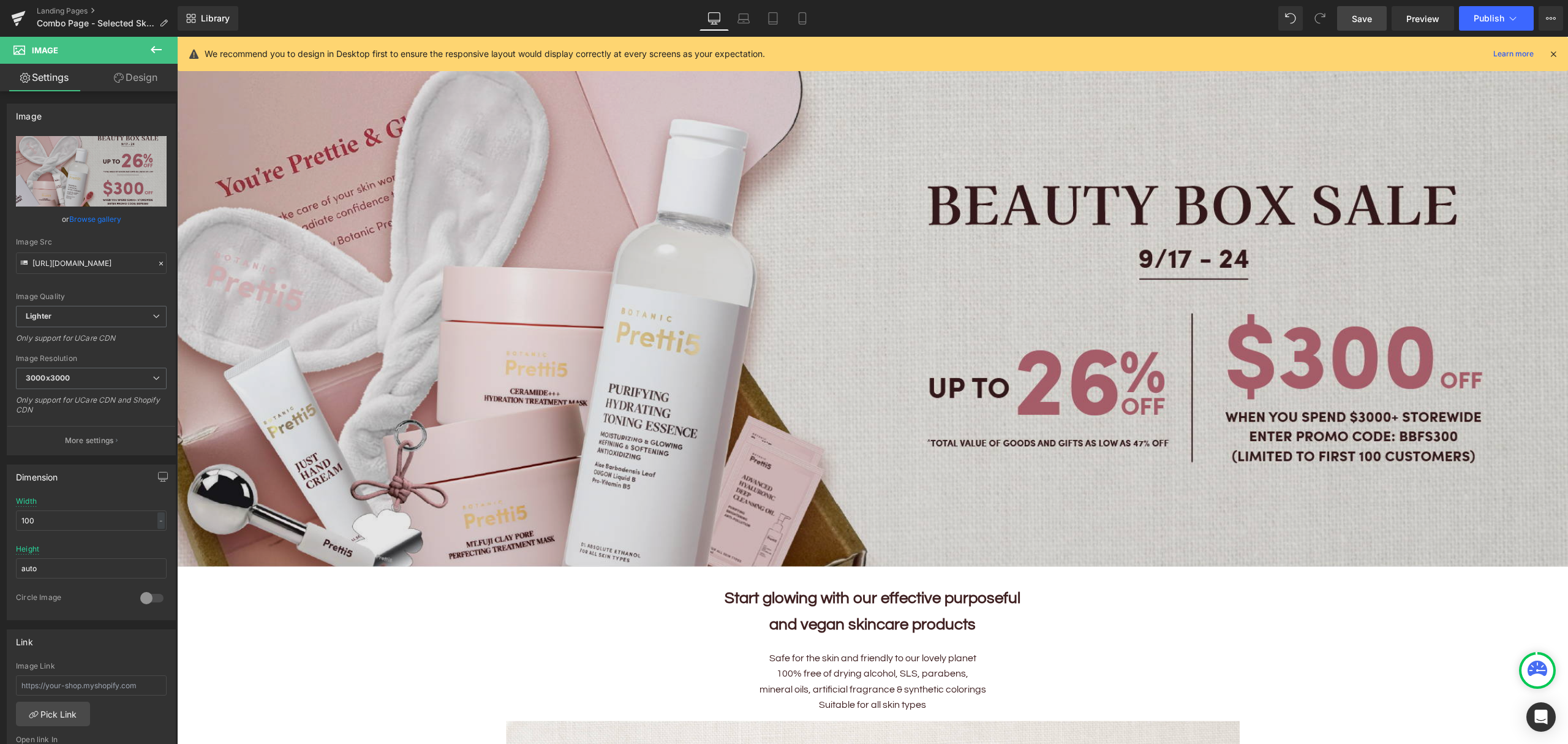
scroll to position [0, 0]
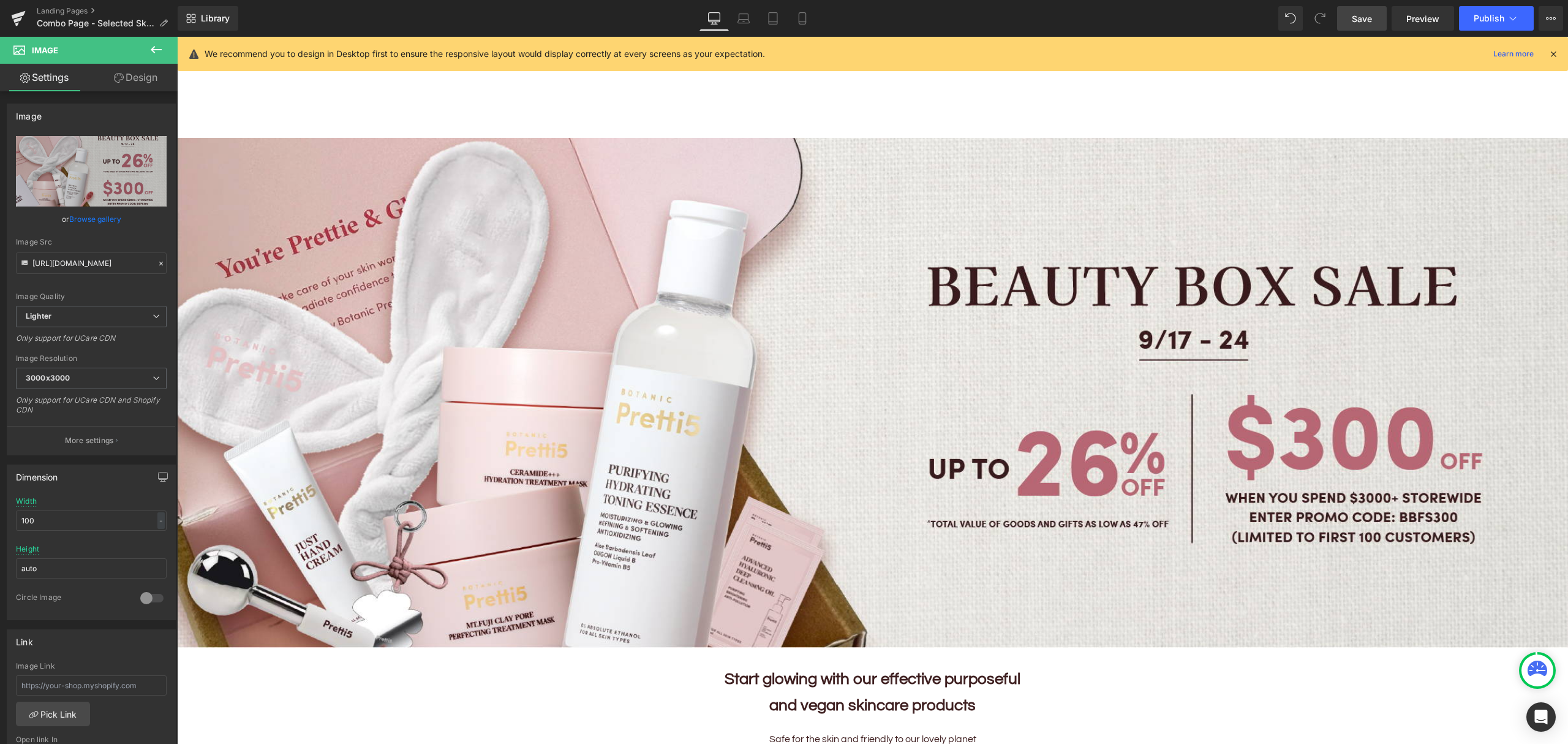
click at [1366, 17] on span "Save" at bounding box center [1362, 19] width 20 height 13
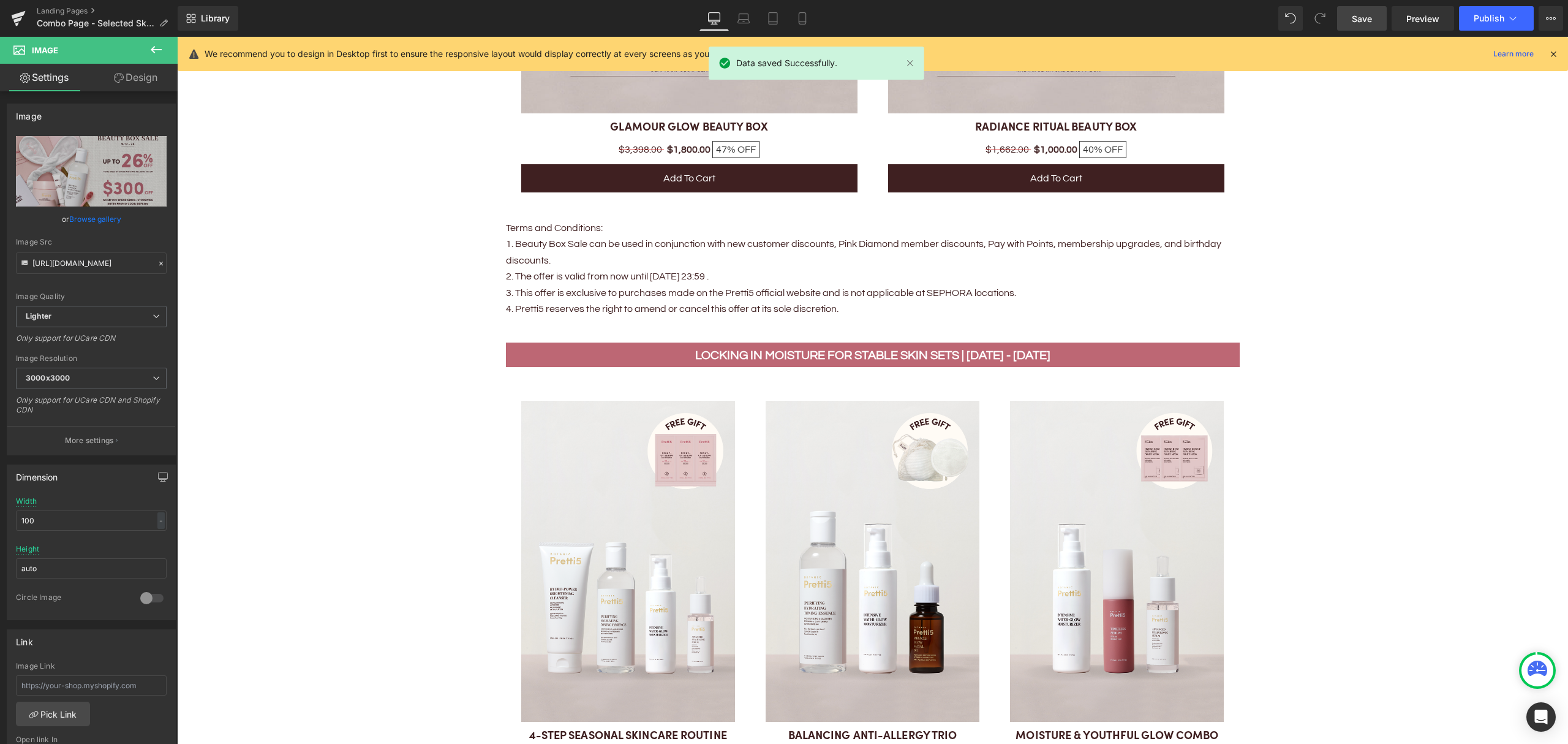
scroll to position [1715, 0]
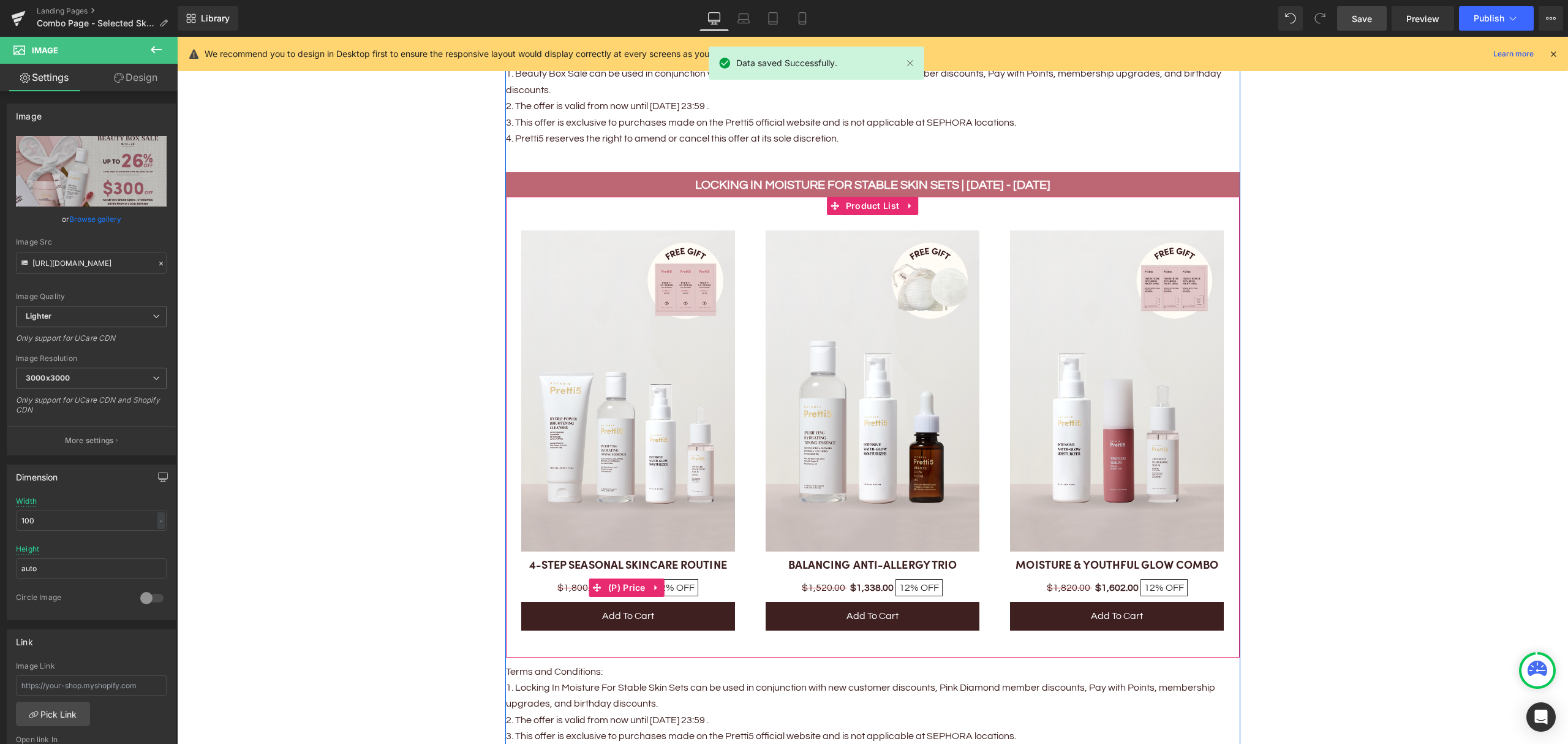
click at [676, 586] on span "OFF" at bounding box center [685, 587] width 18 height 10
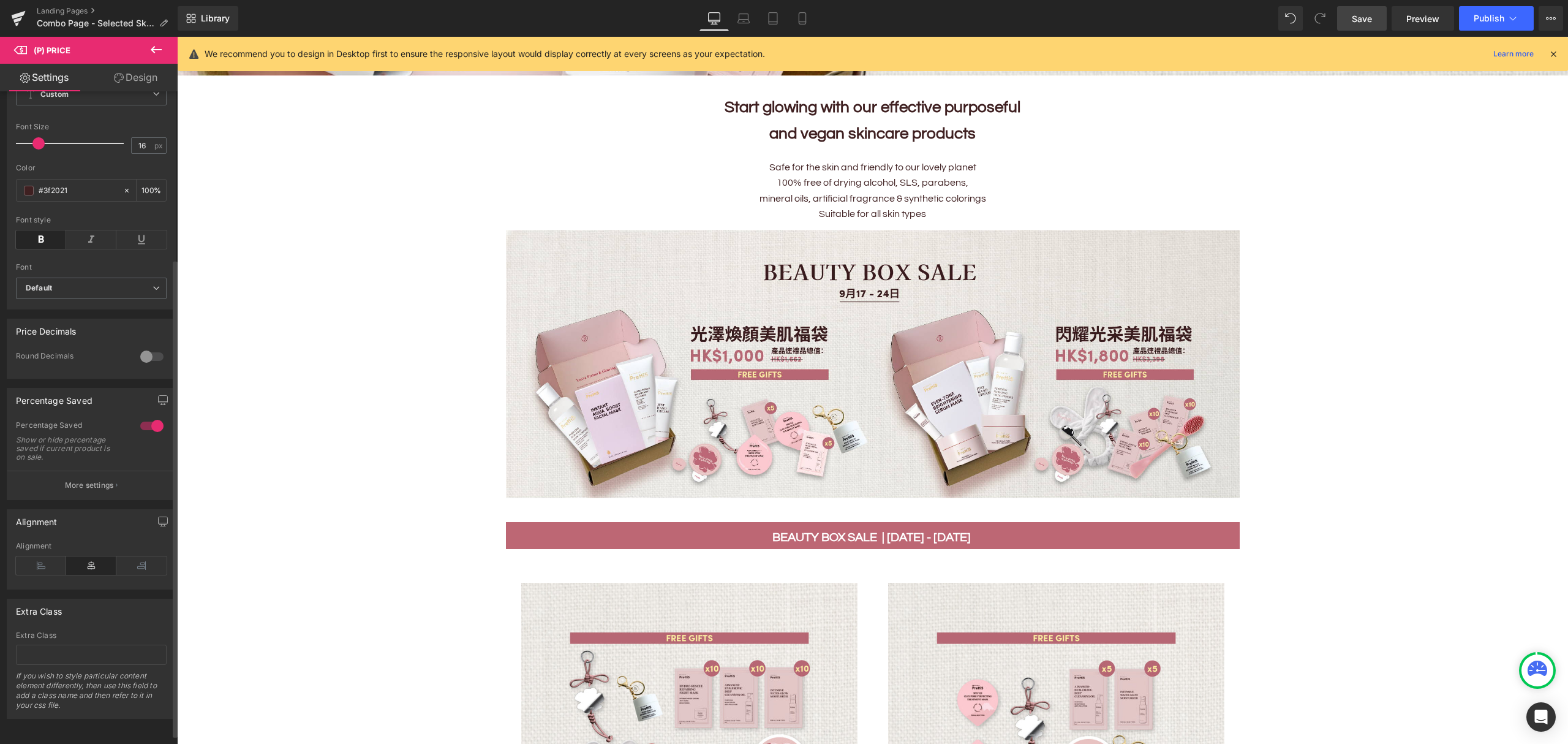
scroll to position [0, 0]
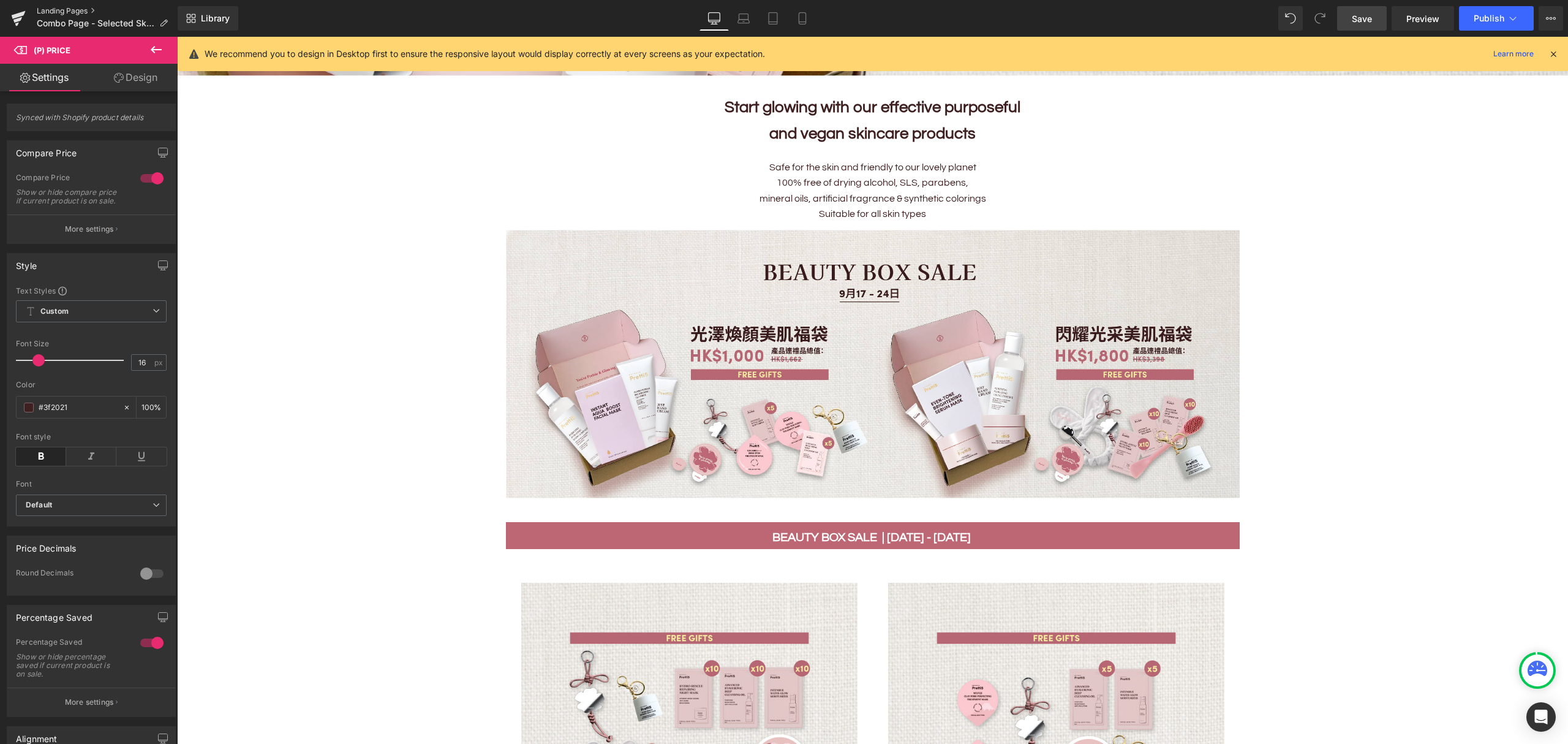
click at [52, 10] on link "Landing Pages" at bounding box center [107, 10] width 141 height 10
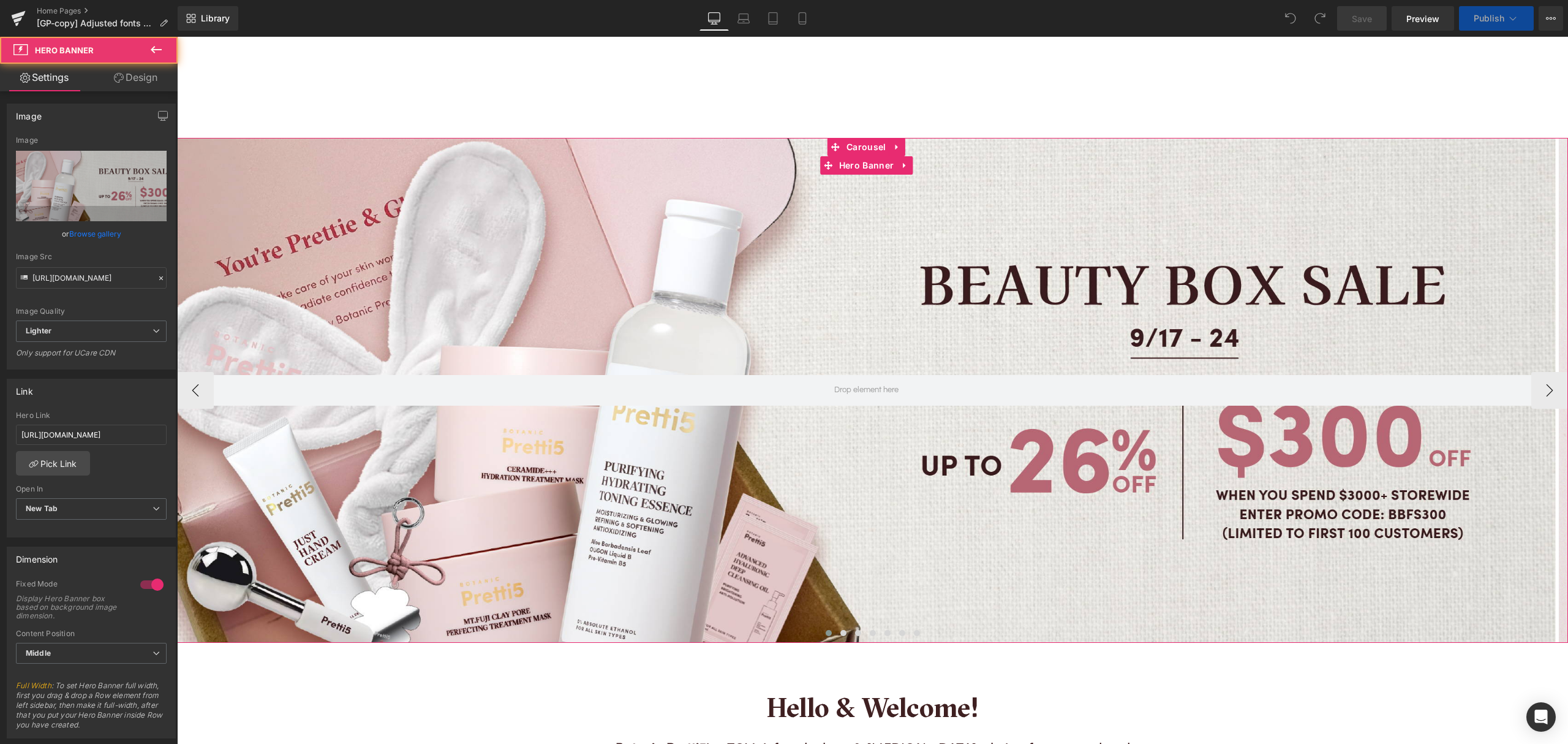
click at [763, 242] on div at bounding box center [866, 390] width 1378 height 505
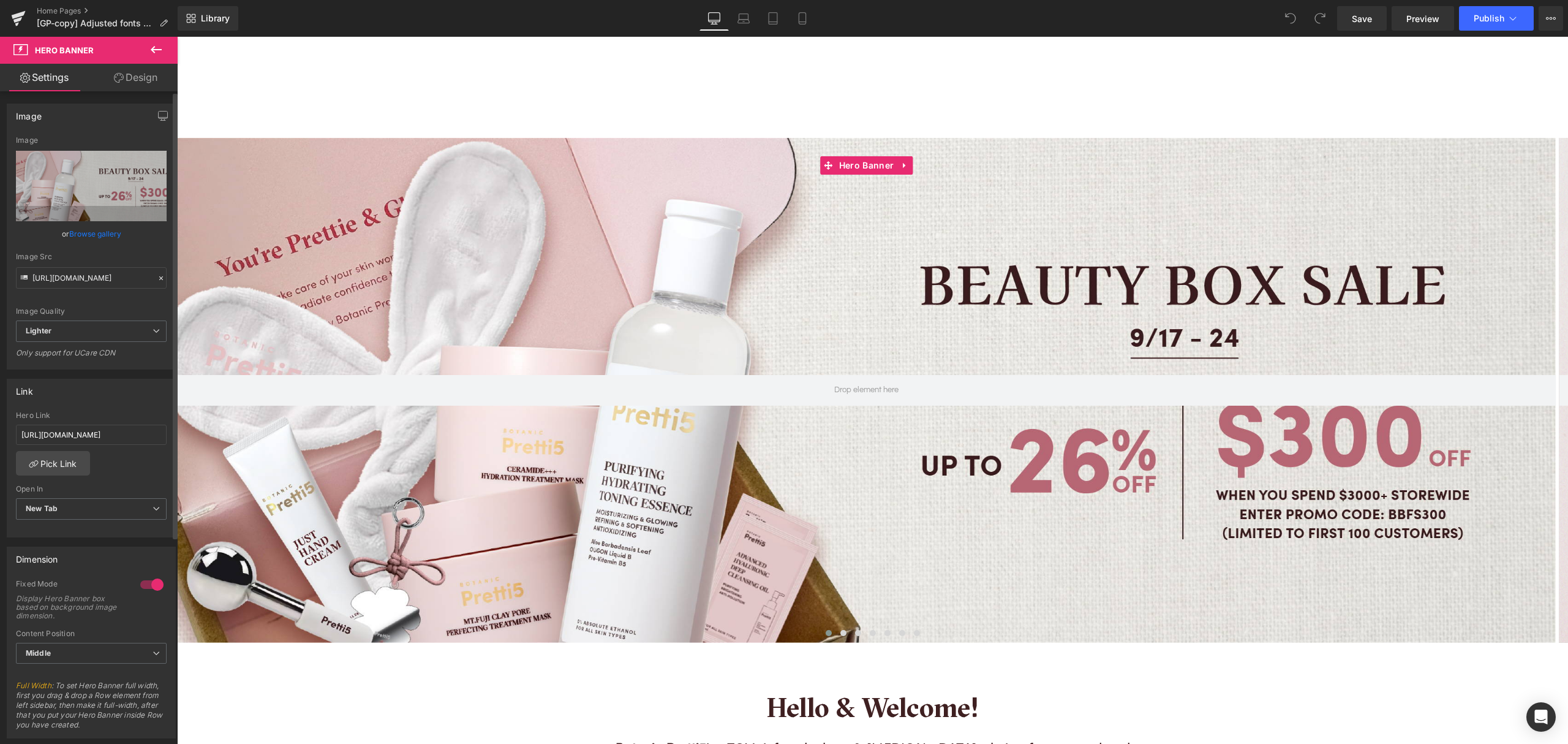
click at [86, 234] on link "Browse gallery" at bounding box center [95, 234] width 52 height 21
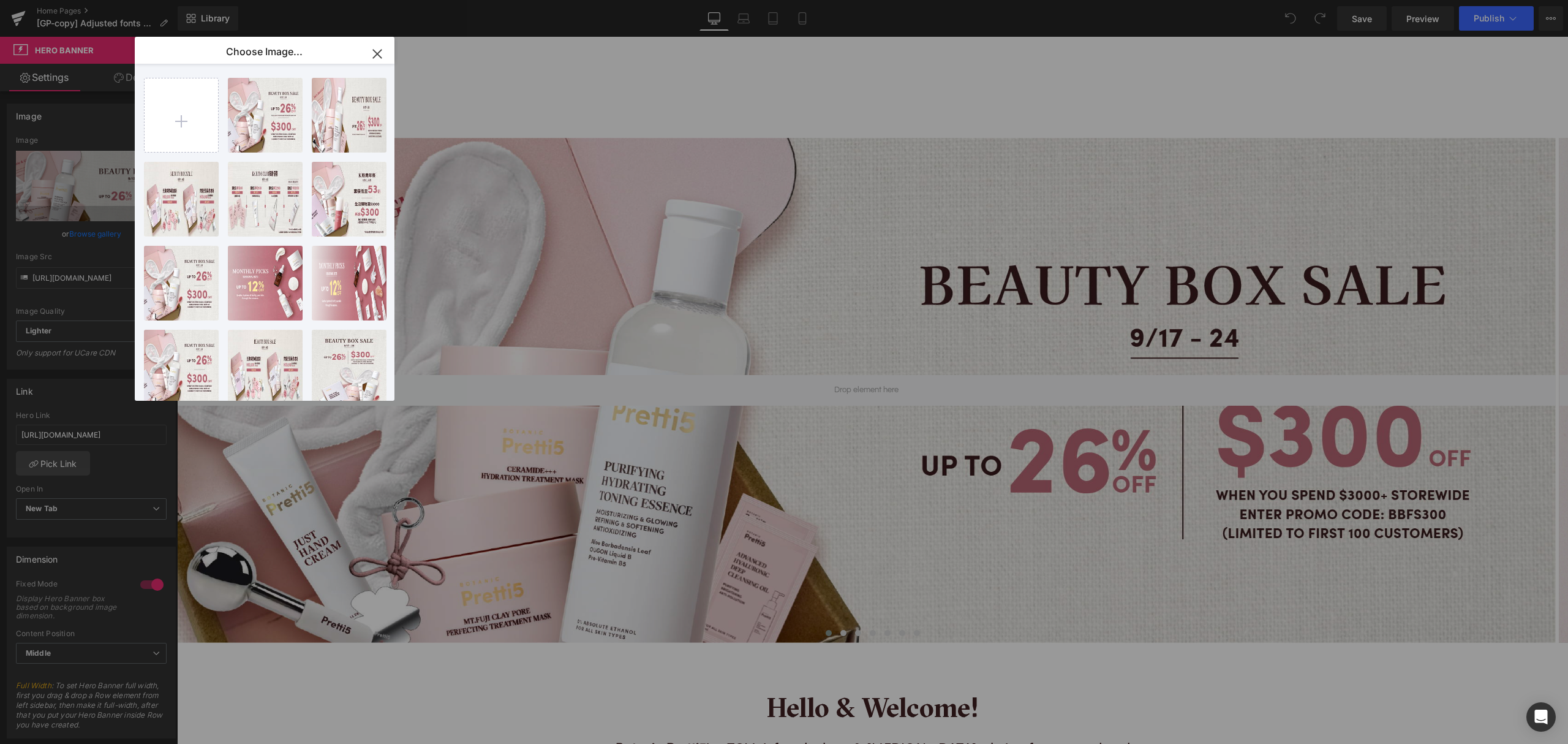
type input "C:\fakepath\202509_Beauty-Box-Sale-Landing_EN.jpg"
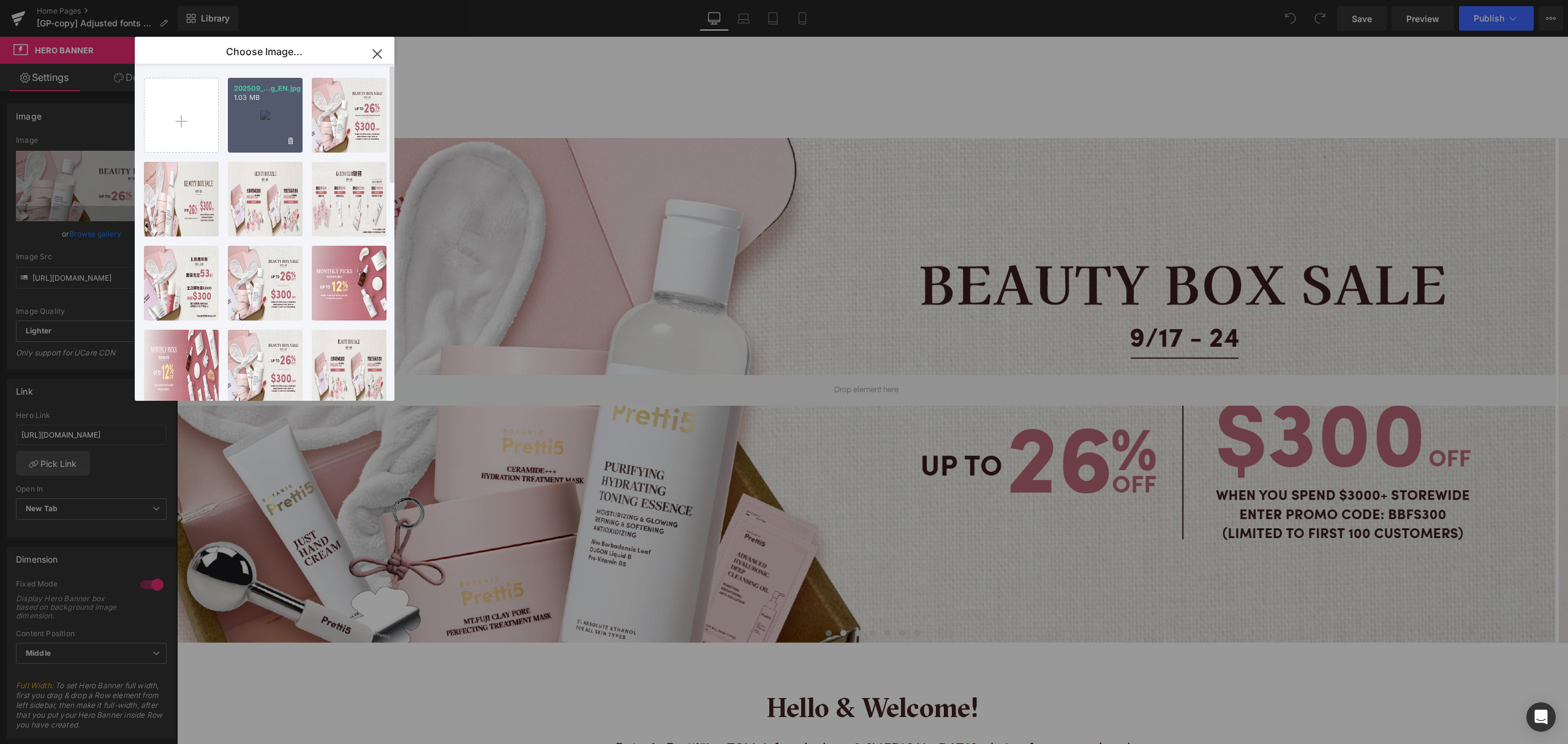
click at [264, 115] on div "202509_...g_EN.jpg 1.03 MB" at bounding box center [265, 115] width 75 height 75
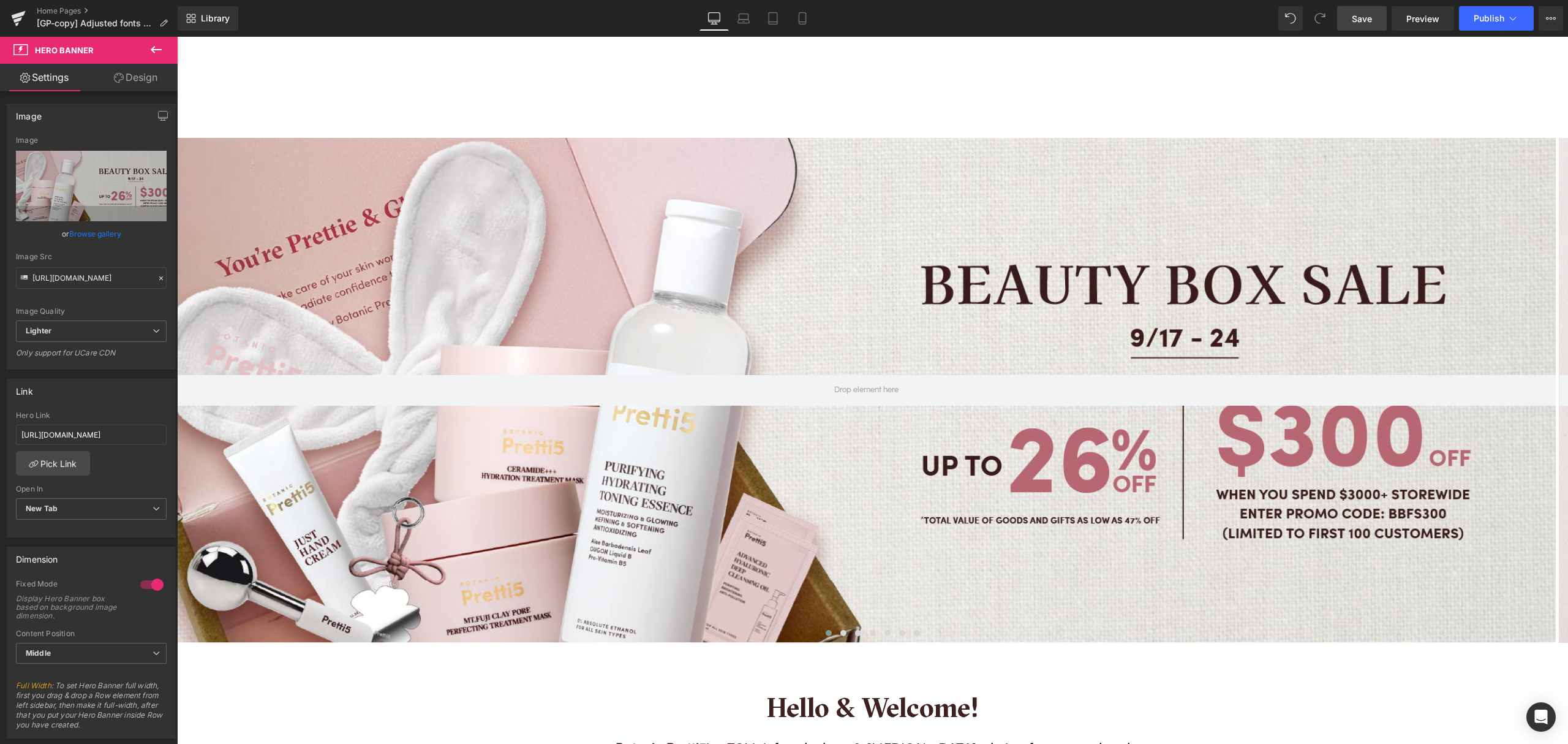
click at [1363, 18] on span "Save" at bounding box center [1362, 19] width 20 height 13
click at [826, 633] on button at bounding box center [829, 633] width 15 height 12
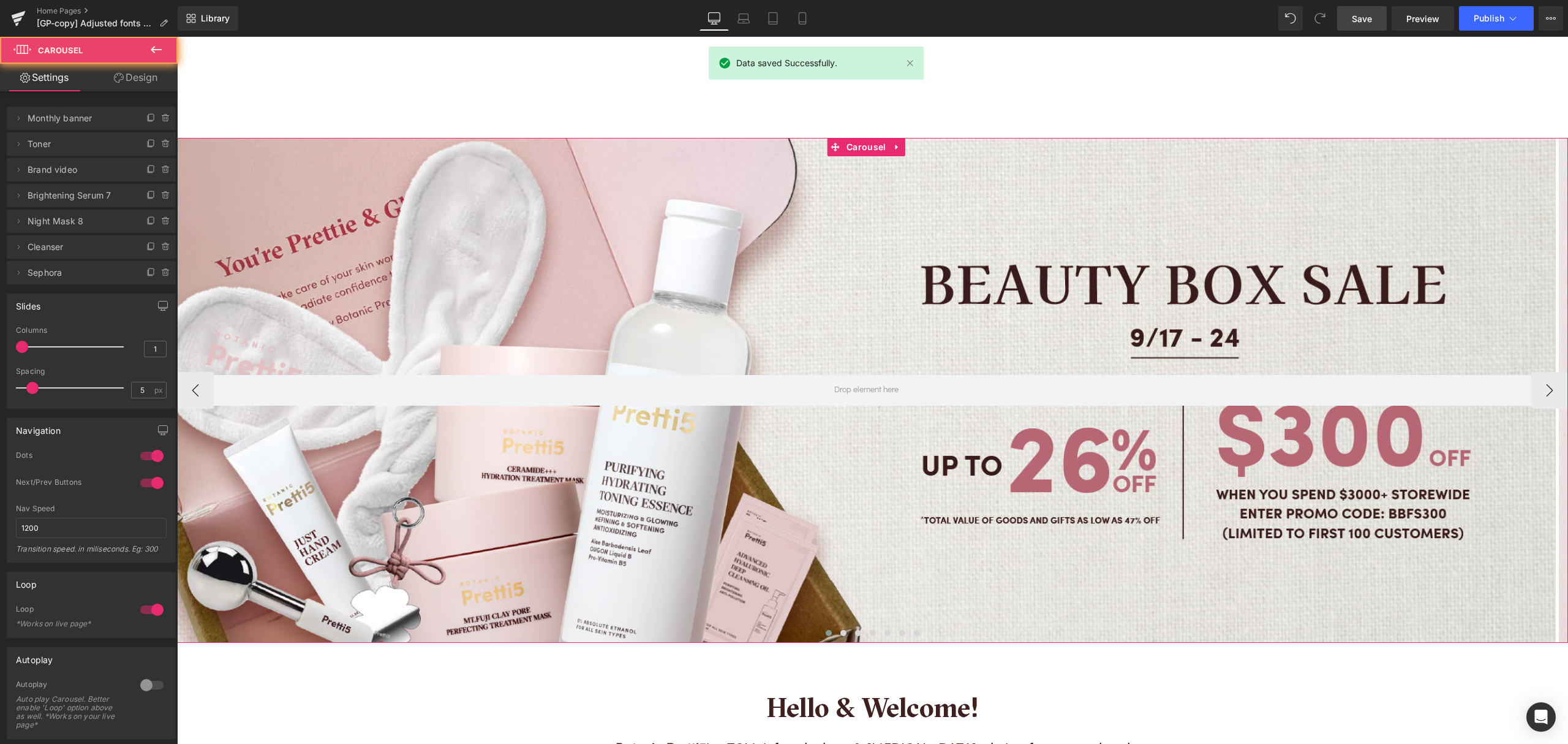
click at [826, 631] on span at bounding box center [829, 633] width 6 height 6
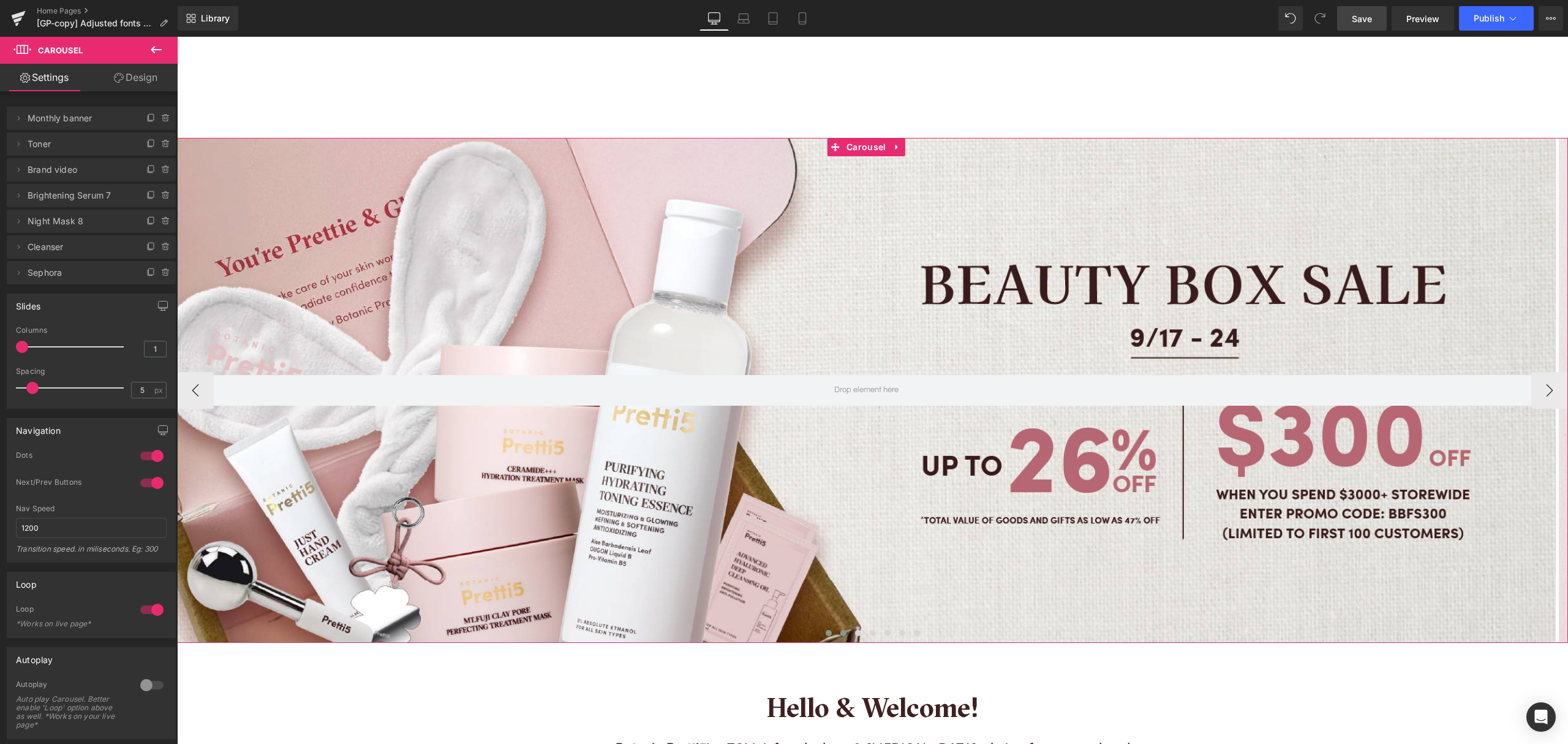
click at [836, 633] on button at bounding box center [843, 633] width 15 height 12
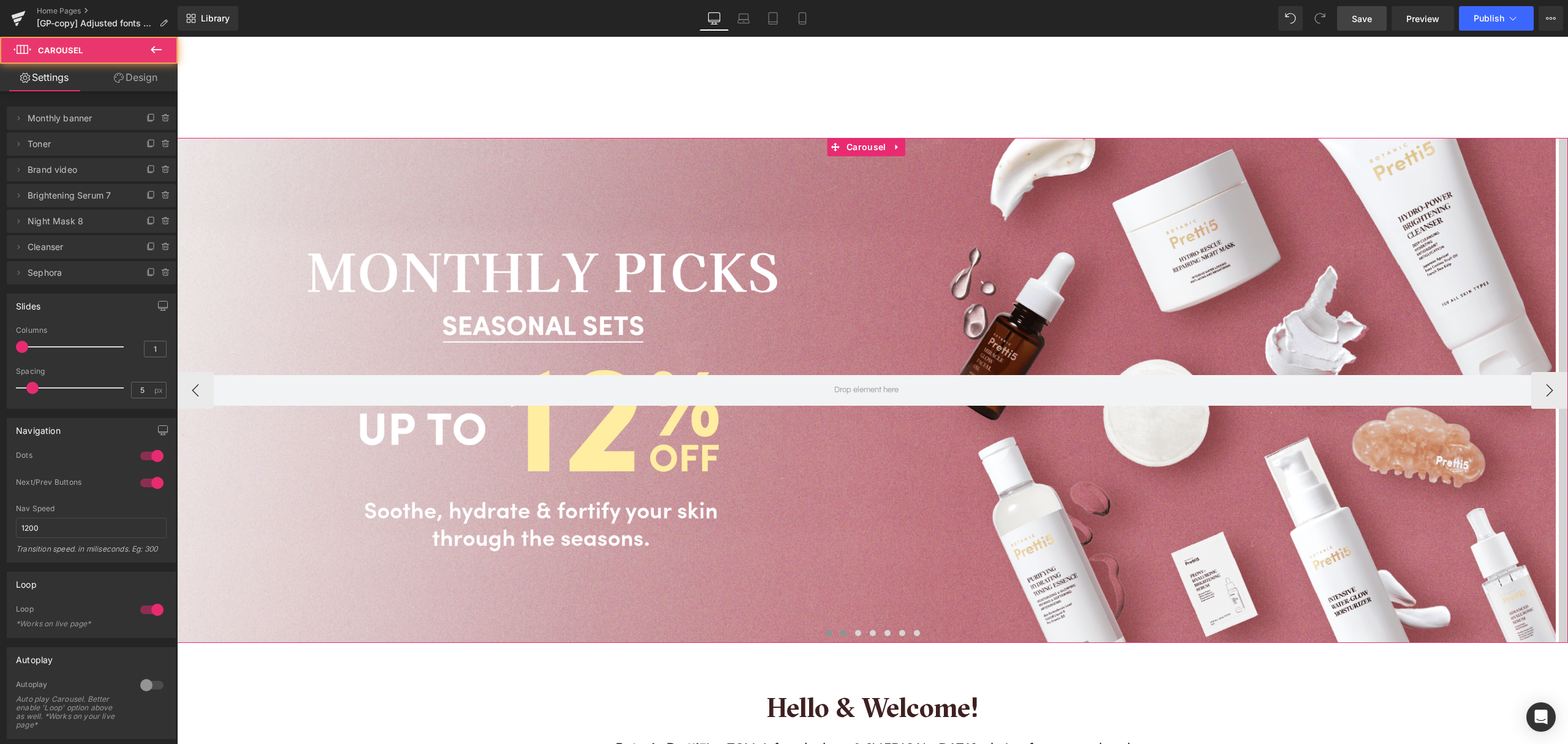
click at [826, 633] on span at bounding box center [829, 633] width 6 height 6
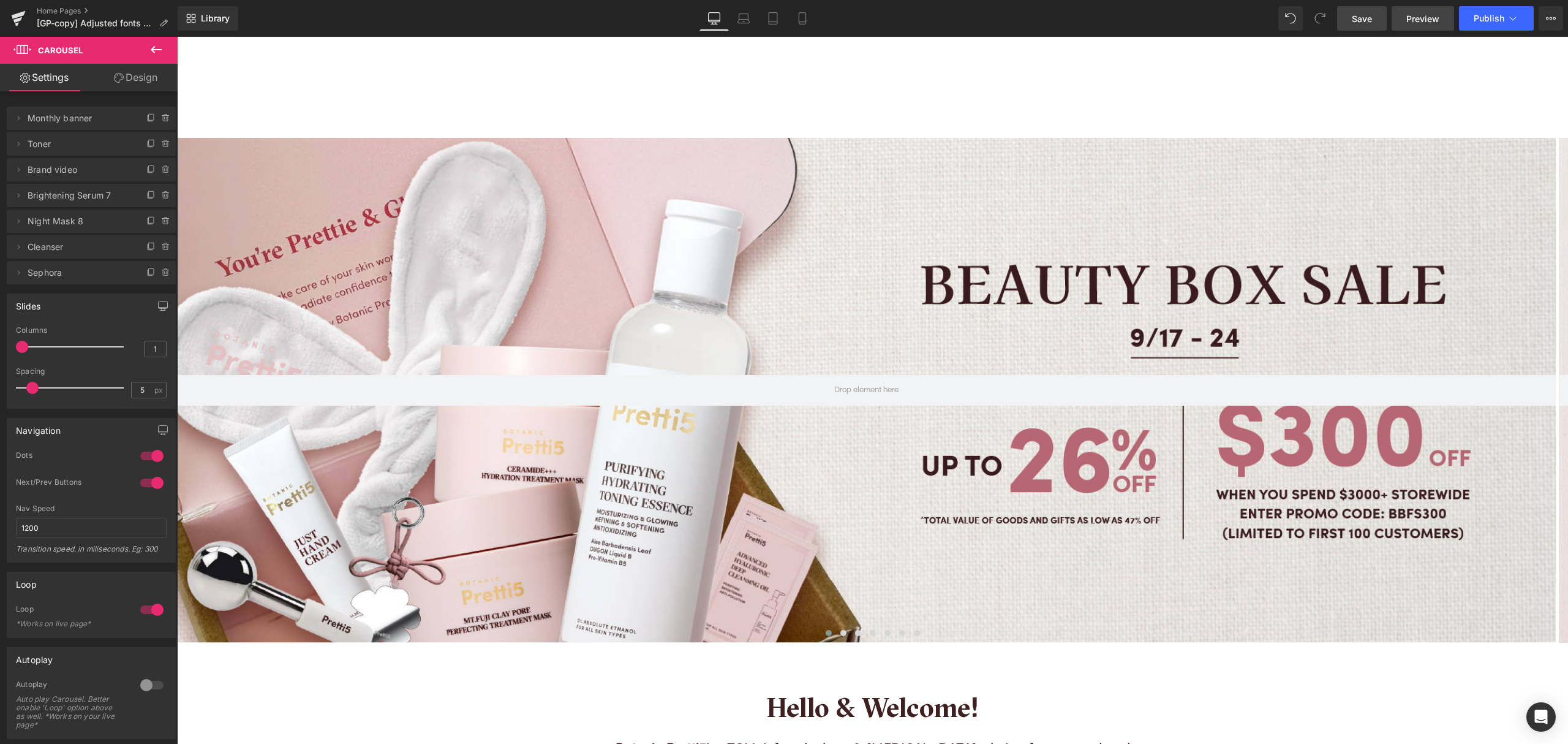
click at [1416, 20] on span "Preview" at bounding box center [1422, 19] width 33 height 13
drag, startPoint x: 1359, startPoint y: 16, endPoint x: 1050, endPoint y: 120, distance: 326.0
click at [1359, 16] on span "Save" at bounding box center [1362, 19] width 20 height 13
click at [45, 9] on link "Home Pages" at bounding box center [107, 10] width 141 height 10
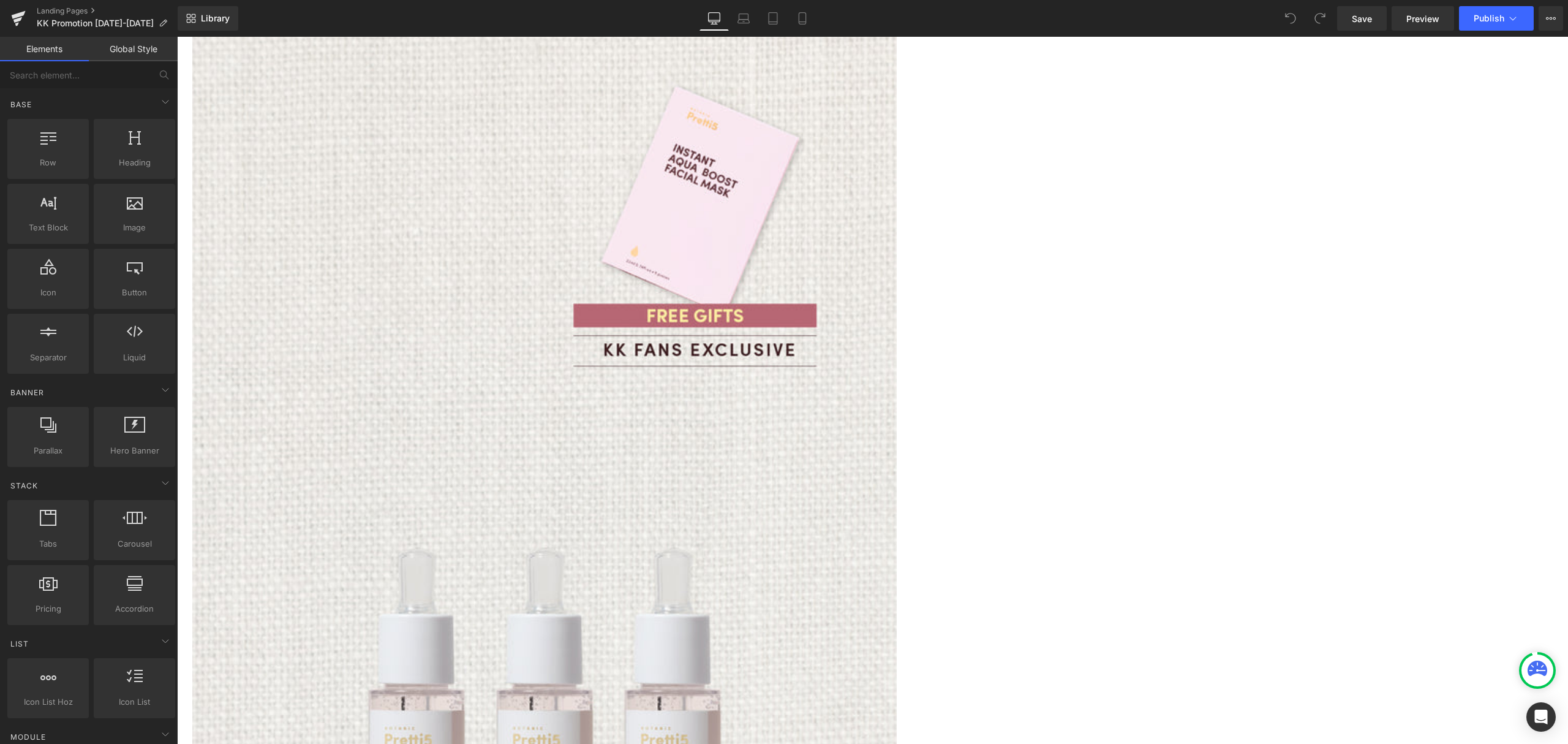
scroll to position [1470, 0]
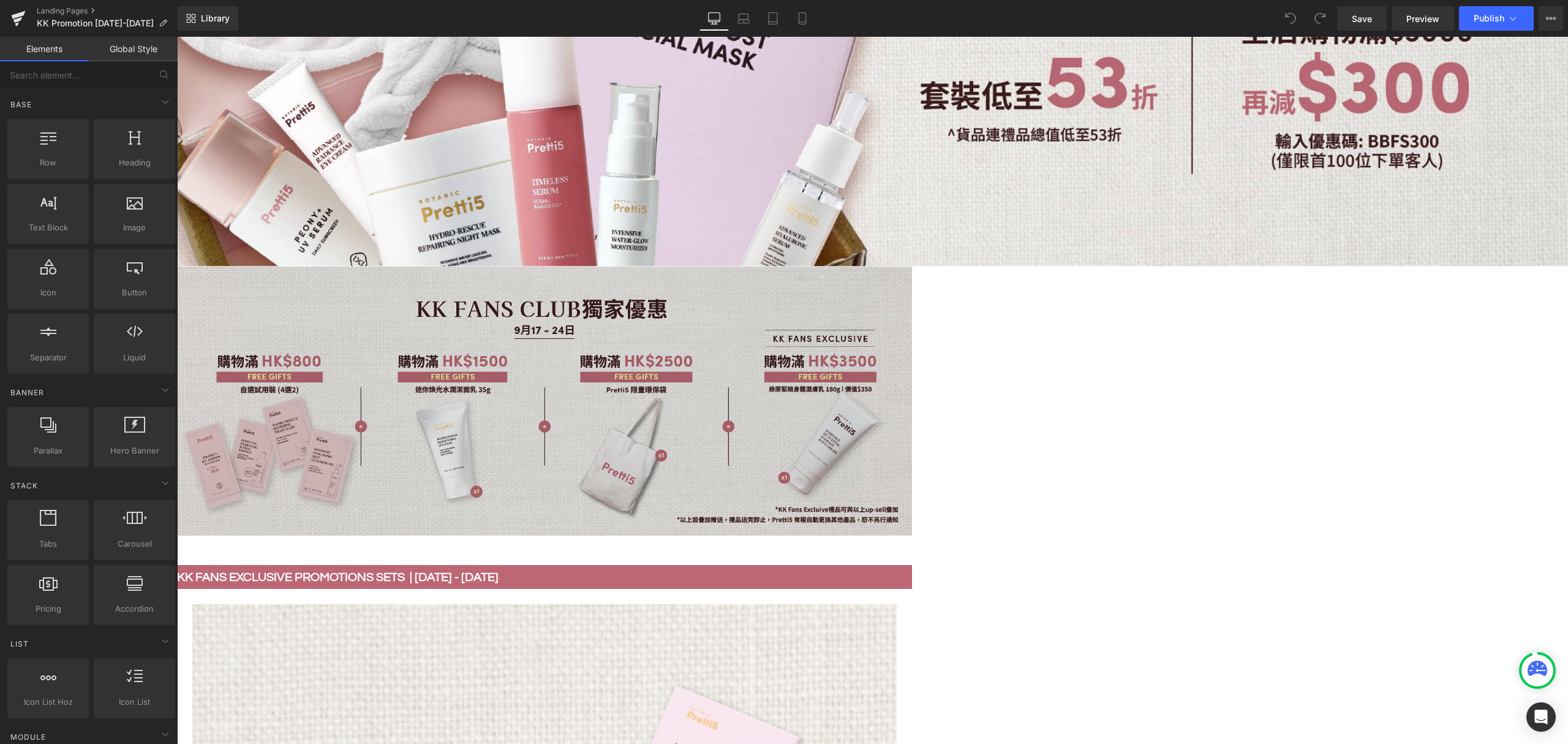
scroll to position [408, 0]
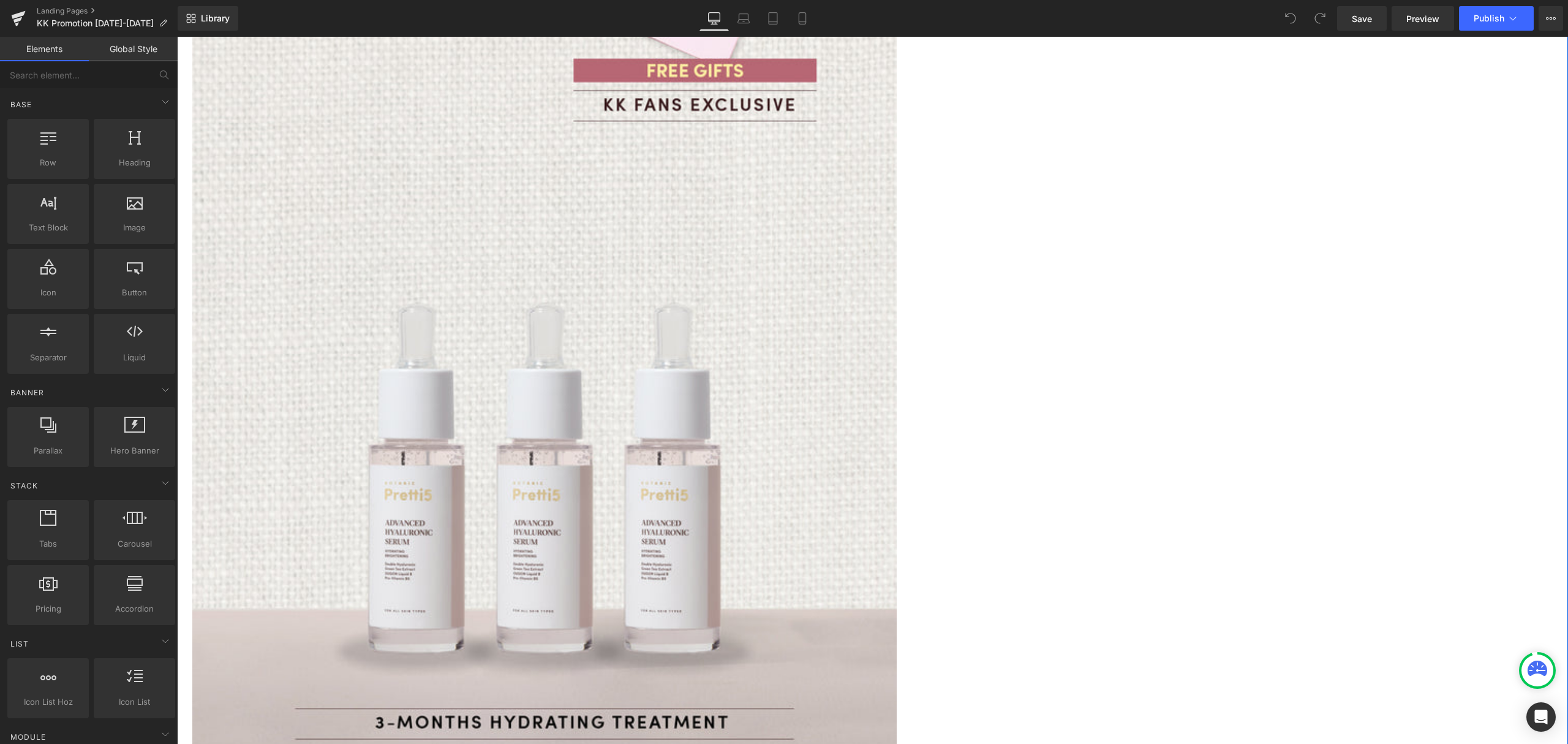
scroll to position [1306, 0]
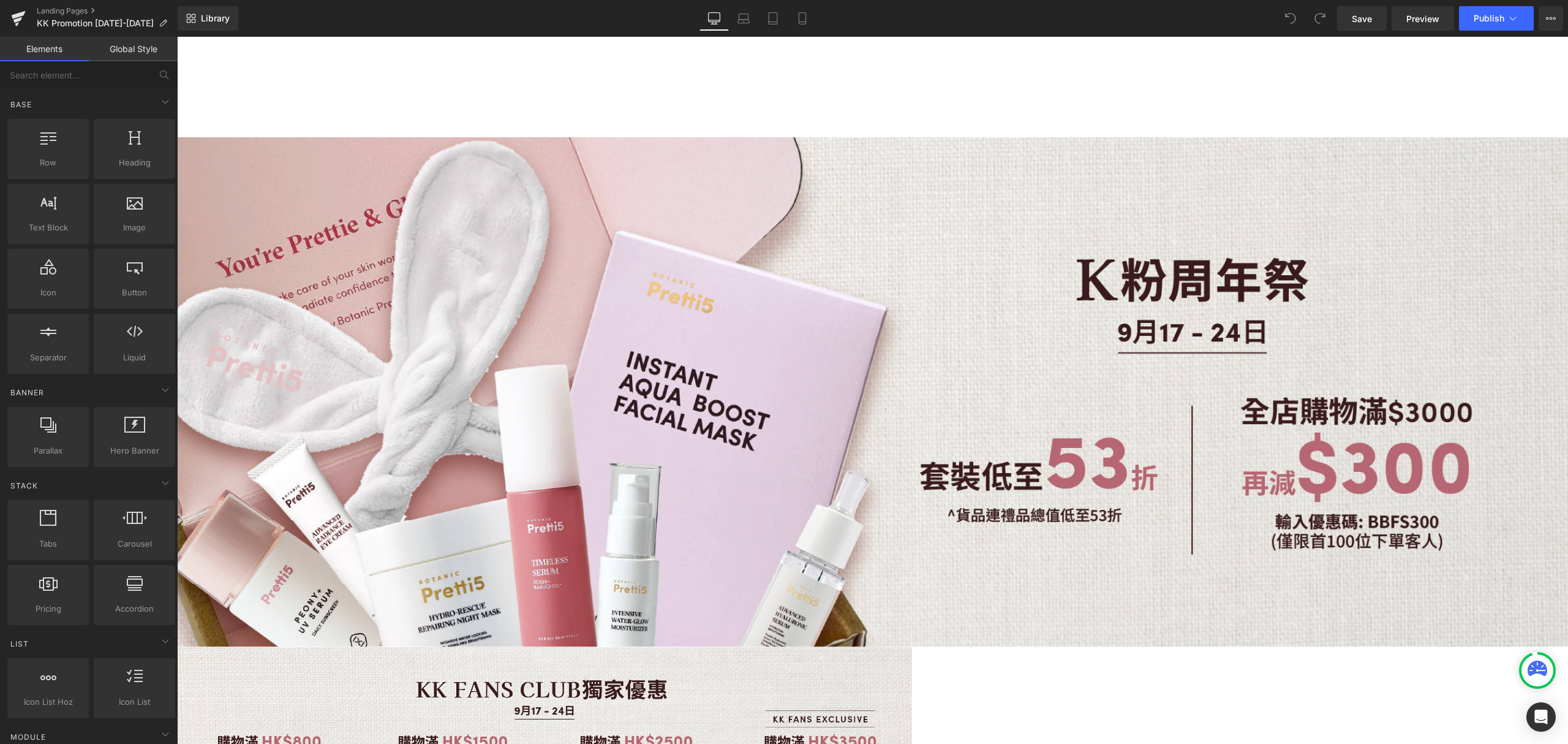
scroll to position [0, 0]
click at [1521, 23] on button "Publish" at bounding box center [1496, 18] width 75 height 24
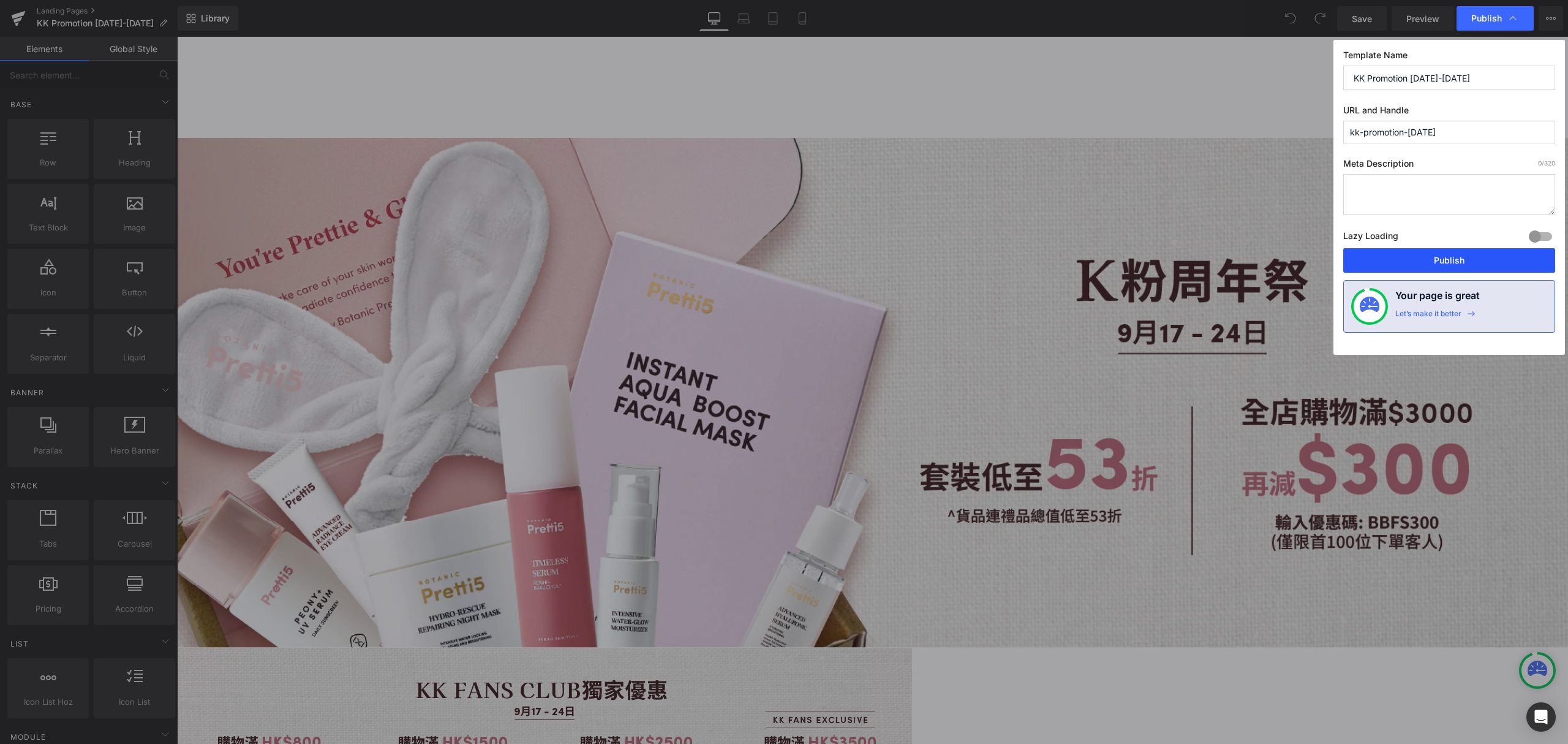
click at [1468, 264] on button "Publish" at bounding box center [1449, 260] width 212 height 24
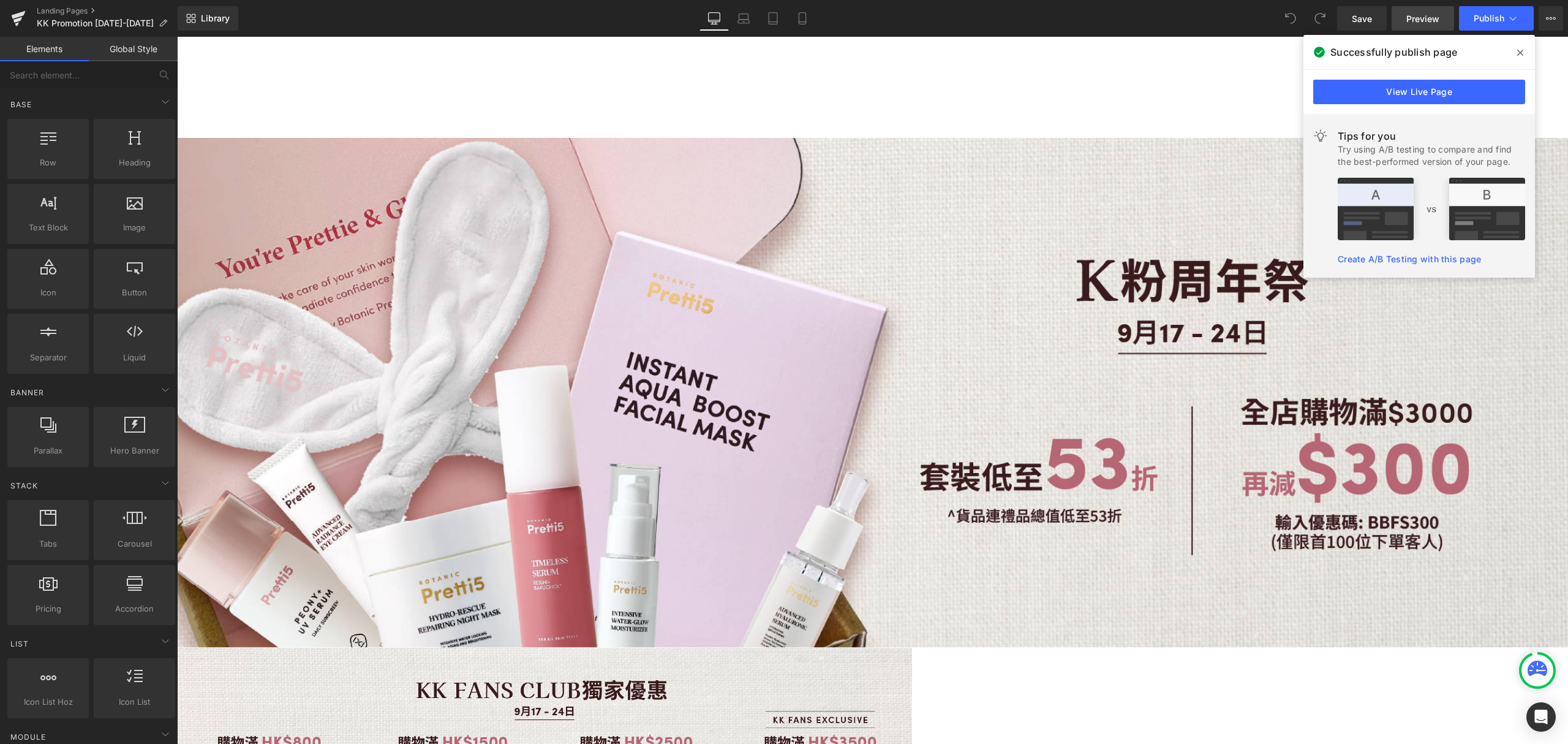
click at [1422, 13] on span "Preview" at bounding box center [1422, 19] width 33 height 13
